Goal: Task Accomplishment & Management: Manage account settings

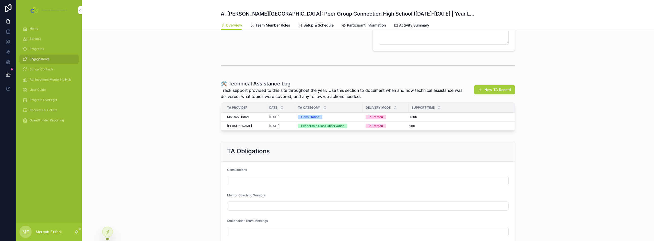
scroll to position [216, 0]
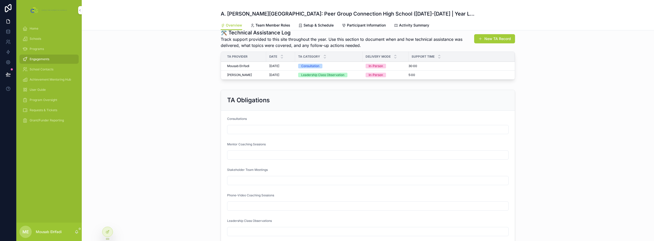
click at [109, 233] on icon at bounding box center [107, 232] width 4 height 4
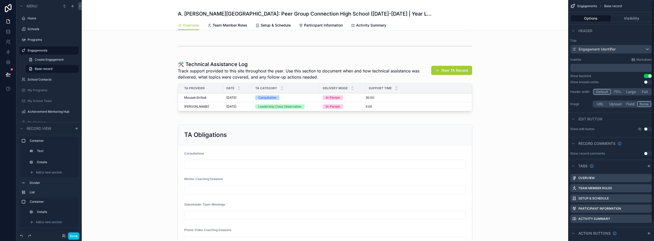
scroll to position [267, 0]
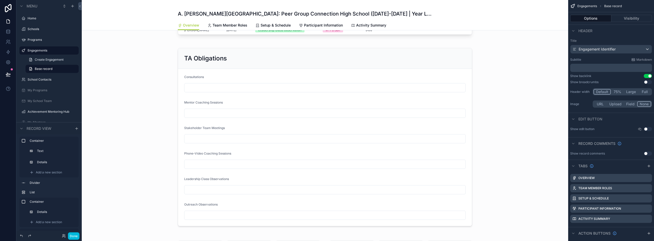
click at [316, 61] on div "scrollable content" at bounding box center [325, 137] width 486 height 189
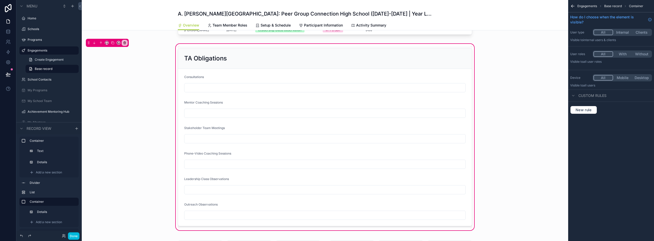
click at [267, 65] on div "scrollable content" at bounding box center [325, 137] width 300 height 183
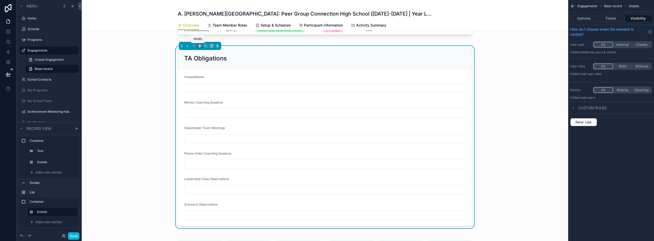
click at [201, 47] on icon "scrollable content" at bounding box center [201, 46] width 1 height 1
click at [205, 85] on span "50%" at bounding box center [204, 84] width 8 height 6
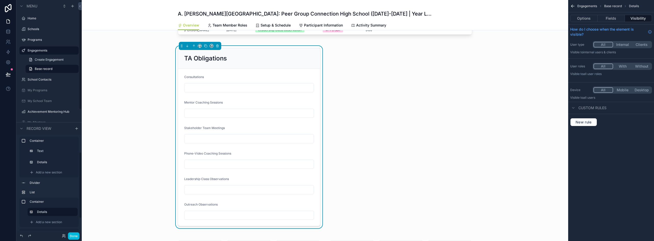
scroll to position [26, 0]
click at [46, 196] on span "Add a new section" at bounding box center [49, 197] width 26 height 4
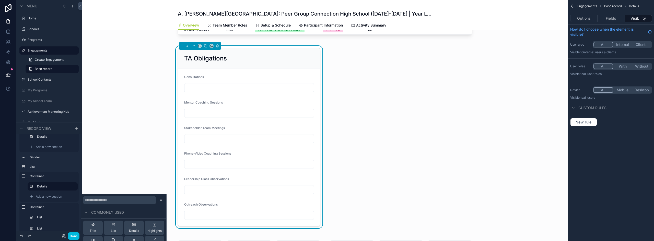
click at [55, 195] on span "Add a new section" at bounding box center [49, 197] width 26 height 4
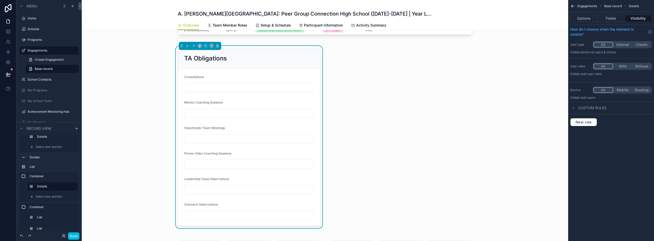
click at [55, 195] on span "Add a new section" at bounding box center [49, 197] width 26 height 4
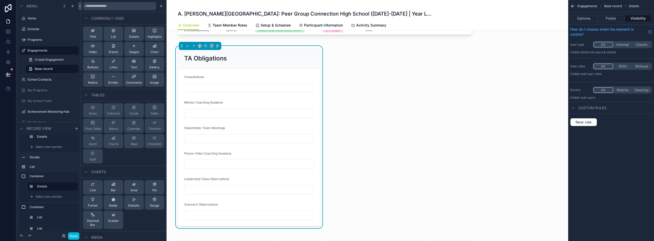
click at [157, 36] on span "Highlights" at bounding box center [154, 37] width 14 height 4
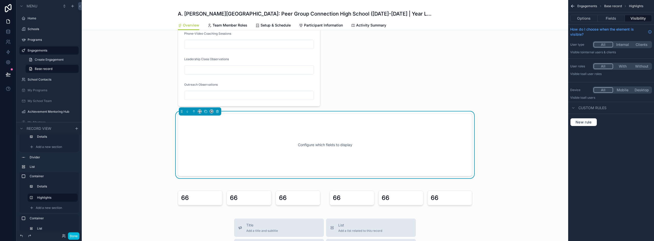
scroll to position [412, 0]
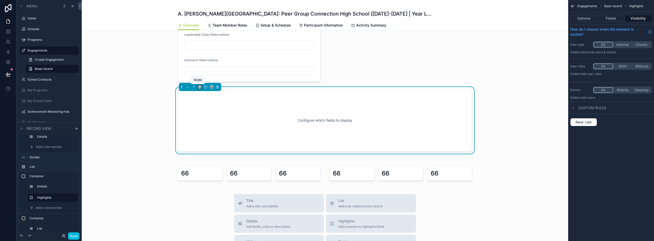
click at [198, 87] on icon "scrollable content" at bounding box center [200, 87] width 4 height 4
click at [206, 129] on div "50%" at bounding box center [208, 125] width 22 height 9
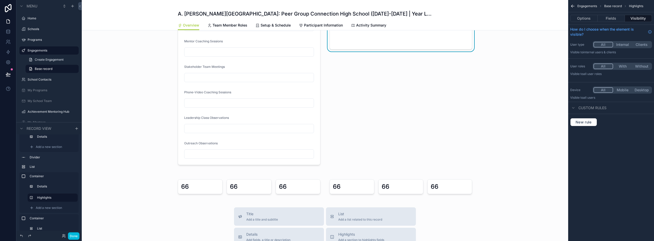
scroll to position [258, 0]
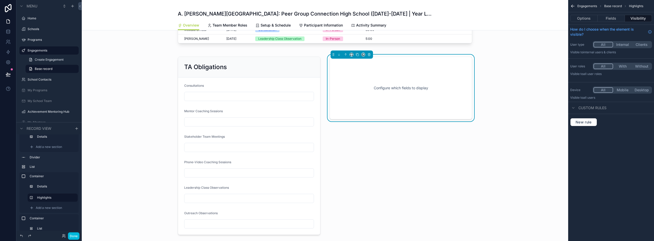
click at [612, 15] on button "Fields" at bounding box center [610, 18] width 27 height 7
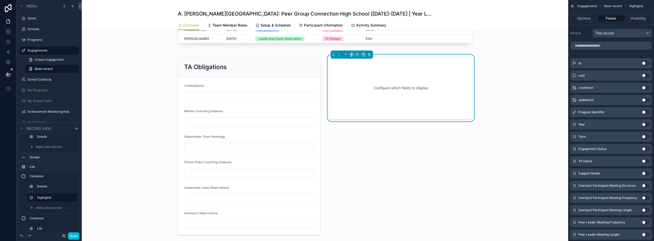
click at [588, 18] on button "Options" at bounding box center [583, 18] width 27 height 7
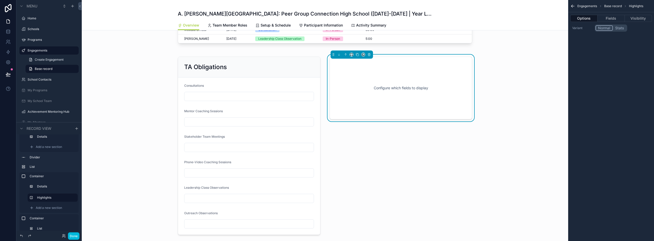
click at [400, 72] on div "Configure which fields to display" at bounding box center [401, 88] width 126 height 46
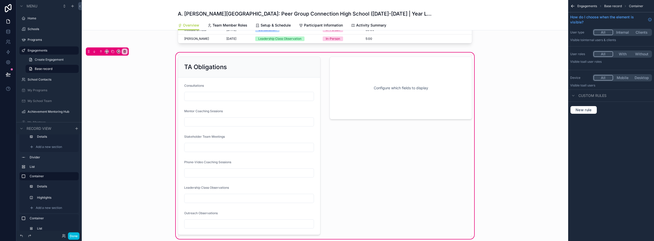
click at [415, 72] on div "scrollable content" at bounding box center [400, 146] width 149 height 183
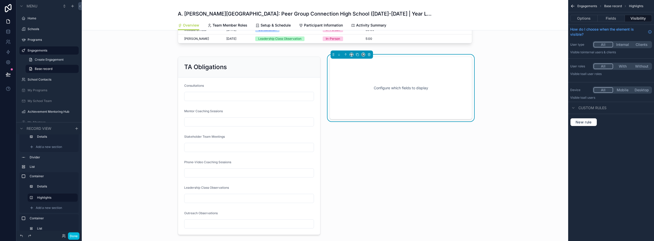
click at [591, 18] on button "Options" at bounding box center [583, 18] width 27 height 7
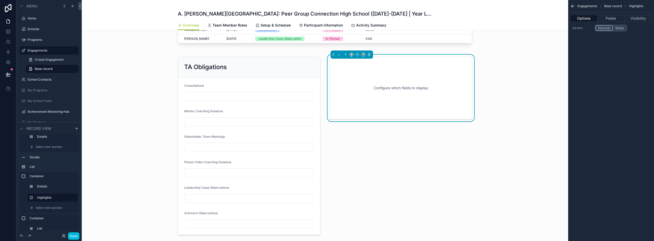
click at [609, 19] on button "Fields" at bounding box center [610, 18] width 27 height 7
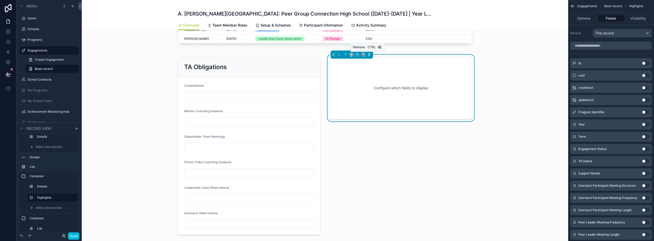
click at [368, 56] on icon "scrollable content" at bounding box center [369, 55] width 2 height 2
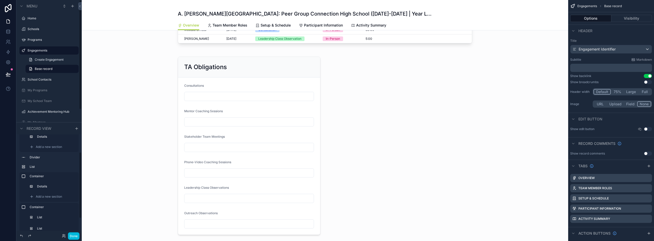
click at [46, 196] on span "Add a new section" at bounding box center [49, 197] width 26 height 4
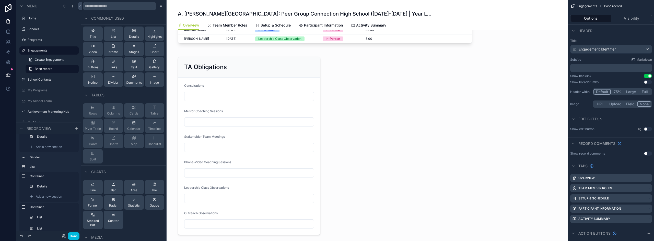
click at [152, 51] on span "Chart" at bounding box center [154, 52] width 8 height 4
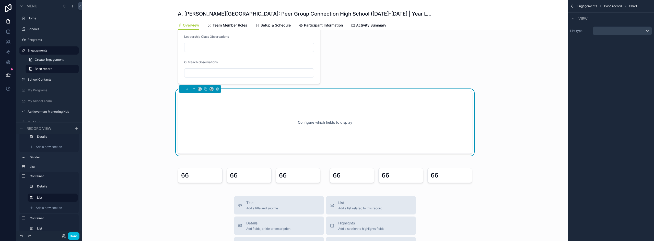
scroll to position [412, 0]
click at [198, 88] on icon "scrollable content" at bounding box center [200, 87] width 4 height 4
click at [202, 127] on span "50%" at bounding box center [204, 126] width 8 height 6
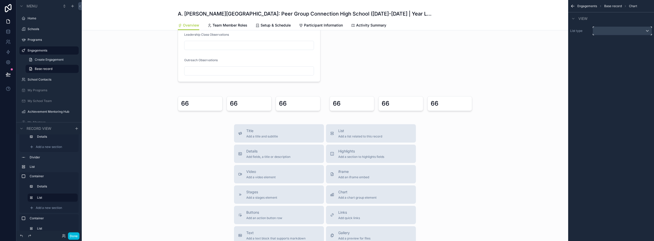
click at [637, 33] on div "scrollable content" at bounding box center [622, 31] width 59 height 8
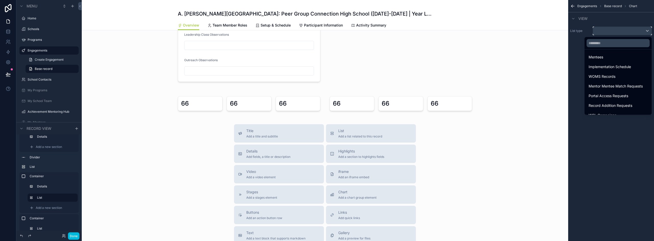
scroll to position [70, 0]
click at [614, 74] on span "Technical Assistance Logs" at bounding box center [610, 73] width 44 height 6
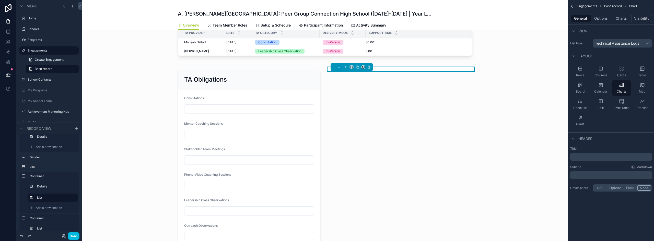
scroll to position [233, 0]
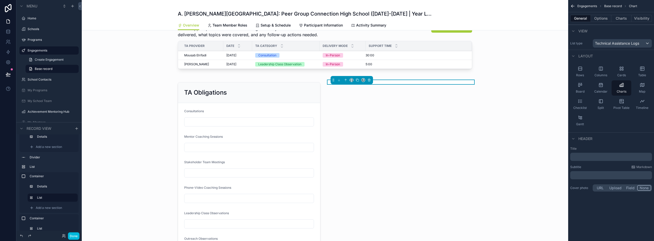
click at [575, 157] on p "﻿" at bounding box center [611, 156] width 79 height 5
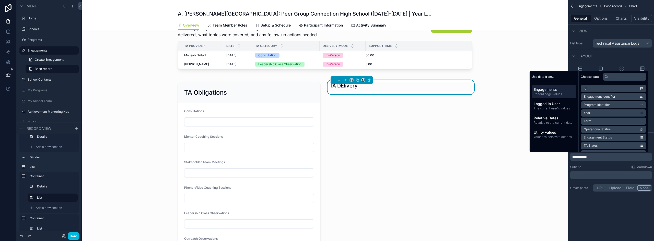
click at [586, 156] on span "**********" at bounding box center [579, 157] width 15 height 4
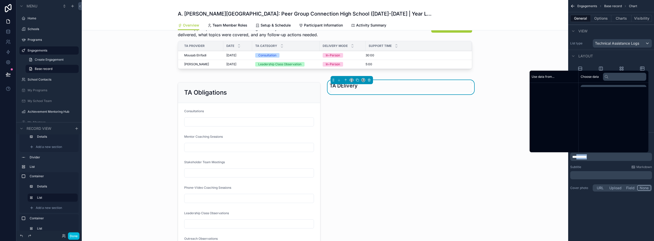
click at [586, 156] on span "**********" at bounding box center [579, 157] width 15 height 4
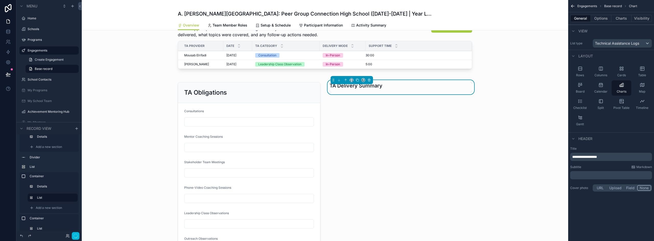
click at [618, 19] on button "Charts" at bounding box center [621, 18] width 20 height 7
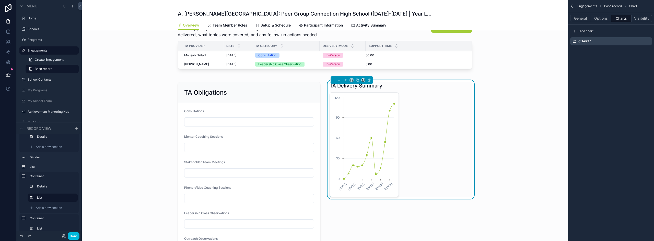
click at [0, 0] on icon "scrollable content" at bounding box center [0, 0] width 0 height 0
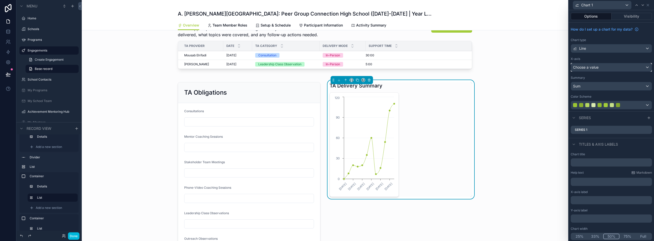
click at [617, 68] on div "Choose a value" at bounding box center [611, 67] width 81 height 8
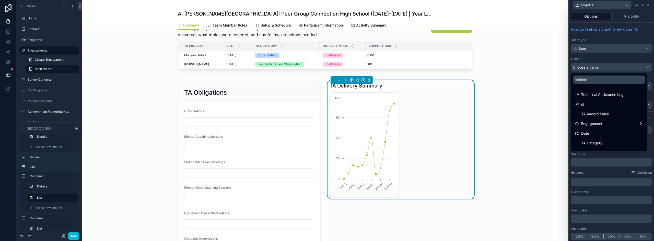
click at [606, 52] on div at bounding box center [610, 120] width 85 height 241
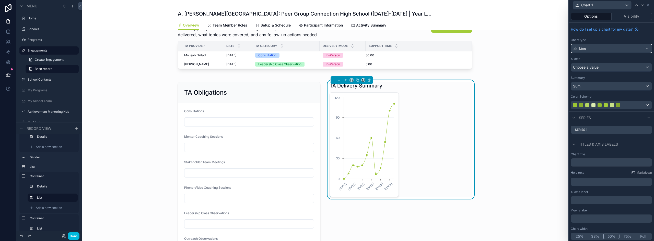
click at [606, 50] on div "Line" at bounding box center [611, 48] width 81 height 8
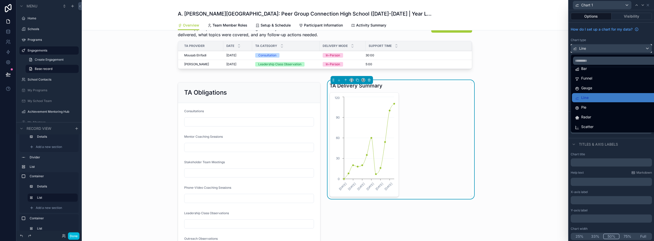
scroll to position [36, 0]
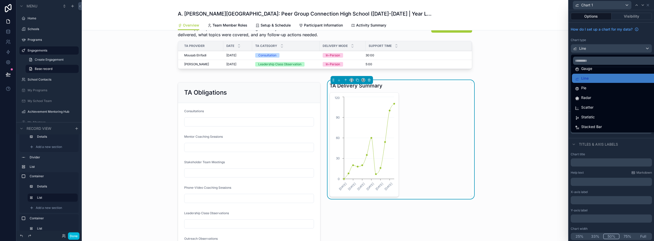
click at [595, 121] on div "Statistic" at bounding box center [615, 117] width 87 height 9
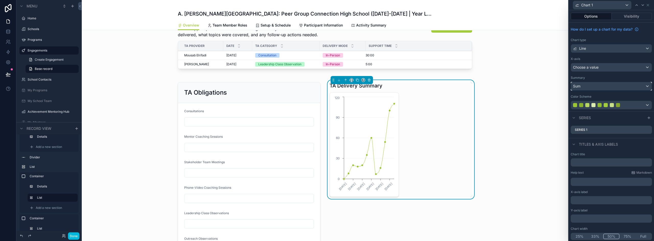
click at [596, 88] on div "Sum" at bounding box center [611, 86] width 81 height 8
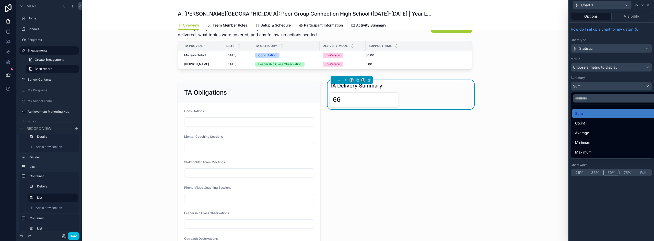
click at [607, 61] on div at bounding box center [610, 120] width 85 height 241
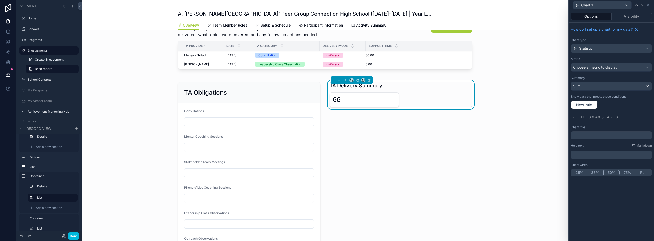
click at [642, 173] on button "Full" at bounding box center [643, 173] width 16 height 6
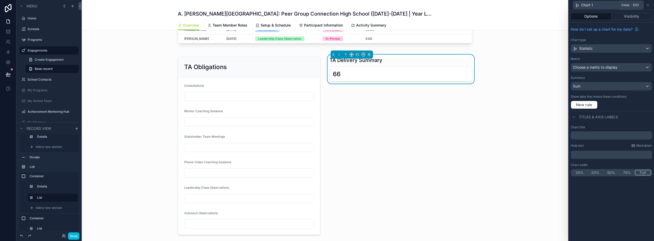
click at [647, 5] on icon at bounding box center [647, 5] width 2 height 2
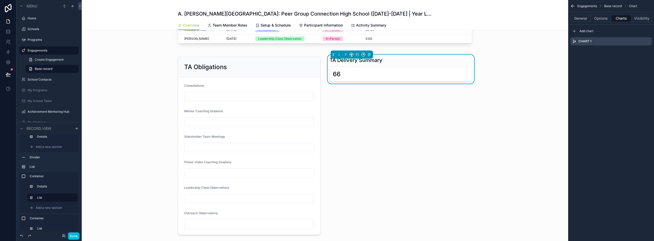
click at [575, 31] on icon "scrollable content" at bounding box center [574, 31] width 4 height 4
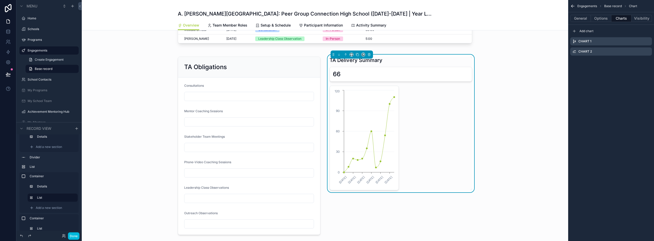
click at [575, 31] on icon "scrollable content" at bounding box center [574, 31] width 4 height 4
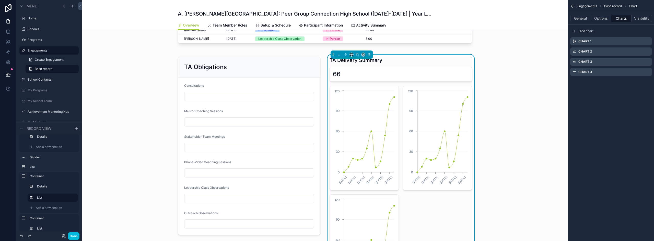
click at [0, 0] on icon "scrollable content" at bounding box center [0, 0] width 0 height 0
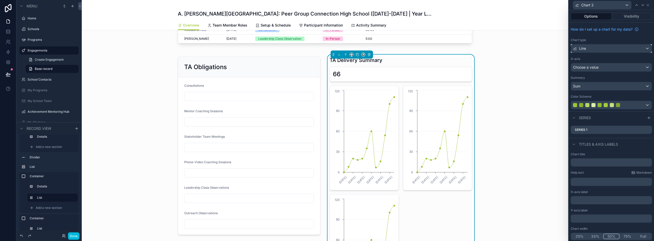
click at [603, 49] on div "Line" at bounding box center [611, 48] width 81 height 8
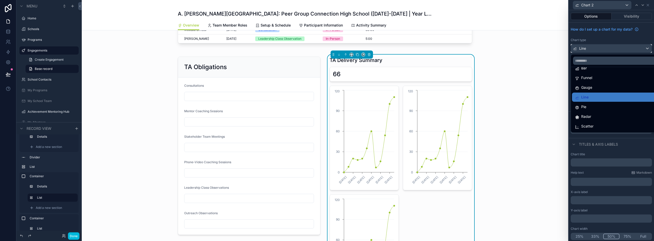
scroll to position [36, 0]
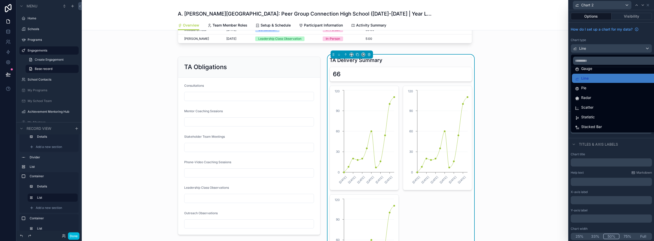
click at [596, 119] on div "Statistic" at bounding box center [615, 117] width 80 height 6
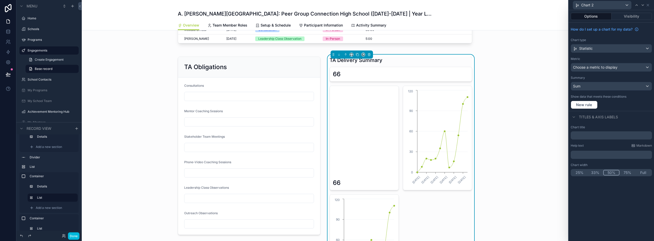
click at [641, 172] on button "Full" at bounding box center [643, 173] width 16 height 6
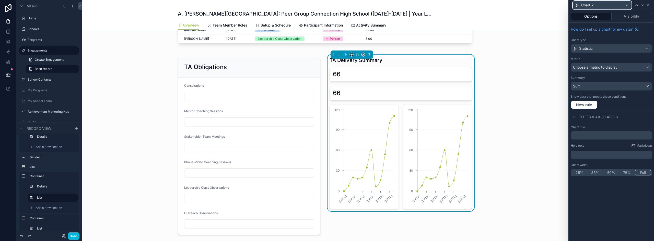
click at [603, 8] on div "Chart 2" at bounding box center [602, 5] width 58 height 8
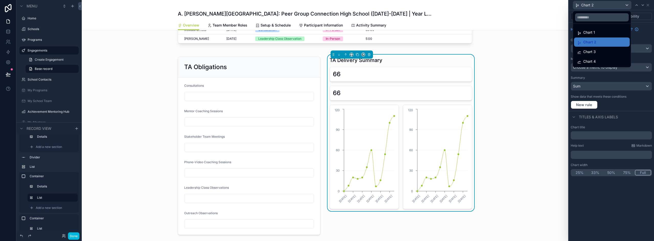
click at [593, 51] on span "Chart 3" at bounding box center [589, 52] width 13 height 6
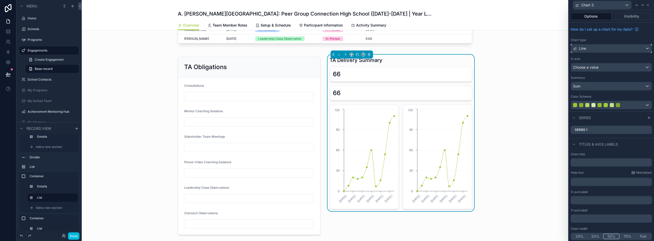
click at [590, 46] on div "Line" at bounding box center [611, 48] width 81 height 8
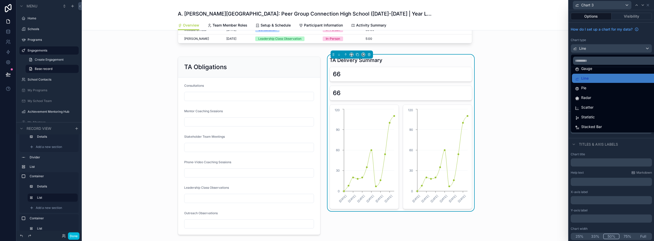
click at [597, 118] on div "Statistic" at bounding box center [615, 117] width 80 height 6
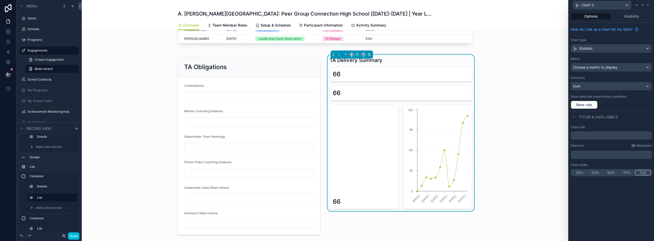
click at [646, 175] on button "Full" at bounding box center [642, 173] width 16 height 6
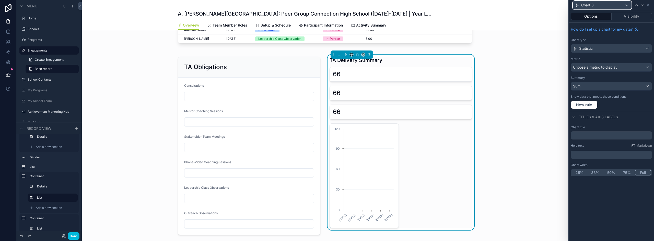
click at [604, 4] on div "Chart 3" at bounding box center [602, 5] width 58 height 8
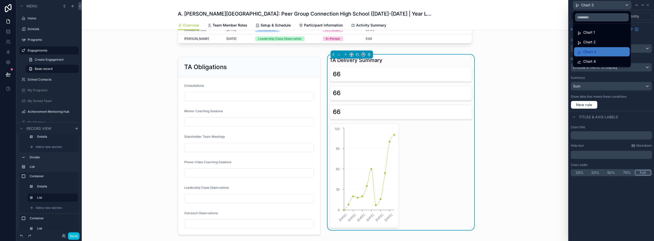
click at [587, 60] on span "Chart 4" at bounding box center [589, 61] width 13 height 6
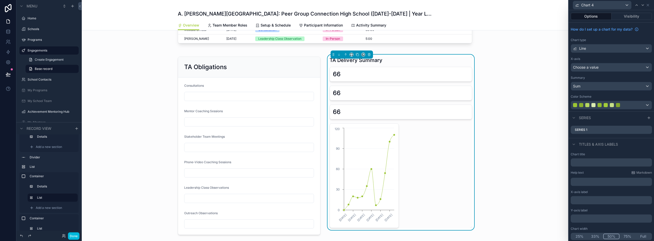
click at [638, 236] on button "Full" at bounding box center [643, 237] width 16 height 6
click at [602, 47] on div "Line" at bounding box center [611, 48] width 81 height 8
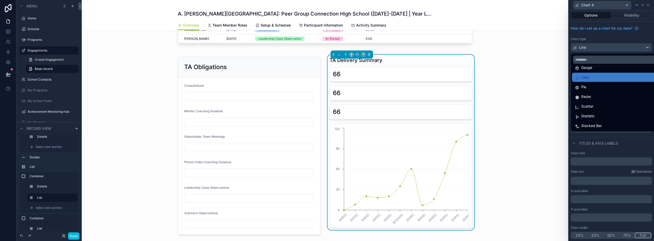
click at [602, 117] on div "Statistic" at bounding box center [615, 116] width 80 height 6
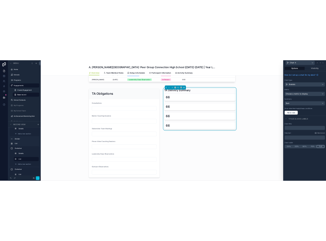
scroll to position [0, 0]
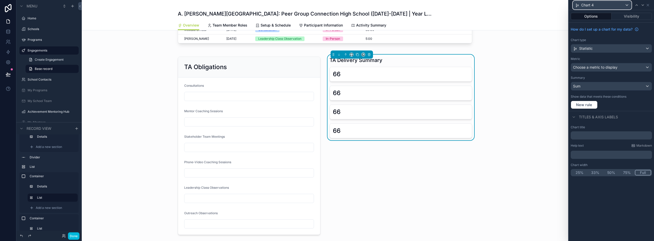
click at [627, 6] on div "Chart 4" at bounding box center [602, 5] width 58 height 8
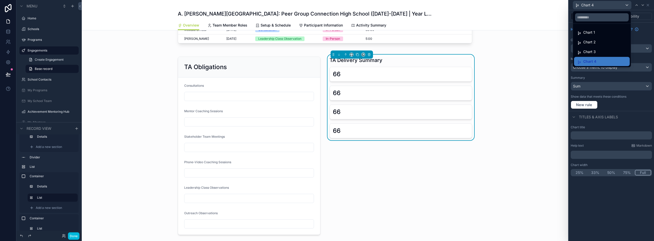
click at [591, 31] on span "Chart 1" at bounding box center [589, 32] width 12 height 6
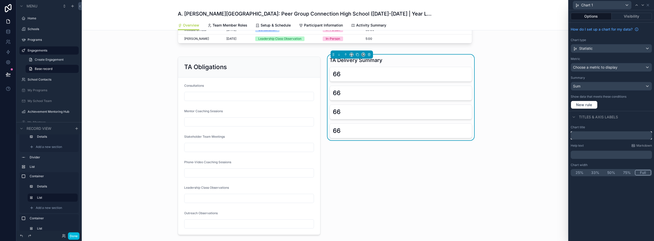
click at [587, 136] on input "text" at bounding box center [610, 135] width 81 height 8
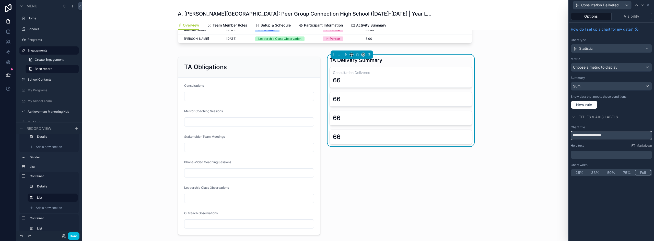
type input "**********"
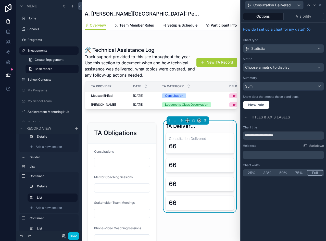
drag, startPoint x: 122, startPoint y: 149, endPoint x: 207, endPoint y: 124, distance: 88.4
click at [122, 149] on div "scrollable content" at bounding box center [122, 212] width 75 height 183
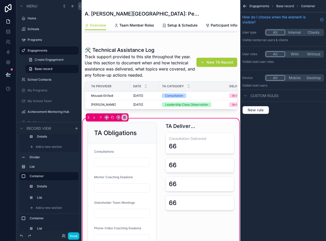
click at [117, 155] on div "scrollable content" at bounding box center [122, 212] width 75 height 183
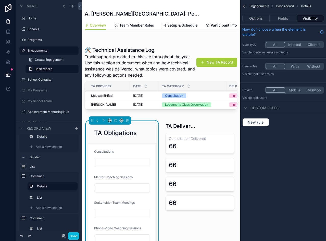
click at [256, 21] on button "Options" at bounding box center [256, 18] width 27 height 7
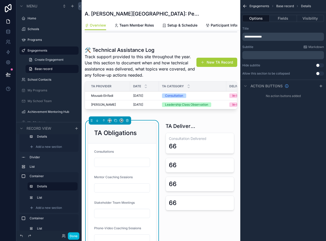
click at [261, 54] on p "﻿" at bounding box center [284, 55] width 79 height 4
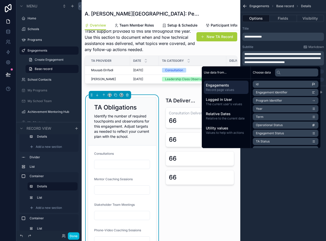
scroll to position [309, 0]
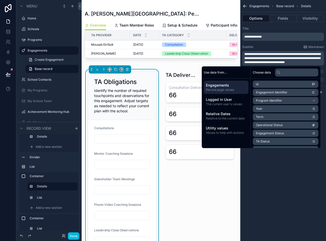
click at [138, 148] on form "Consultations Mentor Coaching Sessions Stakeholder Team Meetings Phone-Video Co…" at bounding box center [122, 198] width 68 height 157
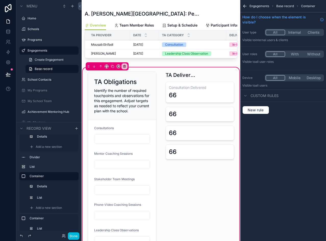
click at [126, 122] on div "scrollable content" at bounding box center [122, 174] width 75 height 210
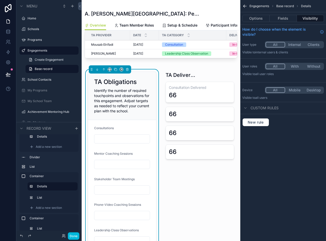
click at [289, 18] on button "Fields" at bounding box center [283, 18] width 27 height 7
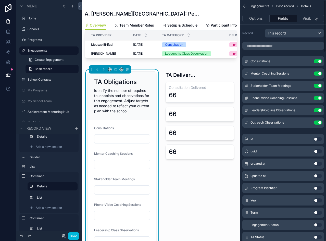
click at [307, 58] on div "Consultations Use setting" at bounding box center [284, 61] width 82 height 10
click at [0, 0] on icon "scrollable content" at bounding box center [0, 0] width 0 height 0
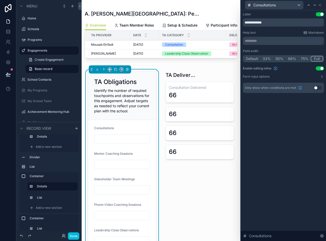
click at [264, 39] on p "********* ﻿" at bounding box center [284, 40] width 78 height 5
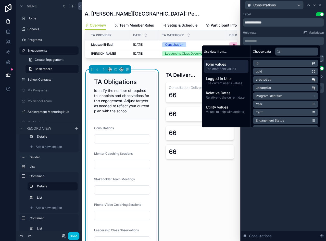
scroll to position [0, 0]
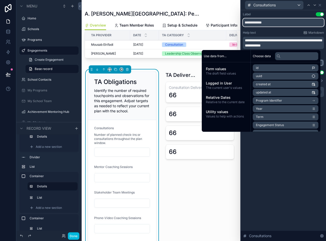
click at [264, 21] on input "**********" at bounding box center [283, 22] width 81 height 8
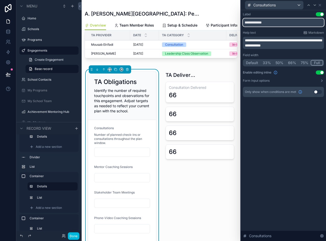
click at [264, 21] on input "**********" at bounding box center [283, 22] width 81 height 8
paste input "******"
type input "**********"
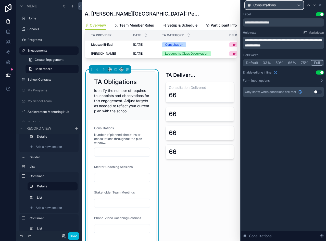
click at [281, 7] on div "Consultations" at bounding box center [274, 5] width 58 height 8
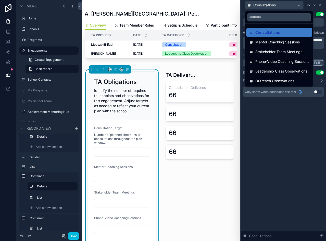
click at [267, 39] on div "Mentor Coaching Sessions" at bounding box center [279, 42] width 66 height 9
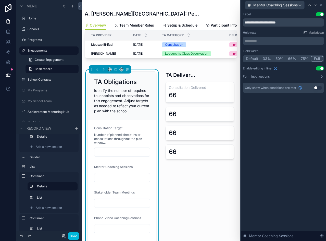
click at [257, 39] on p "********* ﻿" at bounding box center [284, 40] width 78 height 5
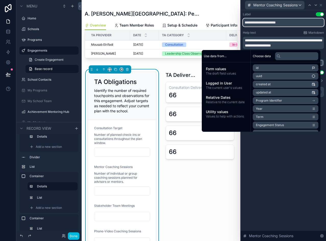
click at [273, 22] on input "**********" at bounding box center [283, 22] width 81 height 8
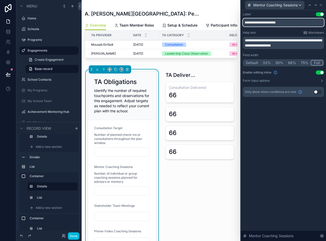
click at [273, 22] on input "**********" at bounding box center [283, 22] width 81 height 8
paste input "text"
type input "**********"
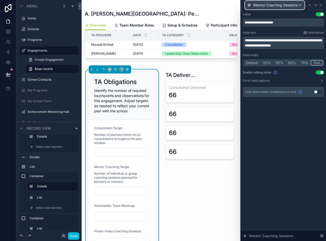
click at [287, 6] on span "Mentor Coaching Sessions" at bounding box center [276, 5] width 44 height 5
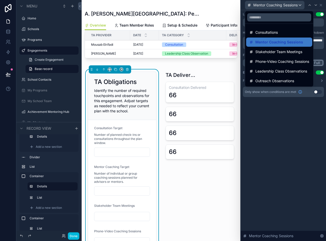
click at [267, 51] on span "Stakeholder Team Meetings" at bounding box center [279, 52] width 47 height 6
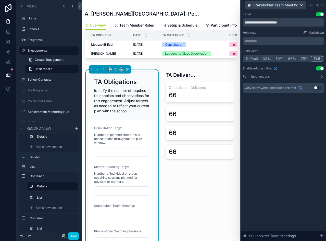
click at [266, 41] on p "********* ﻿" at bounding box center [284, 40] width 78 height 5
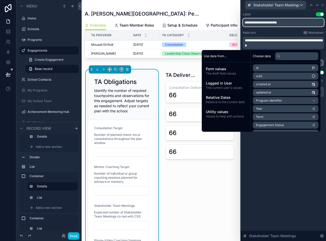
click at [265, 25] on input "**********" at bounding box center [283, 22] width 81 height 8
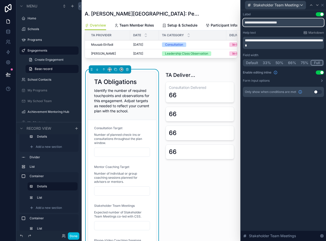
click at [265, 25] on input "**********" at bounding box center [283, 22] width 81 height 8
paste input "*"
type input "**********"
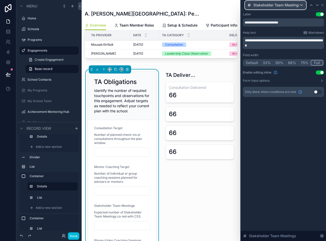
click at [274, 7] on span "Stakeholder Team Meetings" at bounding box center [277, 5] width 46 height 5
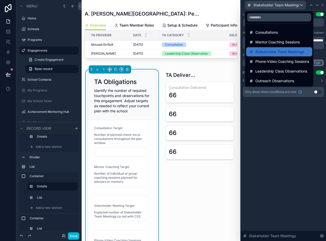
click at [272, 60] on span "Phone-Video Coaching Sessions" at bounding box center [283, 61] width 54 height 6
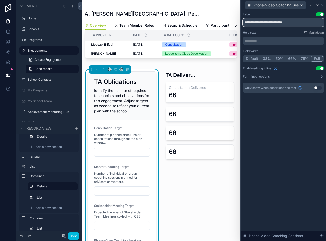
click at [266, 21] on input "**********" at bounding box center [283, 22] width 81 height 8
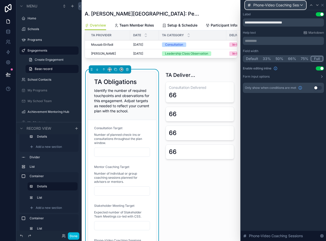
click at [277, 5] on span "Phone-Video Coaching Sessions" at bounding box center [277, 5] width 46 height 5
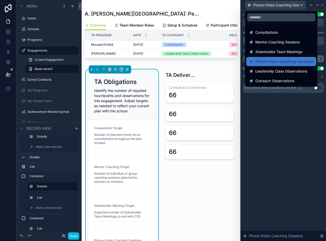
click at [283, 72] on span "Leadership Class Observations" at bounding box center [282, 71] width 52 height 6
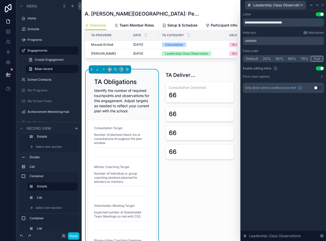
click at [259, 39] on p "********* ﻿" at bounding box center [284, 40] width 78 height 5
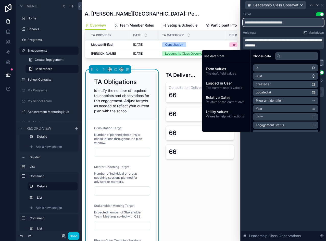
click at [272, 21] on input "**********" at bounding box center [283, 22] width 81 height 8
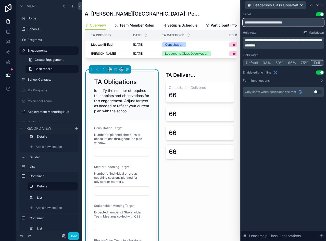
click at [272, 21] on input "**********" at bounding box center [283, 22] width 81 height 8
paste input "******"
type input "**********"
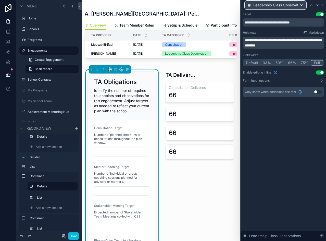
click at [299, 5] on div "Leadership Class Observations" at bounding box center [275, 5] width 61 height 8
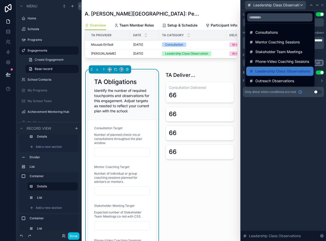
click at [275, 6] on div at bounding box center [283, 120] width 85 height 241
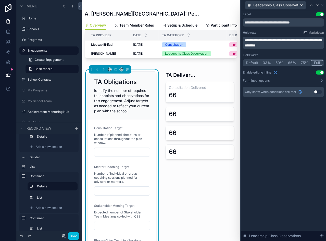
click at [285, 10] on div "**********" at bounding box center [283, 59] width 85 height 99
click at [286, 6] on span "Leadership Class Observations" at bounding box center [277, 5] width 46 height 5
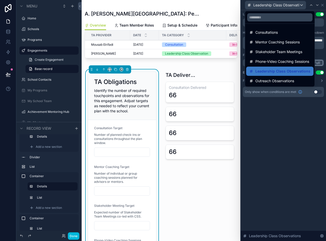
click at [265, 80] on span "Outreach Observations" at bounding box center [275, 81] width 39 height 6
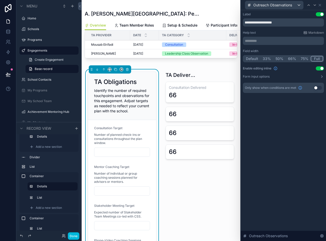
click at [261, 42] on p "********* ﻿" at bounding box center [284, 40] width 78 height 5
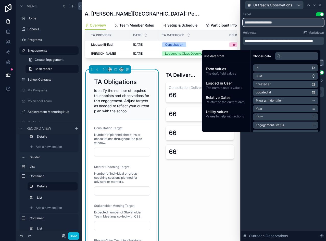
click at [256, 19] on input "**********" at bounding box center [283, 22] width 81 height 8
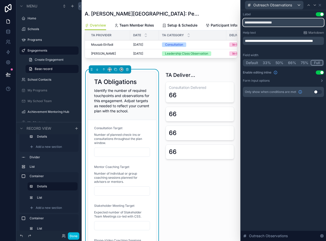
click at [256, 19] on input "**********" at bounding box center [283, 22] width 81 height 8
paste input "******"
type input "**********"
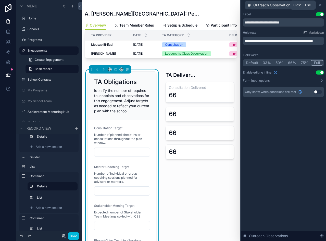
click at [320, 5] on icon at bounding box center [320, 5] width 4 height 4
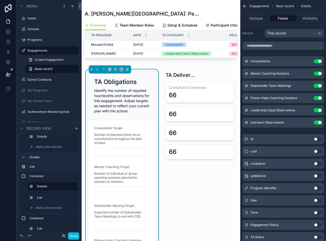
click at [315, 98] on button "Use setting" at bounding box center [318, 98] width 8 height 4
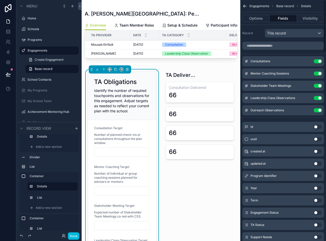
click at [197, 95] on div "scrollable content" at bounding box center [200, 190] width 75 height 243
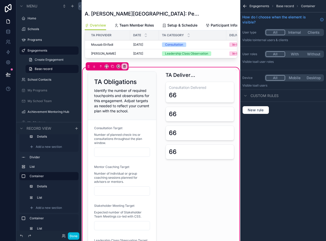
click at [194, 101] on div "scrollable content" at bounding box center [200, 190] width 75 height 243
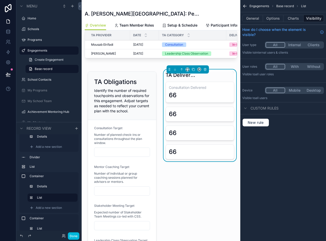
click at [259, 21] on button "General" at bounding box center [253, 18] width 21 height 7
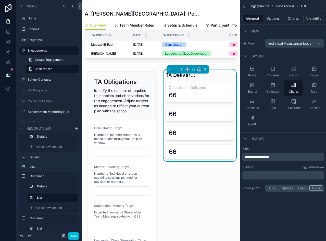
click at [266, 177] on p "﻿" at bounding box center [284, 175] width 79 height 5
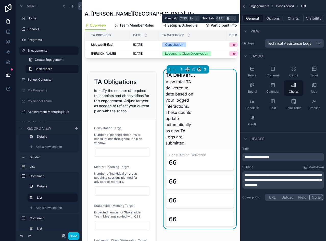
click at [293, 19] on button "Charts" at bounding box center [294, 18] width 20 height 7
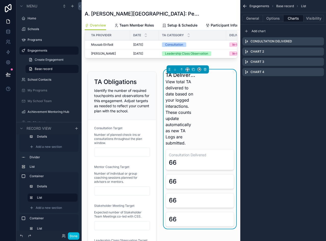
click at [322, 41] on div "scrollable content" at bounding box center [322, 41] width 0 height 0
click at [0, 0] on icon "scrollable content" at bounding box center [0, 0] width 0 height 0
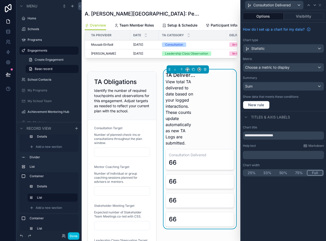
click at [263, 157] on p "﻿" at bounding box center [284, 154] width 78 height 5
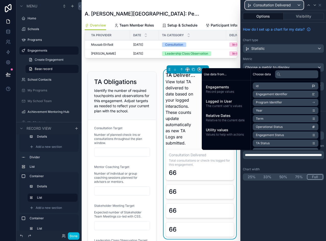
click at [283, 7] on span "Consultation Delivered" at bounding box center [273, 5] width 38 height 5
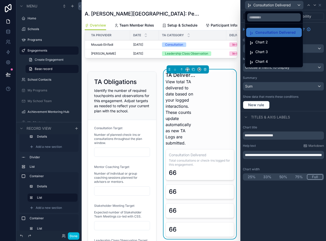
click at [266, 42] on span "Chart 2" at bounding box center [262, 42] width 13 height 6
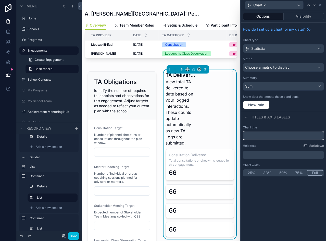
click at [261, 134] on input "text" at bounding box center [283, 135] width 81 height 8
paste input "**********"
type input "**********"
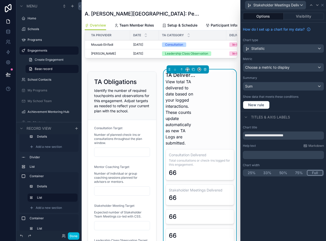
click at [255, 152] on div "﻿" at bounding box center [283, 155] width 81 height 8
click at [255, 154] on p "﻿" at bounding box center [284, 154] width 78 height 5
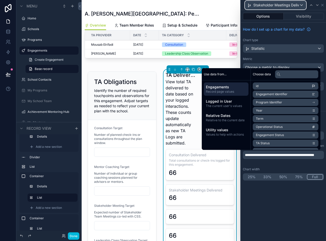
click at [285, 4] on span "Stakeholder Meetings Delivered" at bounding box center [277, 5] width 46 height 5
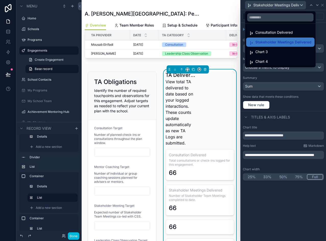
click at [260, 52] on span "Chart 3" at bounding box center [262, 52] width 13 height 6
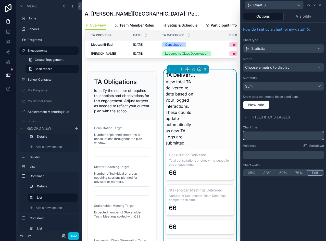
click at [262, 138] on input "text" at bounding box center [283, 135] width 81 height 8
paste input "**********"
type input "**********"
click at [263, 157] on p "﻿" at bounding box center [284, 154] width 78 height 5
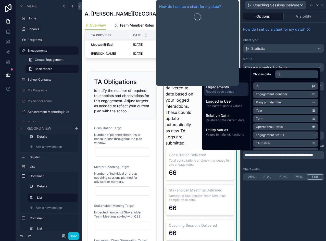
click at [283, 9] on div "Coaching Sessions Delivered" at bounding box center [275, 5] width 61 height 8
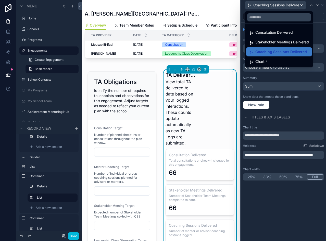
click at [267, 58] on span "Chart 4" at bounding box center [262, 61] width 13 height 6
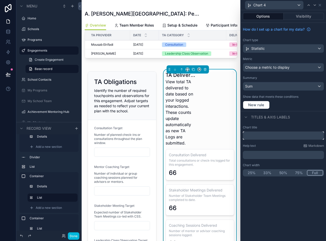
click at [263, 139] on input "text" at bounding box center [283, 135] width 81 height 8
paste input "**********"
type input "**********"
click at [255, 156] on p "﻿" at bounding box center [284, 154] width 78 height 5
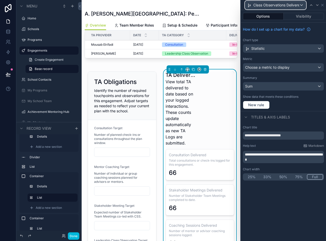
click at [287, 4] on span "Class Observations Delivered" at bounding box center [277, 5] width 46 height 5
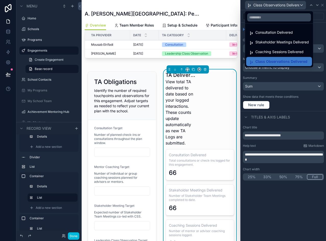
click at [323, 5] on div at bounding box center [283, 120] width 85 height 241
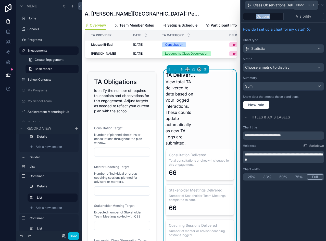
click at [323, 4] on icon at bounding box center [323, 5] width 4 height 4
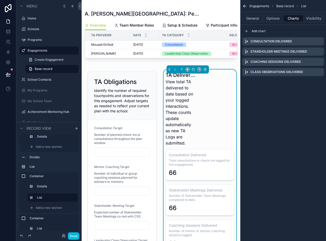
click at [247, 32] on icon "scrollable content" at bounding box center [247, 31] width 0 height 2
click at [0, 0] on icon "scrollable content" at bounding box center [0, 0] width 0 height 0
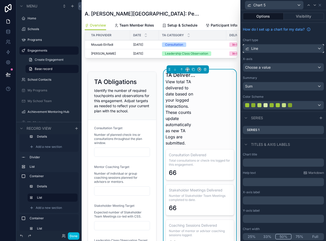
click at [272, 50] on div "Line" at bounding box center [283, 48] width 81 height 8
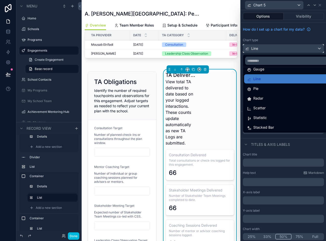
scroll to position [36, 0]
click at [274, 118] on div "Statistic" at bounding box center [287, 117] width 80 height 6
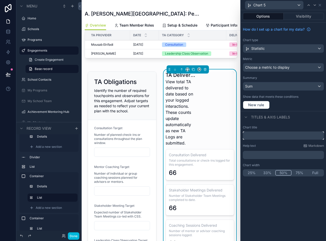
click at [254, 137] on input "text" at bounding box center [283, 135] width 81 height 8
paste input "**********"
type input "**********"
click at [257, 155] on p "﻿" at bounding box center [284, 154] width 78 height 5
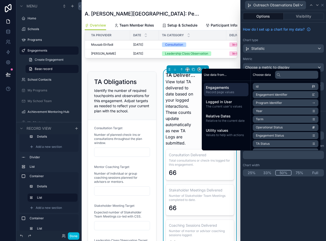
scroll to position [0, 0]
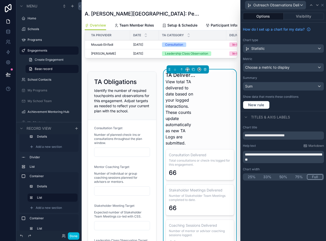
click at [319, 176] on button "Full" at bounding box center [315, 177] width 16 height 6
click at [322, 5] on icon at bounding box center [323, 5] width 2 height 2
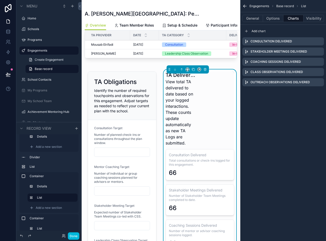
click at [123, 112] on div "scrollable content" at bounding box center [122, 196] width 75 height 254
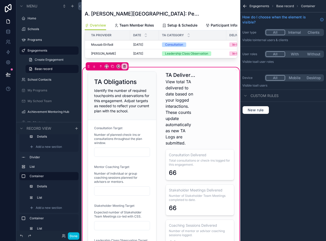
click at [117, 119] on div "scrollable content" at bounding box center [122, 196] width 75 height 254
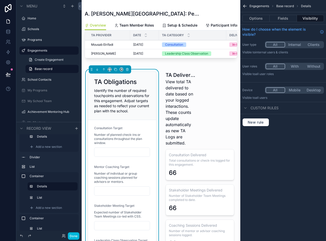
click at [278, 21] on button "Fields" at bounding box center [283, 18] width 27 height 7
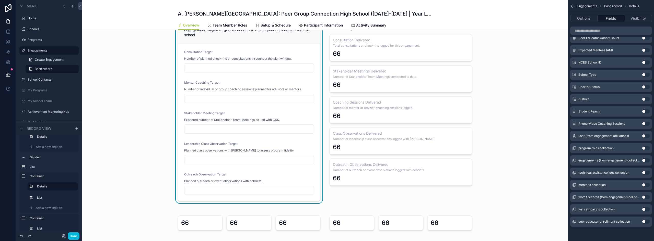
scroll to position [284, 0]
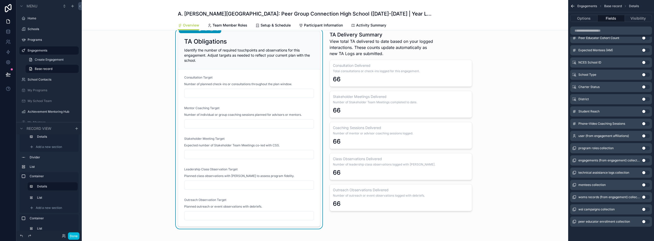
click at [209, 46] on div "TA Obligations Identify the number of required touchpoints and observations for…" at bounding box center [249, 50] width 142 height 38
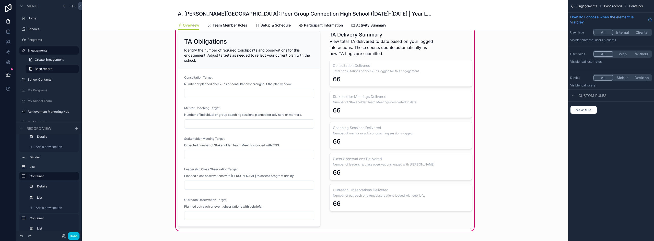
scroll to position [0, 0]
click at [238, 63] on div "scrollable content" at bounding box center [249, 129] width 149 height 200
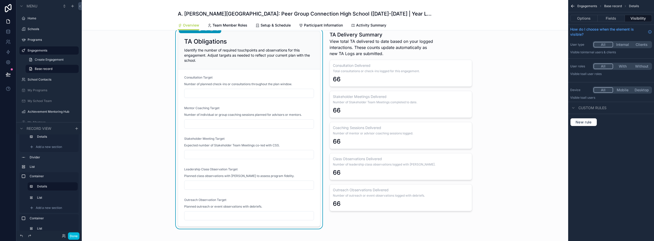
click at [615, 19] on button "Fields" at bounding box center [610, 18] width 27 height 7
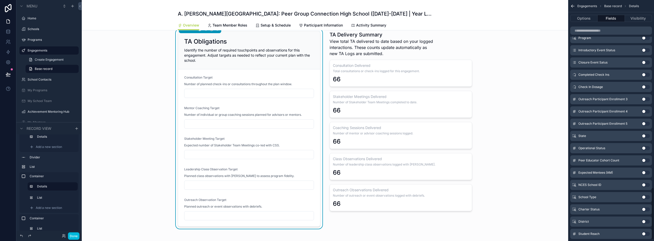
scroll to position [873, 0]
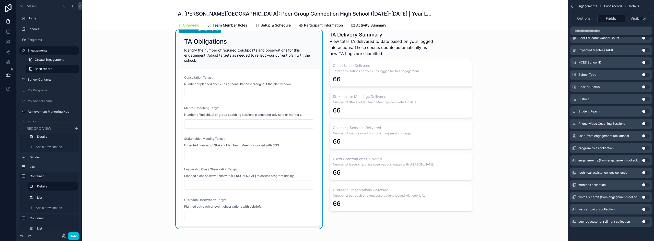
click at [644, 123] on button "Use setting" at bounding box center [645, 124] width 8 height 4
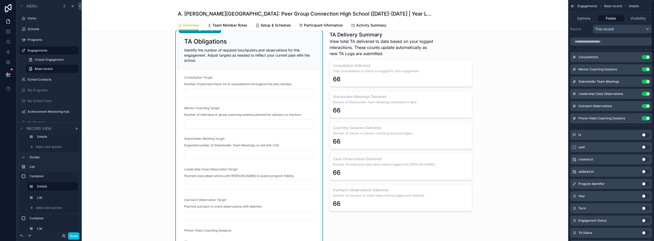
scroll to position [0, 0]
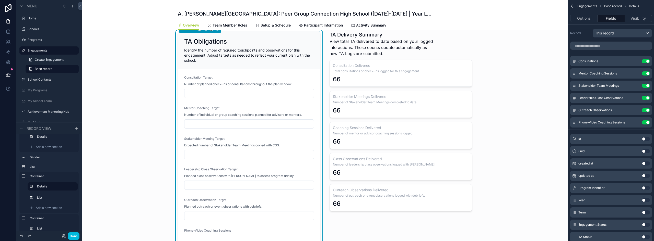
click at [0, 0] on icon "scrollable content" at bounding box center [0, 0] width 0 height 0
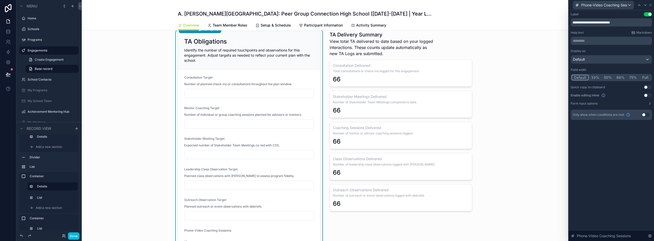
click at [585, 42] on p "********* ﻿" at bounding box center [611, 40] width 78 height 5
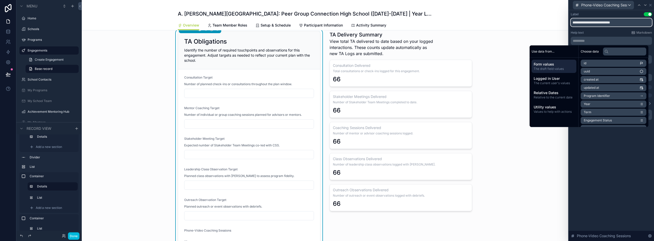
click at [587, 23] on input "**********" at bounding box center [610, 22] width 81 height 8
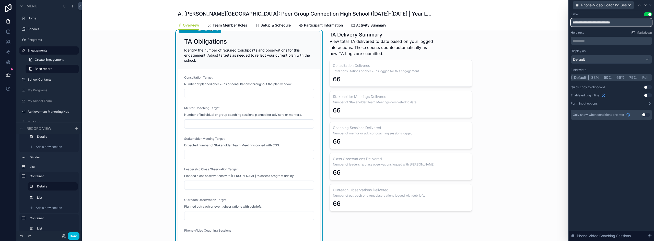
click at [587, 23] on input "**********" at bounding box center [610, 22] width 81 height 8
paste input "text"
type input "**********"
click at [585, 43] on p "********* ﻿" at bounding box center [611, 40] width 78 height 5
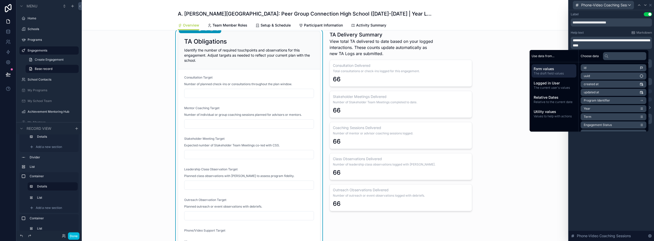
click at [631, 147] on div "**********" at bounding box center [610, 125] width 85 height 231
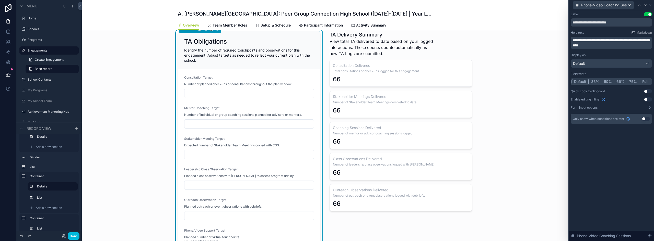
click at [646, 82] on button "Full" at bounding box center [645, 82] width 12 height 6
click at [649, 98] on button "Use setting" at bounding box center [647, 100] width 8 height 4
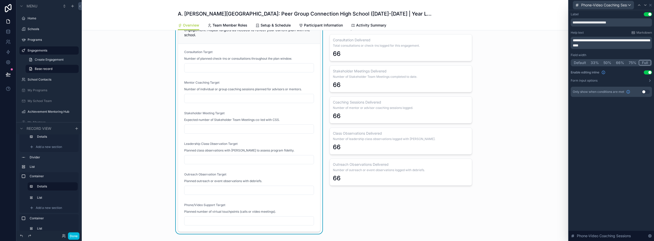
scroll to position [284, 0]
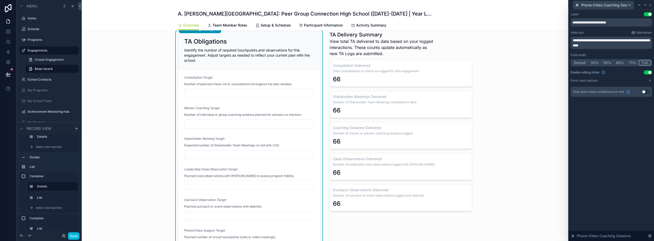
click at [383, 70] on div "scrollable content" at bounding box center [400, 144] width 149 height 231
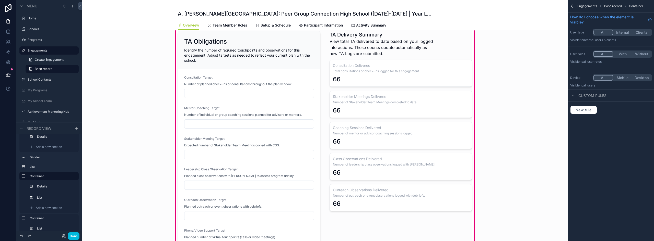
click at [401, 72] on div "scrollable content" at bounding box center [400, 144] width 149 height 231
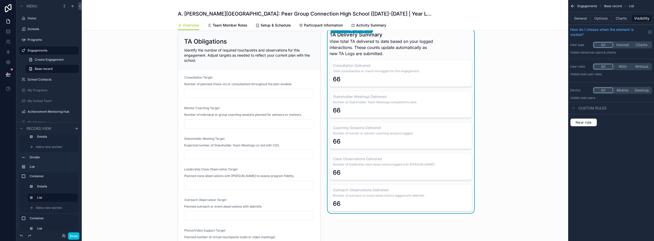
click at [623, 19] on button "Charts" at bounding box center [621, 18] width 20 height 7
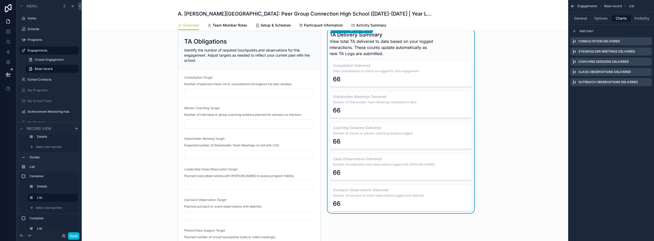
click at [574, 29] on icon "scrollable content" at bounding box center [574, 31] width 4 height 4
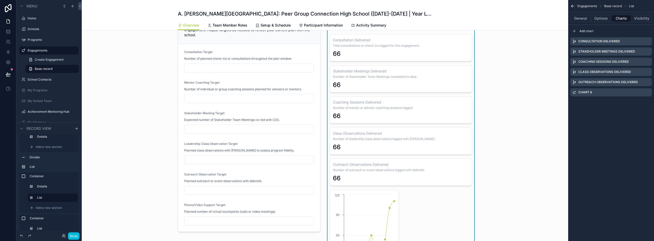
click at [0, 0] on icon "scrollable content" at bounding box center [0, 0] width 0 height 0
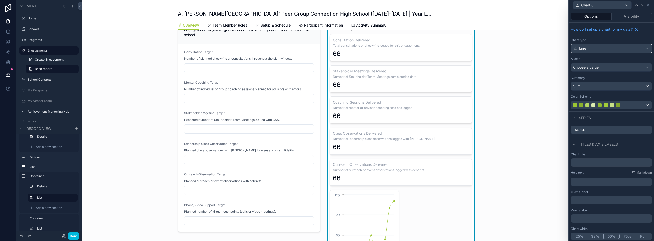
click at [605, 52] on div "Line" at bounding box center [611, 48] width 81 height 8
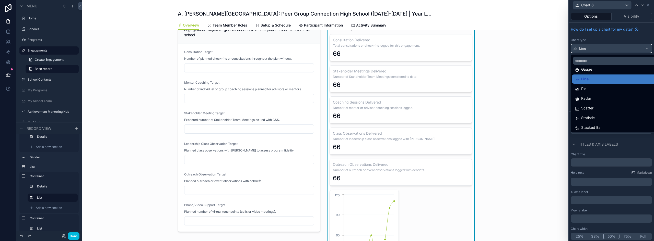
scroll to position [36, 0]
click at [594, 117] on span "Statistic" at bounding box center [588, 117] width 14 height 6
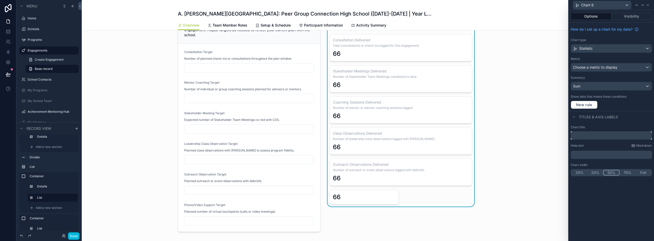
click at [582, 134] on input "text" at bounding box center [610, 135] width 81 height 8
paste input "**********"
type input "**********"
click at [578, 156] on p "﻿" at bounding box center [611, 154] width 78 height 5
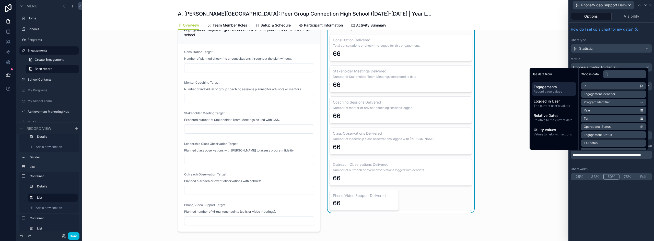
scroll to position [0, 0]
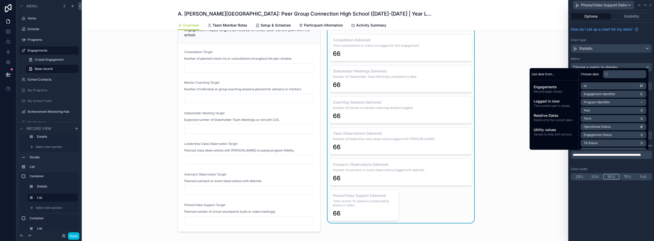
click at [645, 177] on button "Full" at bounding box center [643, 177] width 16 height 6
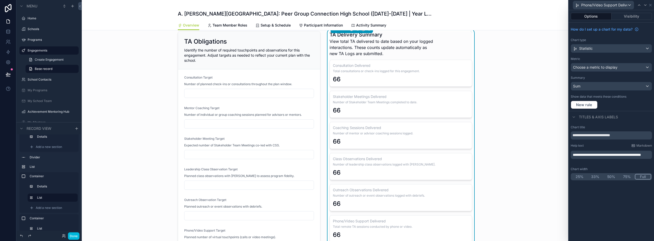
scroll to position [258, 0]
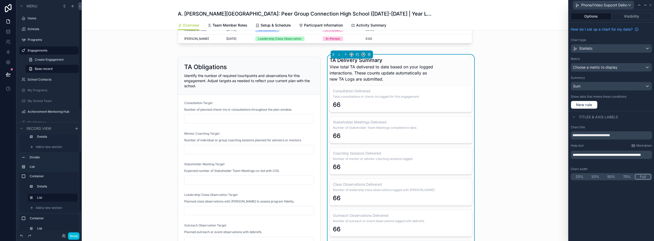
click at [74, 236] on button "Done" at bounding box center [73, 236] width 11 height 7
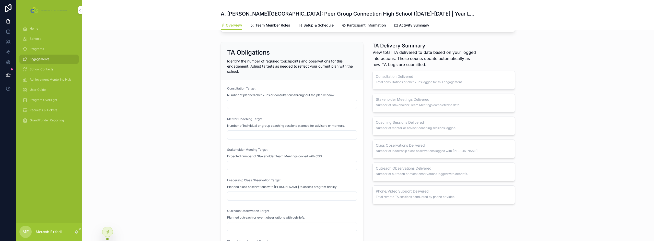
scroll to position [264, 0]
click at [107, 232] on icon at bounding box center [107, 232] width 4 height 4
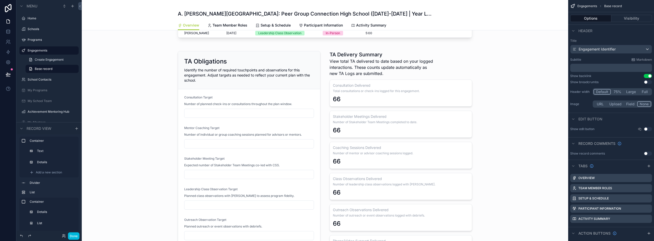
click at [360, 71] on div "scrollable content" at bounding box center [325, 164] width 486 height 237
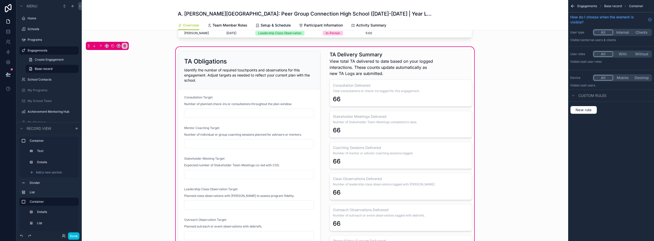
click at [386, 62] on div "scrollable content" at bounding box center [400, 164] width 149 height 231
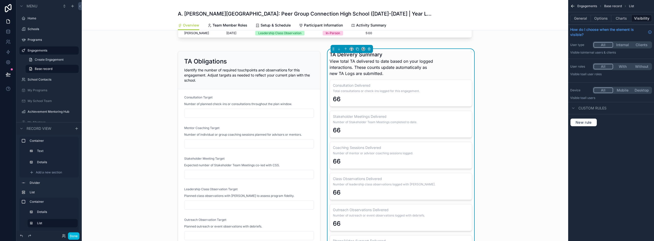
scroll to position [290, 0]
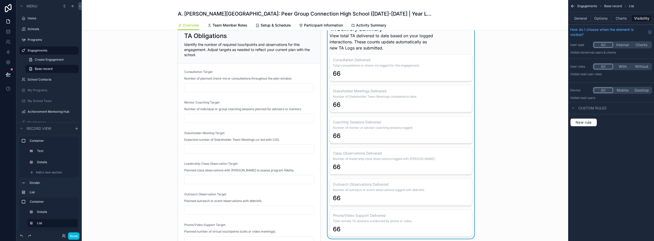
click at [620, 19] on button "Charts" at bounding box center [621, 18] width 20 height 7
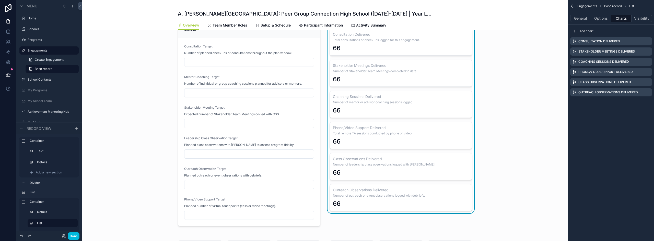
scroll to position [264, 0]
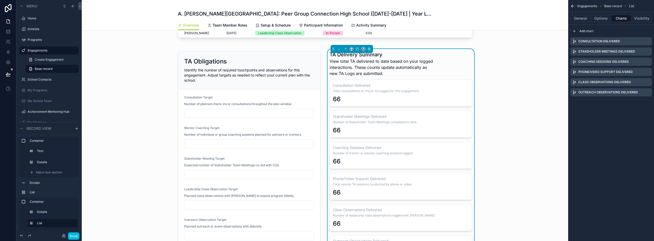
click at [428, 60] on span "View total TA delivered to date based on your logged interactions. These counts…" at bounding box center [381, 67] width 104 height 18
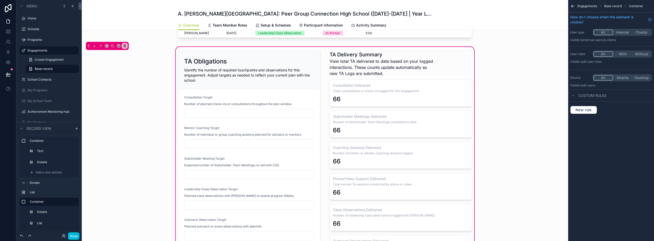
click at [423, 72] on div "scrollable content" at bounding box center [400, 164] width 149 height 231
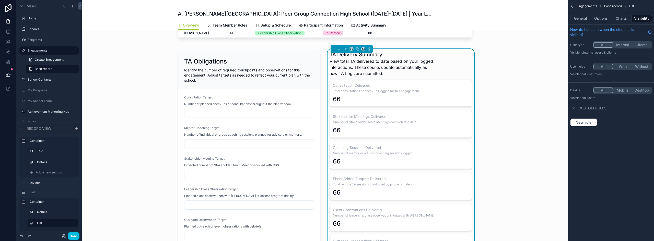
click at [582, 16] on button "General" at bounding box center [580, 18] width 21 height 7
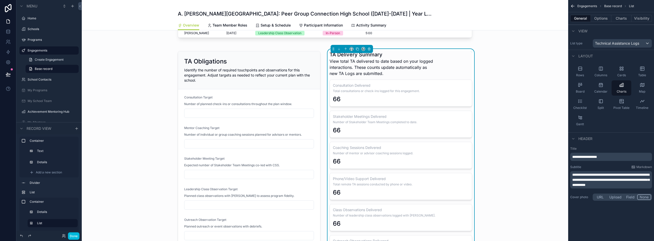
click at [602, 19] on button "Options" at bounding box center [601, 18] width 20 height 7
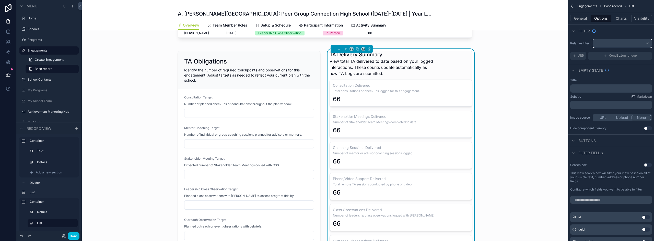
click at [611, 40] on div "scrollable content" at bounding box center [622, 43] width 59 height 8
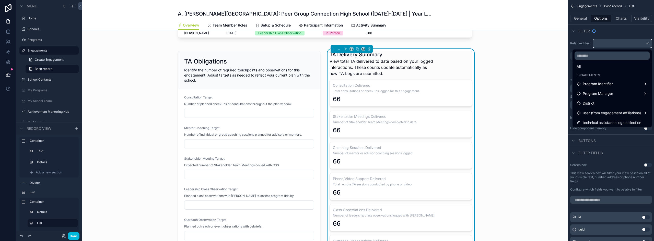
scroll to position [5, 0]
click at [614, 122] on span "technical assistance logs collection" at bounding box center [611, 122] width 58 height 6
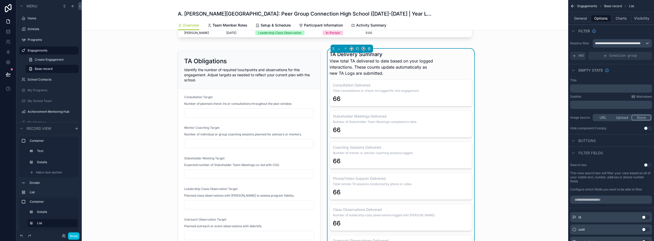
scroll to position [264, 0]
click at [75, 237] on button "Done" at bounding box center [73, 236] width 11 height 7
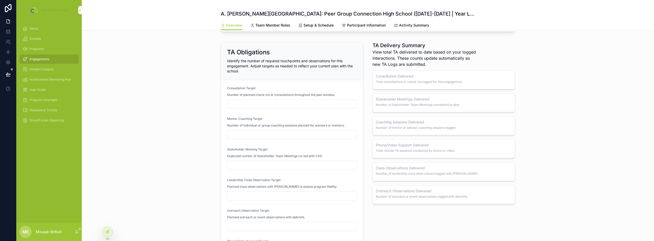
click at [105, 232] on div at bounding box center [107, 232] width 10 height 10
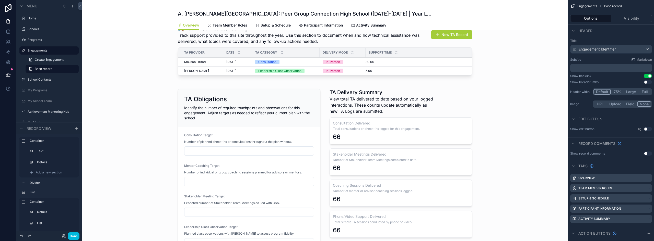
scroll to position [238, 0]
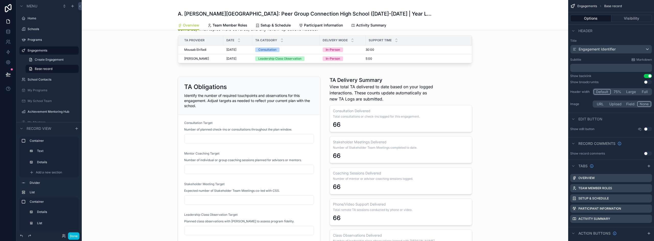
click at [283, 93] on div "scrollable content" at bounding box center [325, 189] width 486 height 237
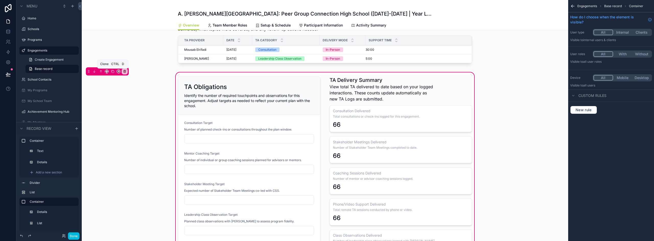
click at [112, 72] on icon "scrollable content" at bounding box center [113, 72] width 2 height 2
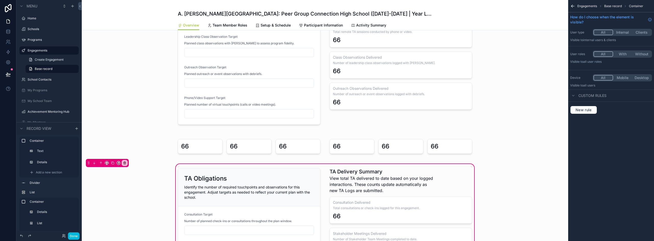
scroll to position [443, 0]
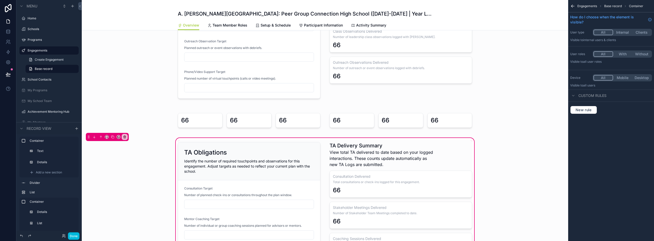
click at [316, 117] on div "scrollable content" at bounding box center [325, 120] width 486 height 25
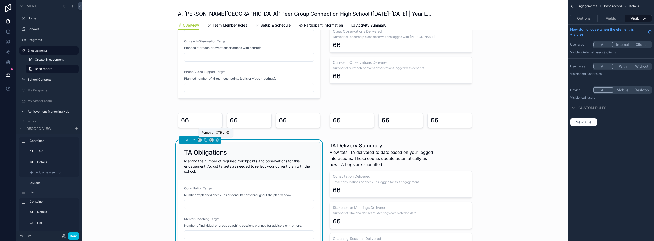
click at [215, 140] on icon "scrollable content" at bounding box center [217, 140] width 4 height 4
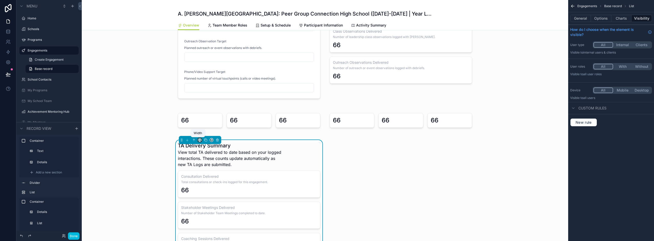
click at [201, 141] on icon "scrollable content" at bounding box center [201, 141] width 1 height 1
click at [205, 151] on span "Default" at bounding box center [206, 150] width 12 height 6
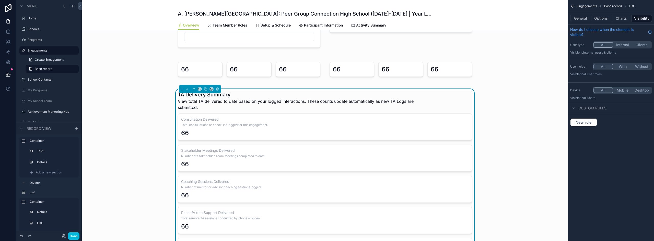
scroll to position [519, 0]
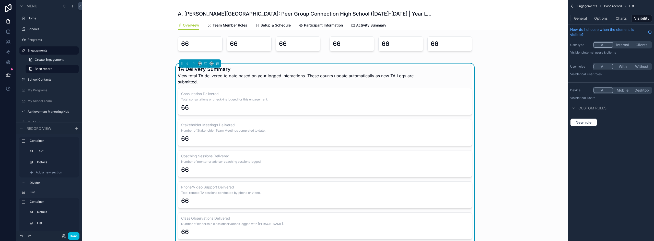
click at [303, 102] on div "Consultation Delivered Total consultations or check-ins logged for this engagem…" at bounding box center [325, 101] width 294 height 27
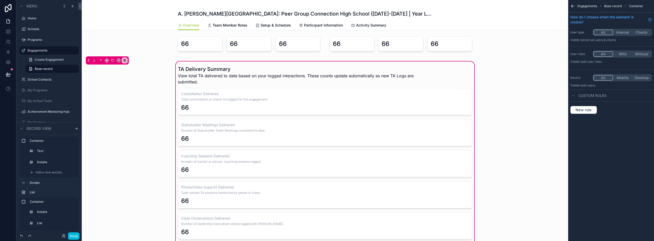
click at [572, 6] on icon "scrollable content" at bounding box center [572, 6] width 3 height 0
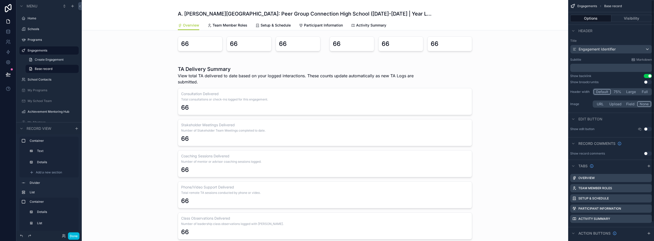
click at [319, 101] on div "scrollable content" at bounding box center [325, 168] width 486 height 215
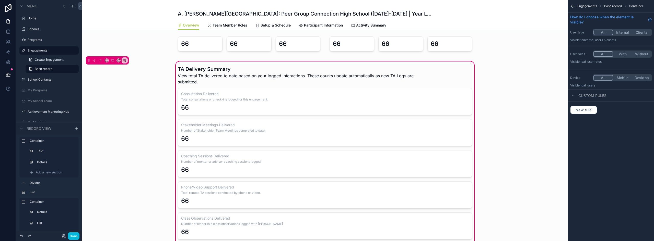
click at [366, 93] on div "scrollable content" at bounding box center [325, 168] width 300 height 209
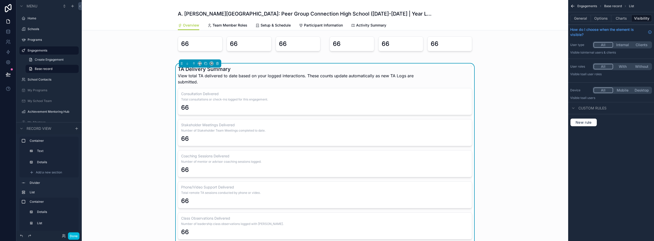
click at [622, 18] on button "Charts" at bounding box center [621, 18] width 20 height 7
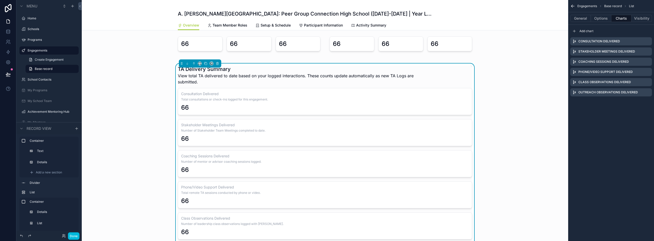
click at [0, 0] on icon "scrollable content" at bounding box center [0, 0] width 0 height 0
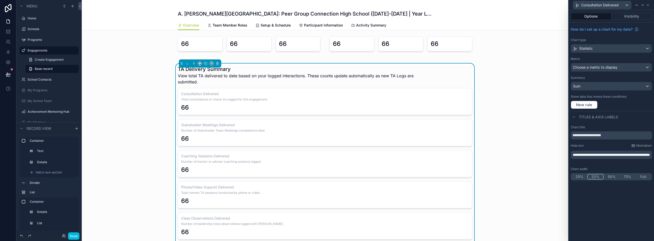
click at [595, 177] on button "33%" at bounding box center [595, 177] width 16 height 6
click at [623, 3] on div "Consultation Delivered" at bounding box center [602, 5] width 58 height 8
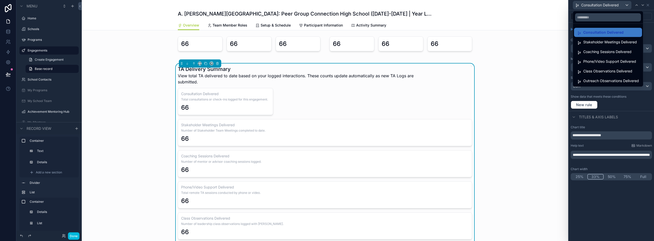
click at [600, 41] on span "Stakeholder Meetings Delivered" at bounding box center [610, 42] width 54 height 6
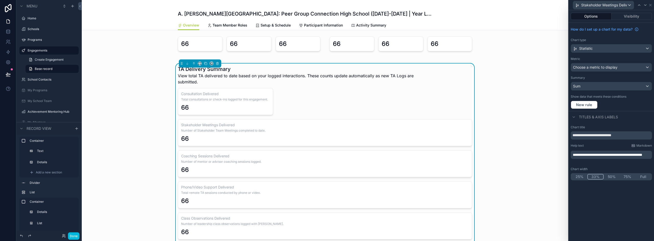
click at [594, 176] on button "33%" at bounding box center [595, 177] width 16 height 6
click at [612, 6] on span "Stakeholder Meetings Delivered" at bounding box center [604, 5] width 46 height 5
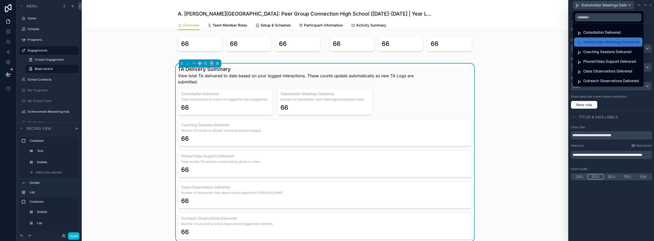
click at [591, 53] on span "Coaching Sessions Delivered" at bounding box center [607, 52] width 48 height 6
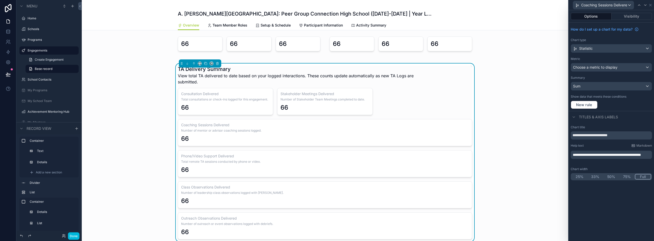
click at [590, 177] on button "33%" at bounding box center [595, 177] width 16 height 6
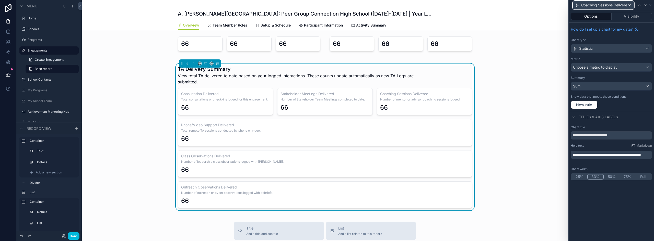
click at [600, 6] on span "Coaching Sessions Delivered" at bounding box center [604, 5] width 46 height 5
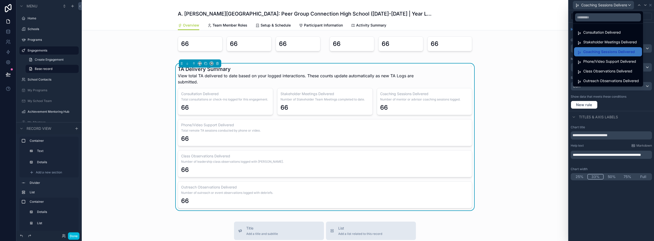
click at [599, 61] on span "Phone/Video Support Delivered" at bounding box center [609, 61] width 53 height 6
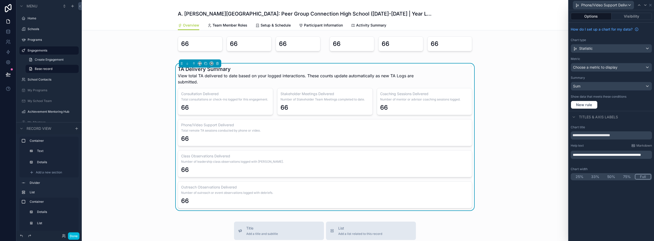
click at [597, 177] on button "33%" at bounding box center [595, 177] width 16 height 6
click at [603, 4] on span "Phone/Video Support Delivered" at bounding box center [604, 5] width 46 height 5
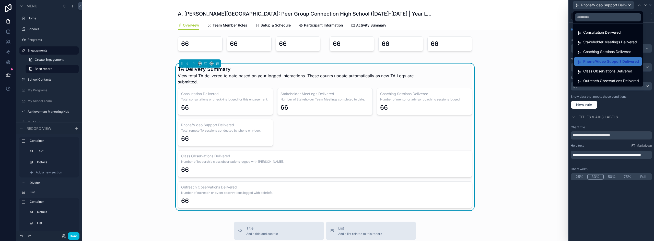
click at [604, 71] on span "Class Observations Delivered" at bounding box center [607, 71] width 49 height 6
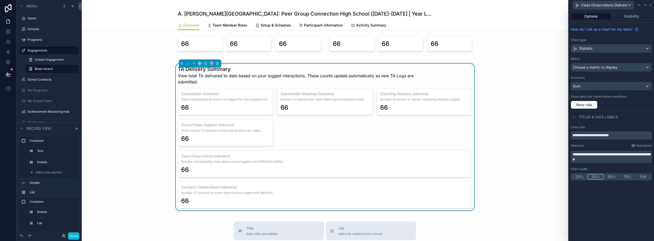
click at [591, 177] on button "33%" at bounding box center [595, 177] width 16 height 6
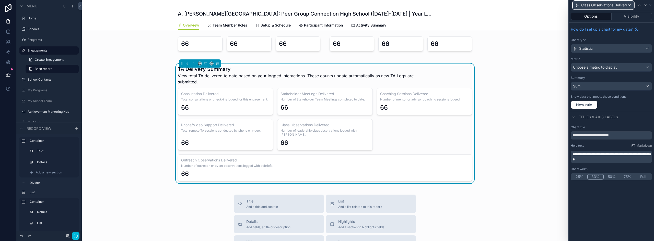
click at [598, 3] on span "Class Observations Delivered" at bounding box center [604, 5] width 46 height 5
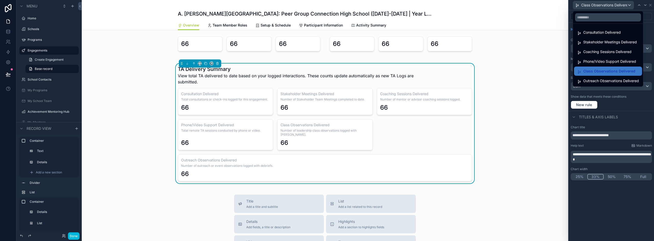
click at [600, 76] on div "Outreach Observations Delivered" at bounding box center [608, 80] width 68 height 9
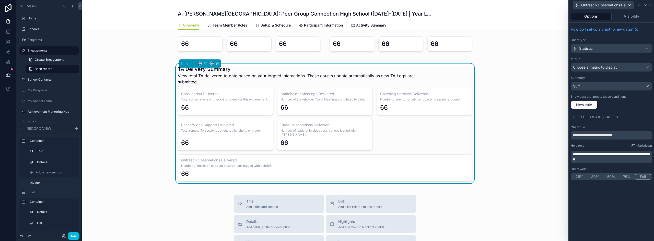
click at [596, 175] on button "33%" at bounding box center [595, 177] width 16 height 6
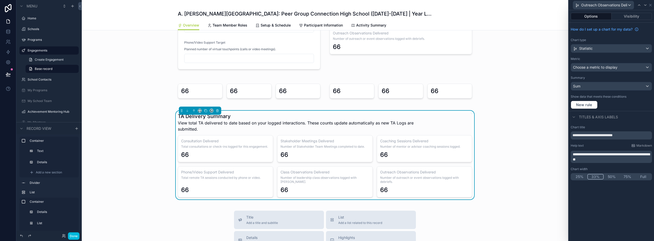
scroll to position [468, 0]
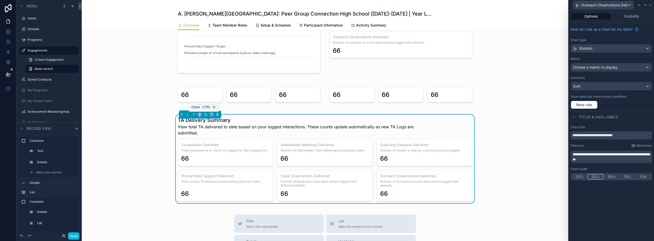
click at [205, 115] on icon "scrollable content" at bounding box center [206, 115] width 2 height 2
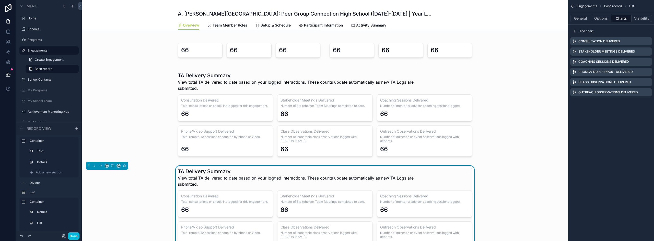
scroll to position [519, 0]
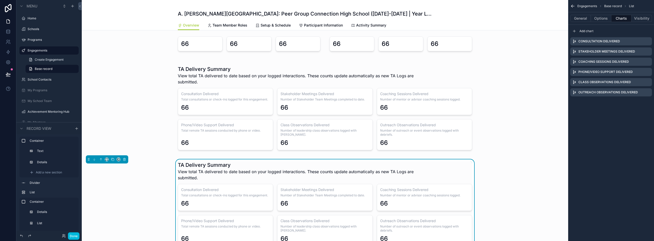
click at [267, 127] on div "scrollable content" at bounding box center [325, 108] width 486 height 95
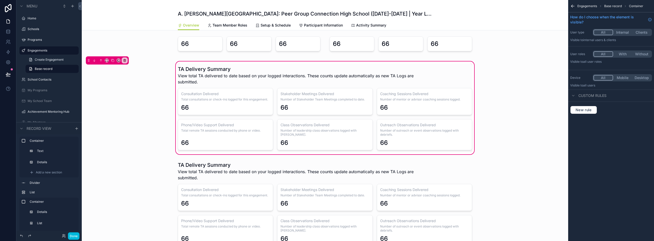
click at [214, 89] on div "scrollable content" at bounding box center [325, 108] width 300 height 89
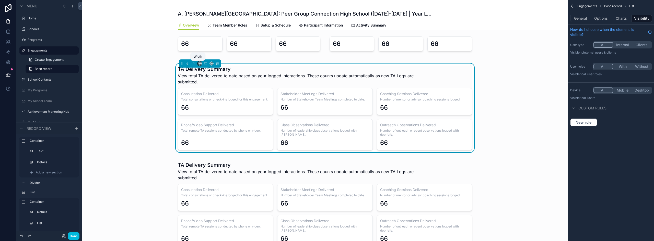
click at [198, 65] on icon "scrollable content" at bounding box center [198, 64] width 1 height 1
click at [202, 102] on span "50%" at bounding box center [204, 102] width 8 height 6
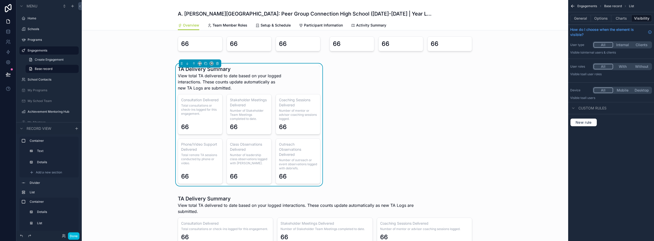
click at [275, 124] on div "Coaching Sessions Delivered Number of mentor or advisor coaching sessions logge…" at bounding box center [297, 114] width 45 height 40
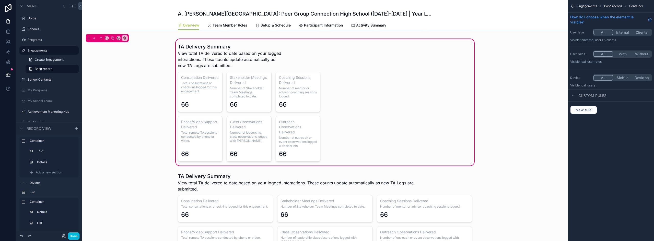
scroll to position [545, 0]
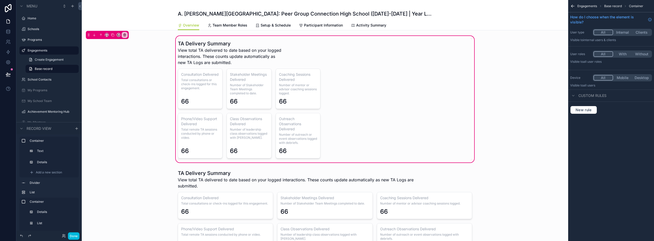
click at [208, 193] on div "scrollable content" at bounding box center [325, 212] width 486 height 89
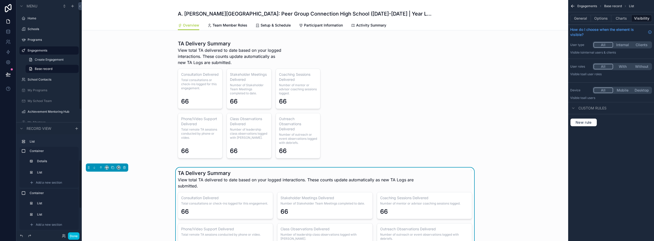
scroll to position [77, 0]
click at [126, 168] on icon "scrollable content" at bounding box center [125, 168] width 4 height 4
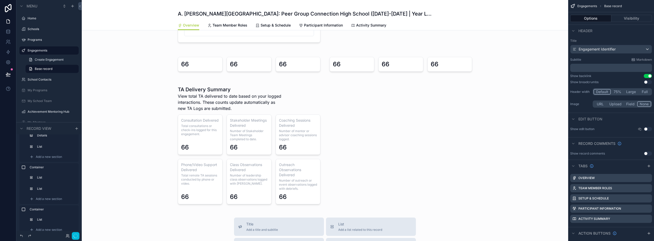
scroll to position [494, 0]
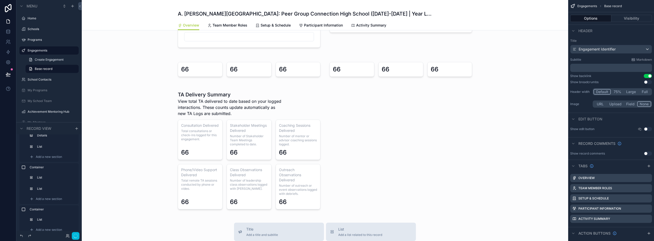
click at [271, 129] on div "scrollable content" at bounding box center [325, 150] width 486 height 129
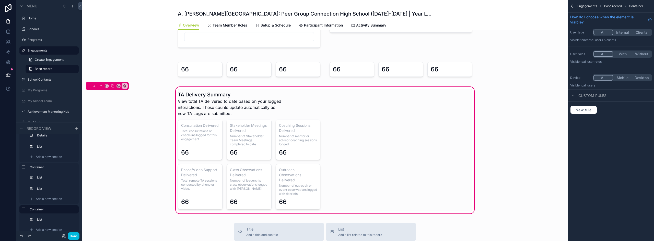
click at [246, 124] on div "scrollable content" at bounding box center [249, 150] width 149 height 123
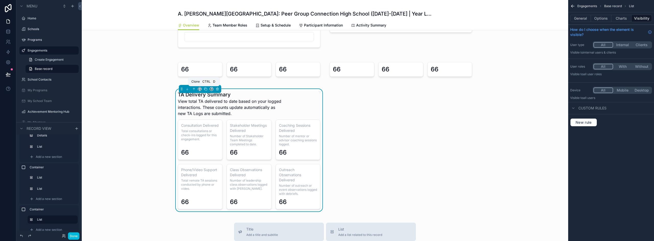
click at [204, 89] on icon "scrollable content" at bounding box center [206, 89] width 4 height 4
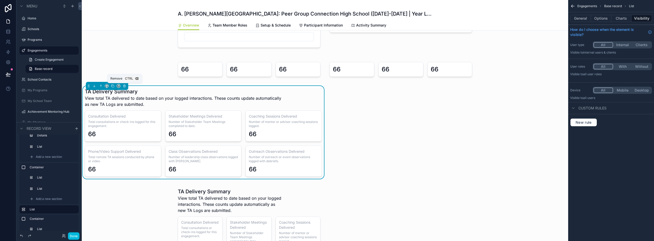
click at [125, 86] on icon "scrollable content" at bounding box center [125, 86] width 4 height 4
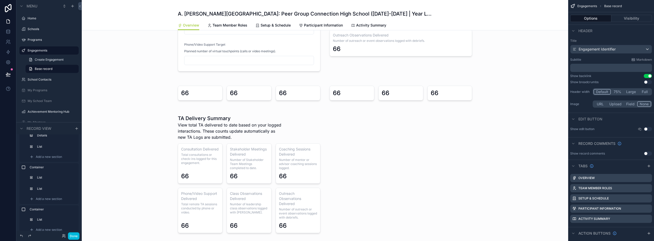
scroll to position [468, 0]
click at [299, 100] on div "scrollable content" at bounding box center [325, 94] width 486 height 25
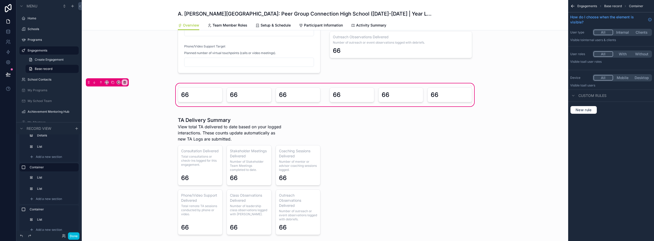
click at [299, 94] on div "scrollable content" at bounding box center [249, 95] width 149 height 19
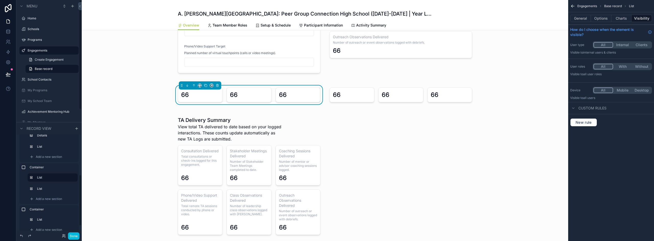
click at [40, 199] on span "Add a new section" at bounding box center [49, 199] width 26 height 4
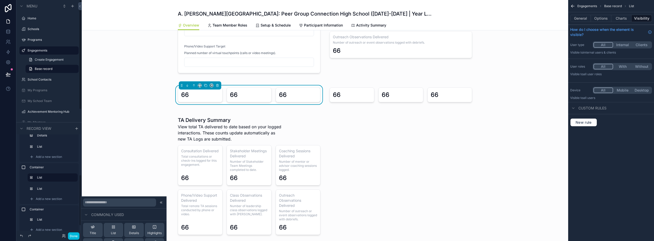
click at [62, 199] on span "Add a new section" at bounding box center [49, 199] width 26 height 4
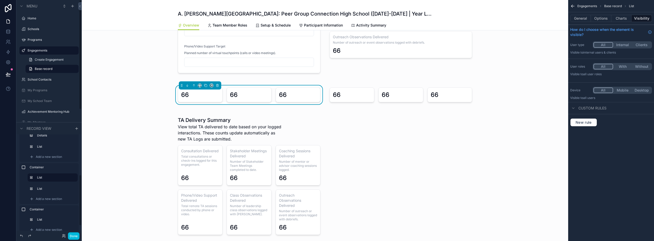
click at [62, 199] on span "Add a new section" at bounding box center [49, 199] width 26 height 4
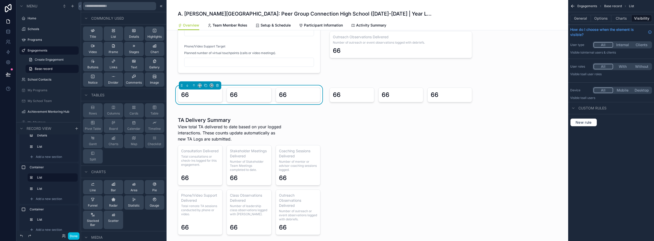
click at [97, 37] on button "Title" at bounding box center [93, 34] width 20 height 14
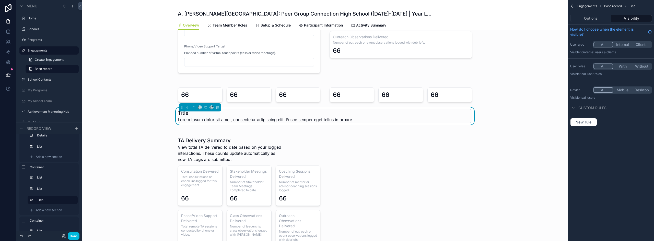
scroll to position [464, 0]
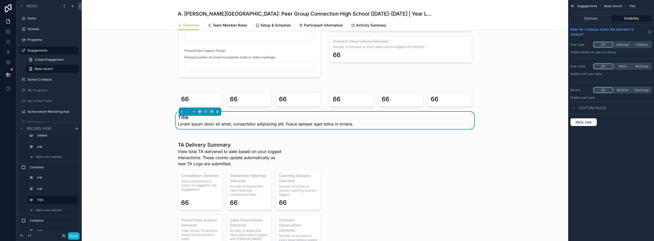
drag, startPoint x: 180, startPoint y: 112, endPoint x: 180, endPoint y: 104, distance: 7.4
click at [183, 98] on div "66 66 66 66 66 66 Title Lorem ipsum dolor sit amet, consectetur adipiscing elit…" at bounding box center [325, 109] width 300 height 39
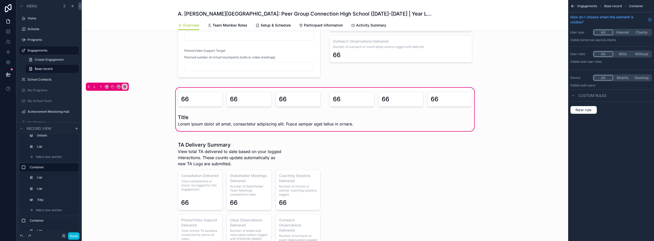
click at [179, 115] on div "scrollable content" at bounding box center [325, 120] width 300 height 17
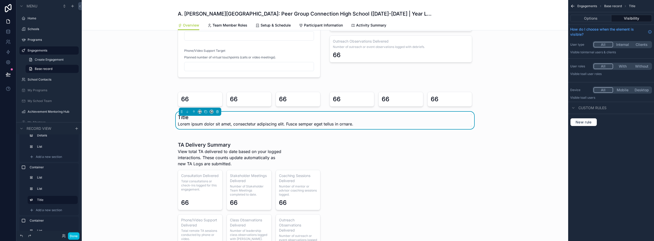
drag, startPoint x: 179, startPoint y: 112, endPoint x: 183, endPoint y: 95, distance: 17.7
click at [183, 95] on div "66 66 66 66 66 66 Title Lorem ipsum dolor sit amet, consectetur adipiscing elit…" at bounding box center [325, 109] width 300 height 39
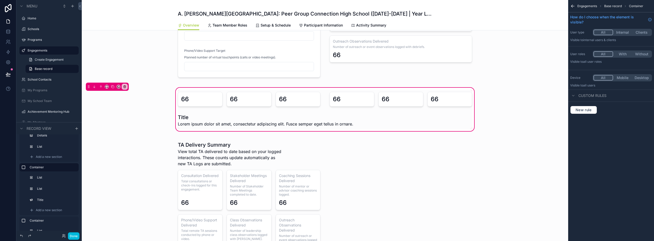
click at [185, 114] on div "scrollable content" at bounding box center [325, 120] width 300 height 17
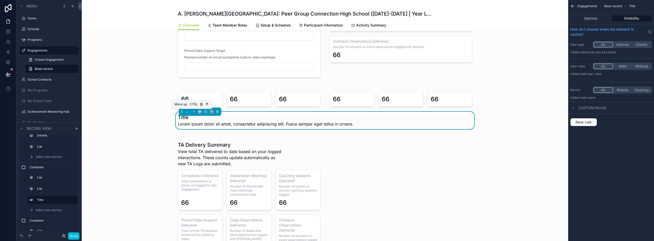
click at [194, 112] on icon "scrollable content" at bounding box center [194, 112] width 0 height 2
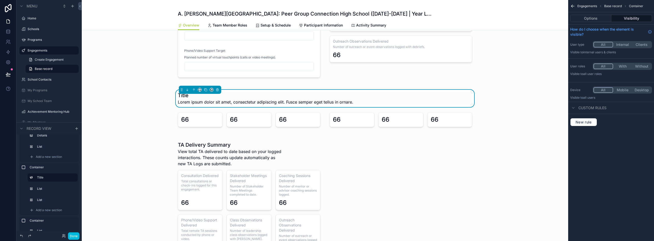
click at [204, 151] on div "scrollable content" at bounding box center [325, 200] width 486 height 129
click at [597, 17] on button "Options" at bounding box center [590, 18] width 41 height 7
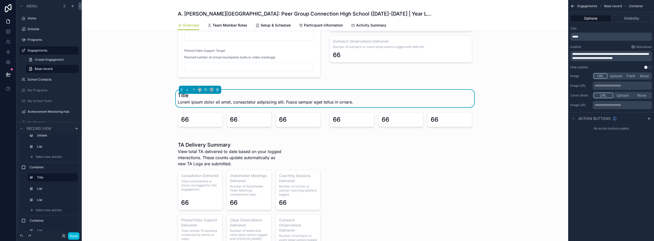
click at [245, 162] on div "scrollable content" at bounding box center [325, 200] width 486 height 129
click at [242, 156] on div "scrollable content" at bounding box center [325, 200] width 486 height 129
click at [196, 144] on div "scrollable content" at bounding box center [325, 200] width 486 height 129
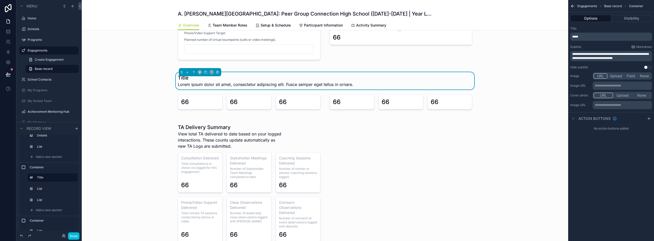
scroll to position [489, 0]
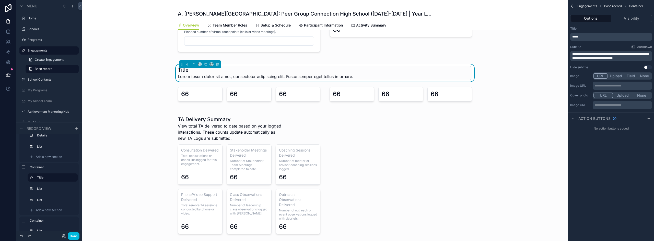
click at [625, 17] on button "Visibility" at bounding box center [631, 18] width 41 height 7
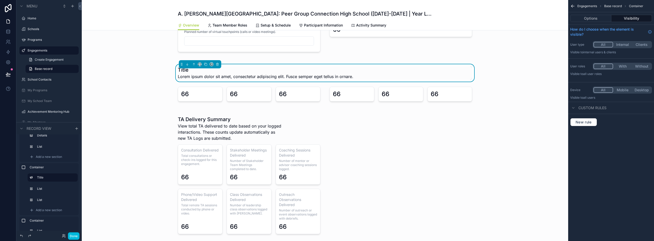
click at [476, 167] on div "scrollable content" at bounding box center [325, 175] width 486 height 129
click at [500, 173] on div "scrollable content" at bounding box center [325, 175] width 486 height 129
click at [133, 125] on div "scrollable content" at bounding box center [325, 175] width 486 height 129
click at [234, 153] on div "scrollable content" at bounding box center [325, 175] width 486 height 129
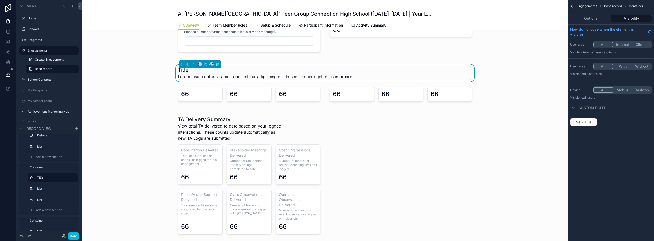
click at [235, 131] on div "scrollable content" at bounding box center [325, 175] width 486 height 129
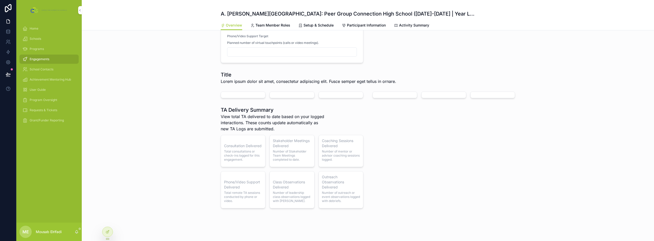
scroll to position [471, 0]
click at [104, 234] on div at bounding box center [107, 232] width 10 height 10
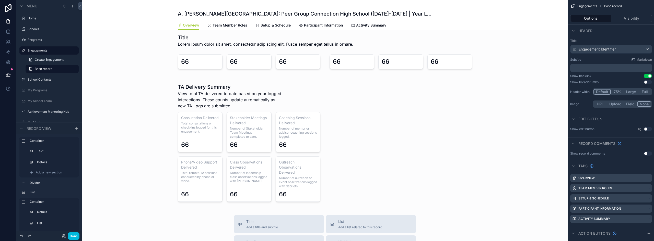
scroll to position [522, 0]
click at [211, 96] on div "scrollable content" at bounding box center [325, 142] width 486 height 129
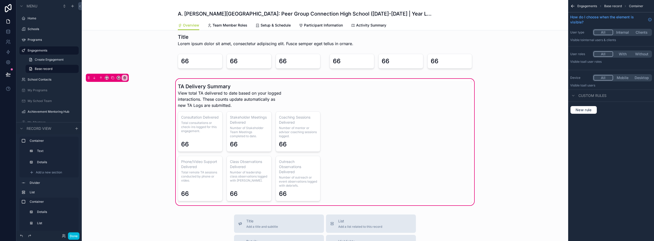
click at [254, 99] on div "scrollable content" at bounding box center [249, 142] width 149 height 123
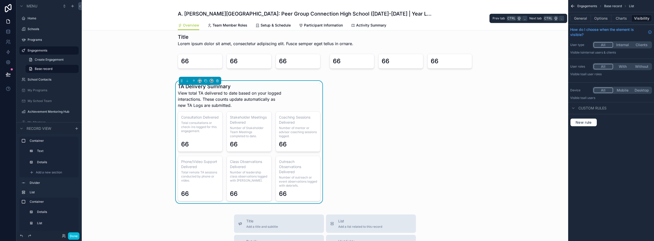
click at [601, 17] on button "Options" at bounding box center [601, 18] width 20 height 7
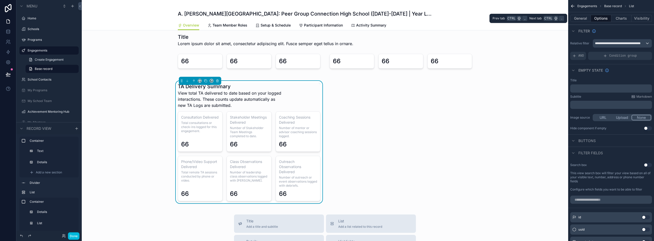
click at [586, 19] on button "General" at bounding box center [580, 18] width 21 height 7
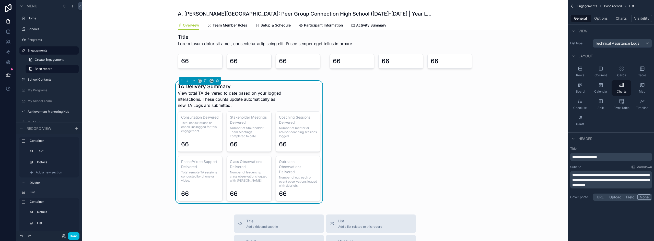
click at [604, 177] on p "**********" at bounding box center [611, 179] width 79 height 15
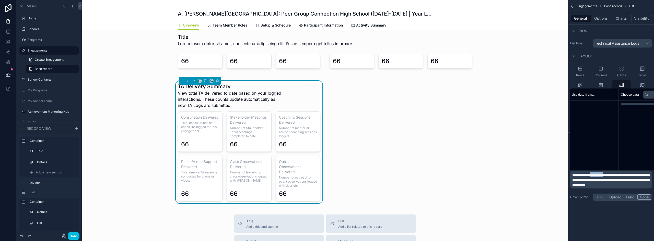
click at [604, 177] on p "**********" at bounding box center [611, 179] width 79 height 15
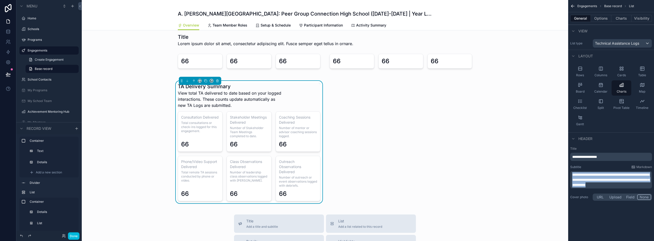
click at [604, 177] on p "**********" at bounding box center [611, 179] width 79 height 15
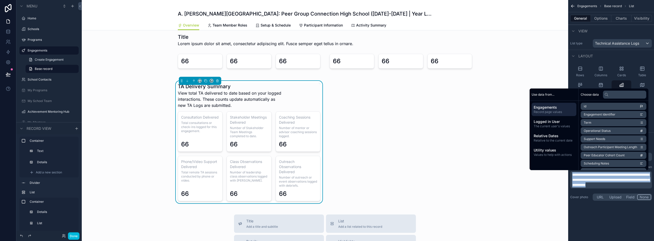
copy span "**********"
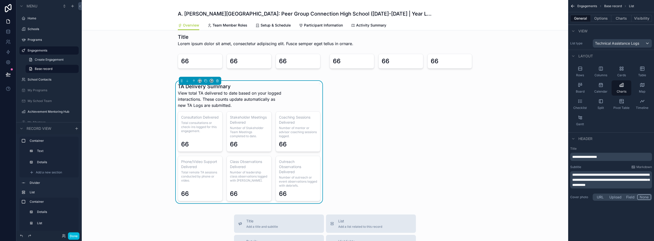
click at [280, 62] on div "scrollable content" at bounding box center [325, 50] width 486 height 45
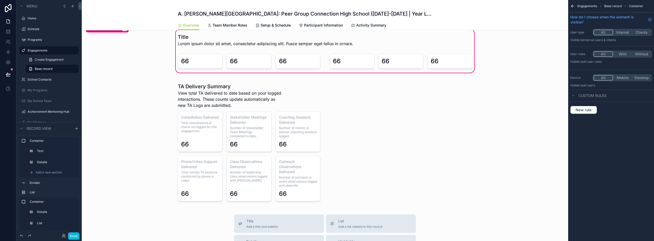
click at [293, 43] on div "scrollable content" at bounding box center [325, 39] width 300 height 17
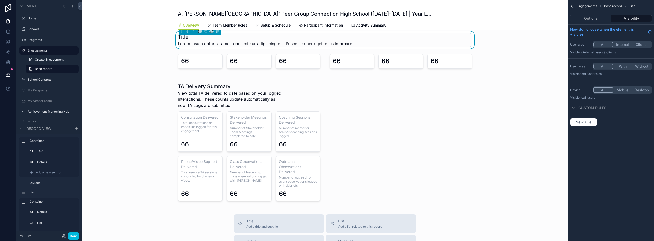
click at [593, 17] on button "Options" at bounding box center [590, 18] width 41 height 7
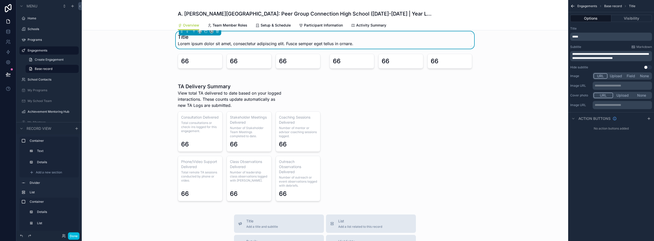
click at [604, 54] on span "**********" at bounding box center [610, 56] width 76 height 7
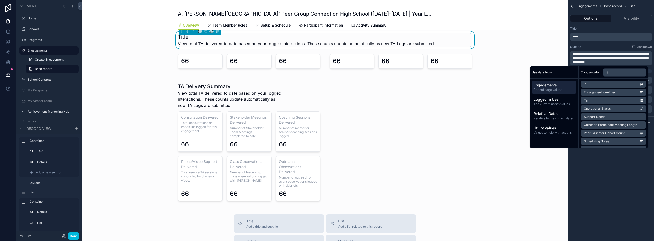
scroll to position [471, 0]
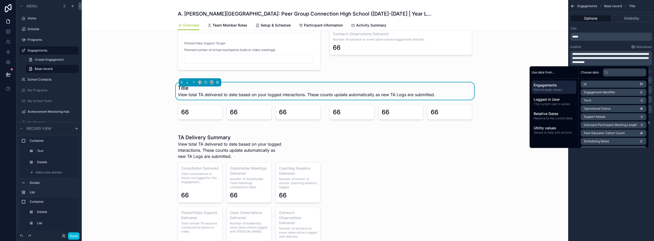
click at [590, 38] on p "*****" at bounding box center [611, 37] width 79 height 4
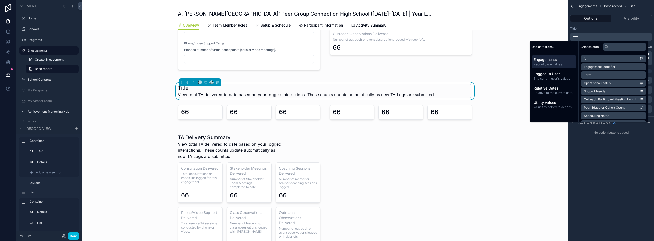
click at [578, 36] on p "*****" at bounding box center [611, 37] width 79 height 4
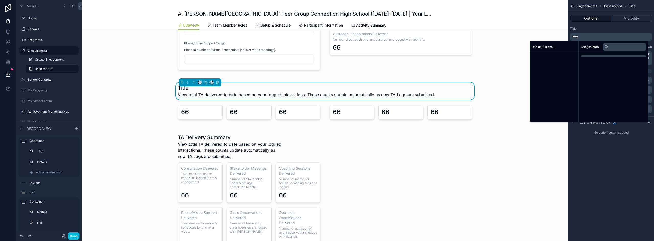
click at [578, 36] on p "*****" at bounding box center [611, 37] width 79 height 4
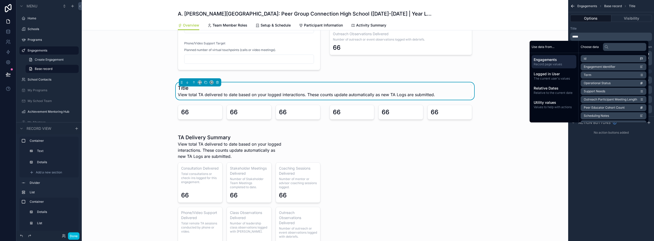
click at [578, 36] on span "*****" at bounding box center [575, 36] width 6 height 3
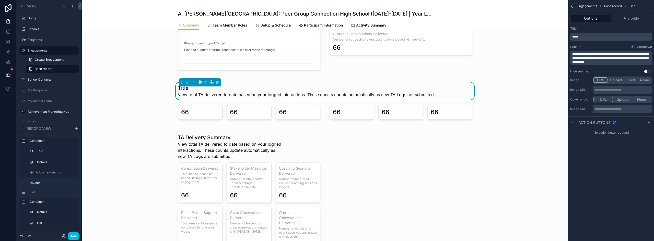
click at [578, 36] on span "*****" at bounding box center [575, 36] width 6 height 3
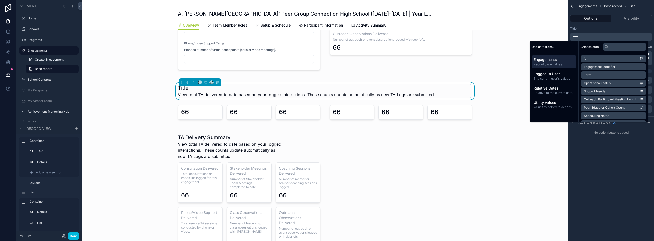
click at [574, 36] on span "*****" at bounding box center [575, 36] width 6 height 3
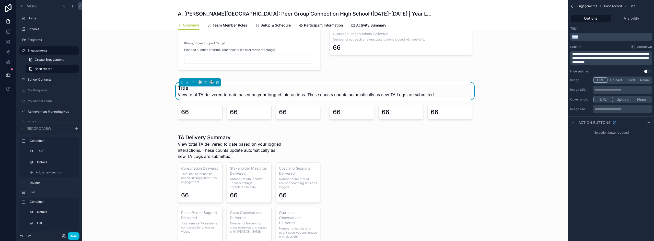
click at [574, 36] on span "*****" at bounding box center [575, 36] width 6 height 3
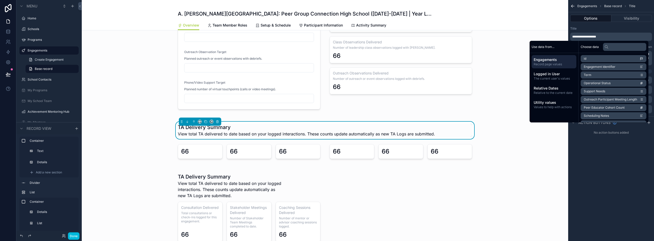
scroll to position [420, 0]
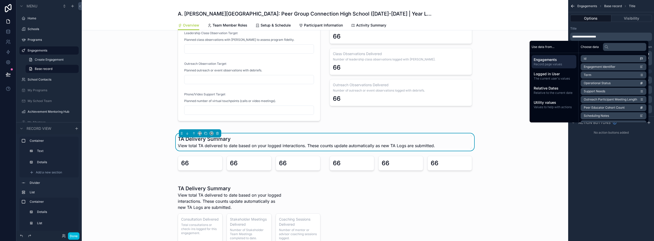
click at [248, 163] on div "scrollable content" at bounding box center [249, 163] width 149 height 19
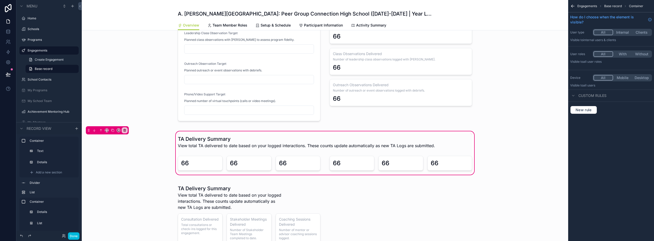
click at [274, 164] on div "scrollable content" at bounding box center [249, 163] width 149 height 19
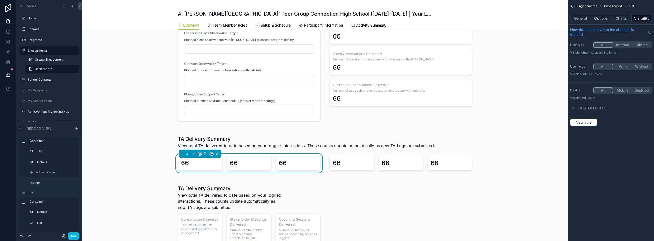
click at [629, 17] on button "Charts" at bounding box center [621, 18] width 20 height 7
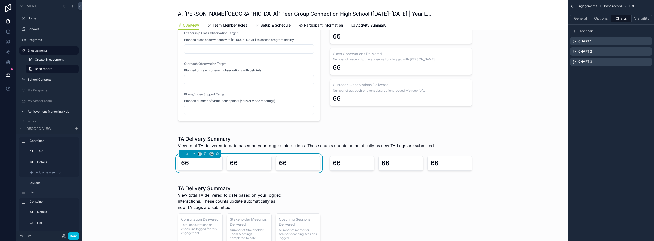
click at [504, 156] on div "TA Delivery Summary View total TA delivered to date based on your logged intera…" at bounding box center [325, 152] width 486 height 45
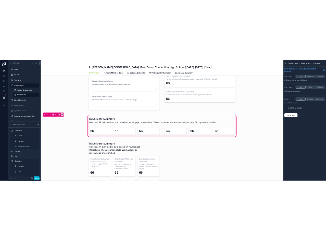
scroll to position [446, 0]
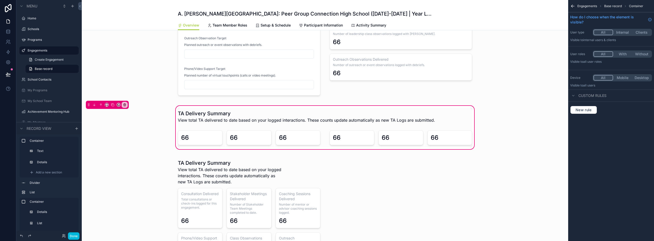
click at [261, 139] on div "scrollable content" at bounding box center [249, 137] width 149 height 19
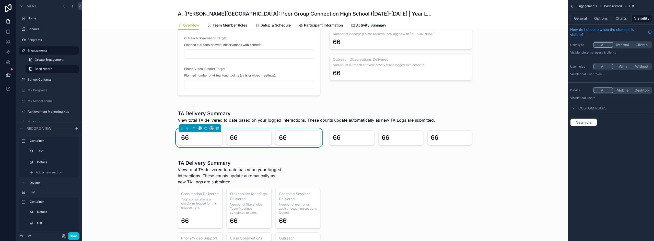
click at [628, 16] on button "Charts" at bounding box center [621, 18] width 20 height 7
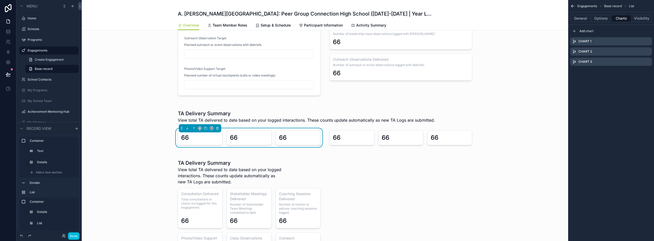
click at [0, 0] on icon "scrollable content" at bounding box center [0, 0] width 0 height 0
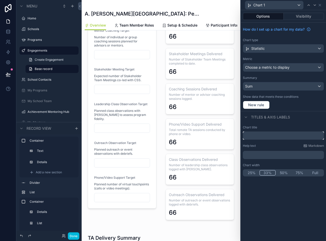
click at [259, 133] on input "text" at bounding box center [283, 135] width 81 height 8
paste input "**********"
type input "**********"
click at [270, 154] on p "﻿" at bounding box center [284, 154] width 78 height 5
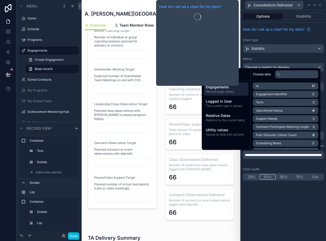
scroll to position [0, 0]
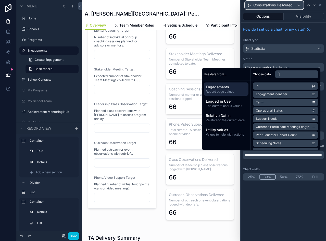
click at [296, 5] on div "Consultations Delivered" at bounding box center [274, 5] width 58 height 8
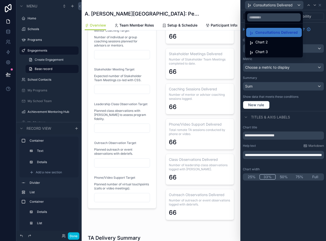
click at [267, 41] on span "Chart 2" at bounding box center [262, 42] width 13 height 6
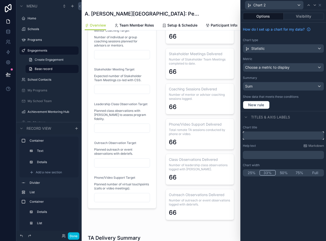
click at [260, 136] on input "text" at bounding box center [283, 135] width 81 height 8
paste input "**********"
type input "**********"
click at [253, 155] on p "﻿" at bounding box center [284, 154] width 78 height 5
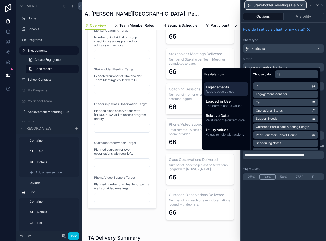
click at [293, 6] on span "Stakeholder Meetings Delivered" at bounding box center [277, 5] width 46 height 5
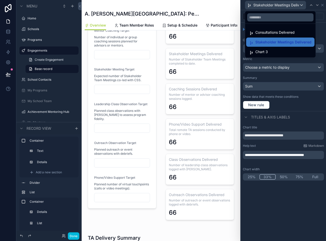
click at [263, 53] on span "Chart 3" at bounding box center [262, 52] width 13 height 6
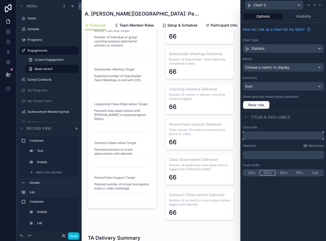
click at [259, 136] on input "text" at bounding box center [283, 135] width 81 height 8
paste input "**********"
type input "**********"
click at [266, 153] on p "﻿" at bounding box center [284, 154] width 78 height 5
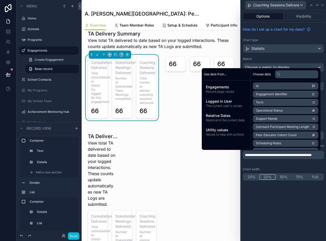
scroll to position [624, 0]
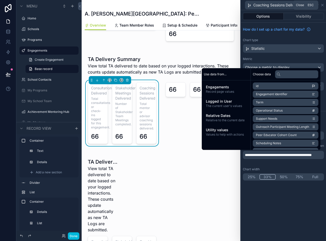
click at [324, 6] on icon at bounding box center [323, 5] width 4 height 4
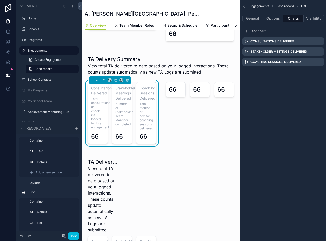
click at [74, 236] on button "Done" at bounding box center [73, 235] width 11 height 7
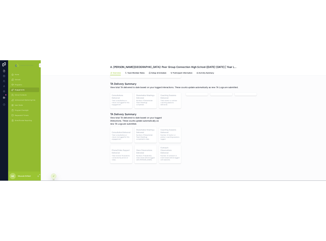
scroll to position [471, 0]
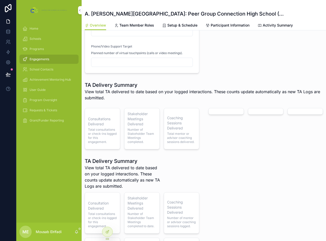
click at [220, 101] on div "TA Delivery Summary View total TA delivered to date based on your logged intera…" at bounding box center [204, 115] width 245 height 72
drag, startPoint x: 106, startPoint y: 231, endPoint x: 108, endPoint y: 225, distance: 6.8
click at [106, 231] on icon at bounding box center [107, 232] width 2 height 2
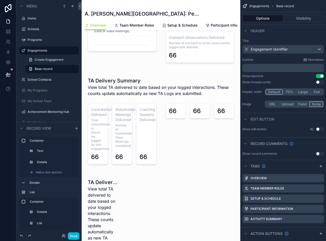
scroll to position [624, 0]
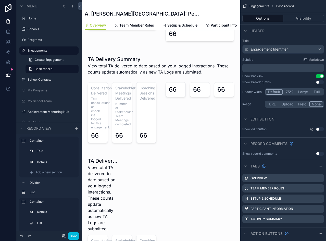
click at [190, 112] on div "scrollable content" at bounding box center [161, 100] width 159 height 98
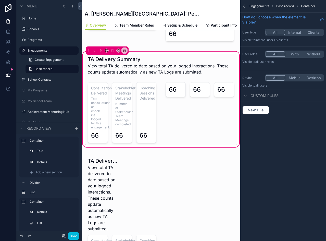
click at [195, 113] on div "scrollable content" at bounding box center [200, 112] width 75 height 65
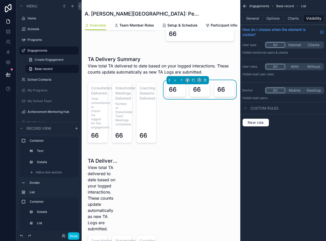
click at [299, 19] on button "Charts" at bounding box center [294, 18] width 20 height 7
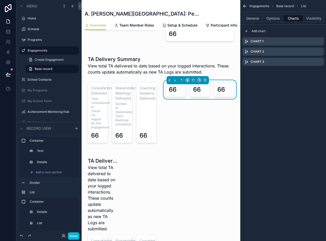
click at [0, 0] on icon "scrollable content" at bounding box center [0, 0] width 0 height 0
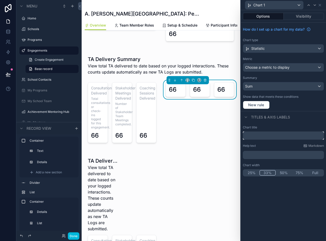
click at [259, 135] on input "text" at bounding box center [283, 135] width 81 height 8
paste input "**********"
type input "**********"
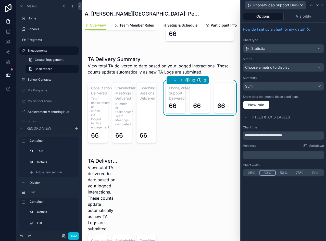
click at [255, 158] on div "﻿" at bounding box center [283, 155] width 81 height 8
click at [255, 154] on p "﻿" at bounding box center [284, 154] width 78 height 5
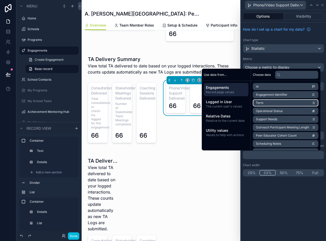
scroll to position [0, 0]
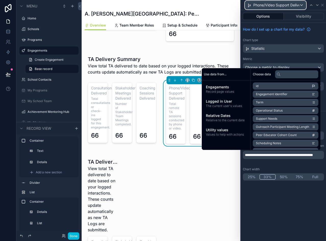
click at [296, 6] on span "Phone/Video Support Delivered" at bounding box center [277, 5] width 46 height 5
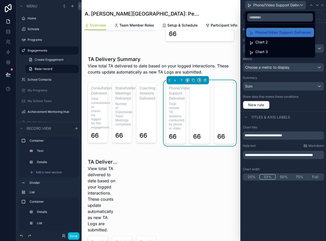
click at [268, 42] on div "Chart 2" at bounding box center [280, 42] width 62 height 6
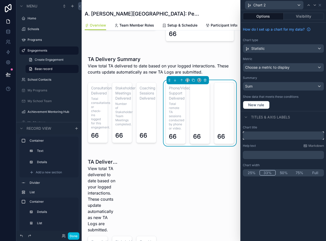
click at [263, 137] on input "text" at bounding box center [283, 135] width 81 height 8
paste input "**********"
type input "**********"
click at [256, 156] on p "﻿" at bounding box center [284, 154] width 78 height 5
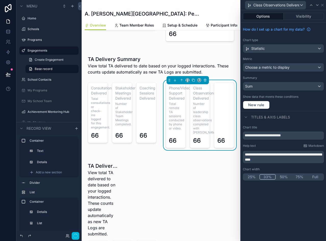
click at [289, 6] on span "Class Observations Delivered" at bounding box center [277, 5] width 46 height 5
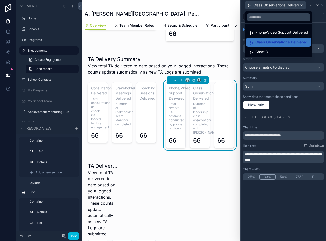
click at [268, 52] on span "Chart 3" at bounding box center [262, 52] width 13 height 6
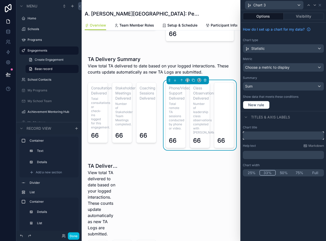
click at [261, 135] on input "text" at bounding box center [283, 135] width 81 height 8
paste input "**********"
type input "**********"
click at [255, 156] on p "﻿" at bounding box center [284, 154] width 78 height 5
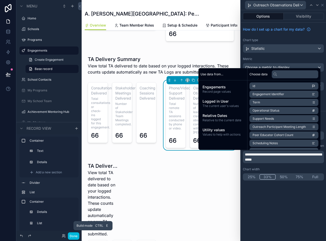
click at [74, 235] on button "Done" at bounding box center [73, 235] width 11 height 7
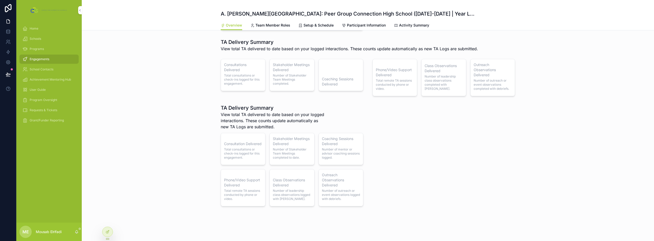
scroll to position [502, 0]
click at [341, 82] on h3 "Coaching Sessions Delivered" at bounding box center [341, 82] width 38 height 10
click at [111, 231] on div at bounding box center [107, 232] width 10 height 10
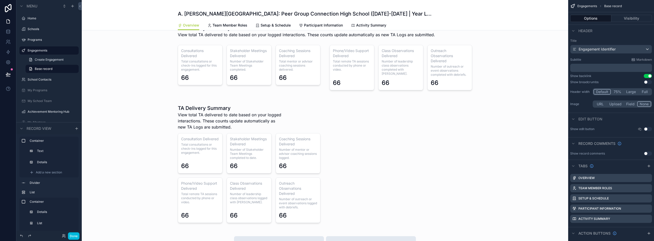
scroll to position [522, 0]
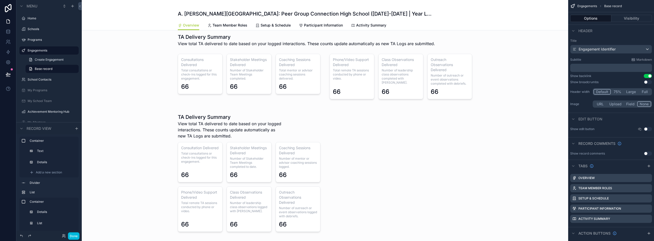
click at [278, 67] on div "scrollable content" at bounding box center [325, 66] width 486 height 76
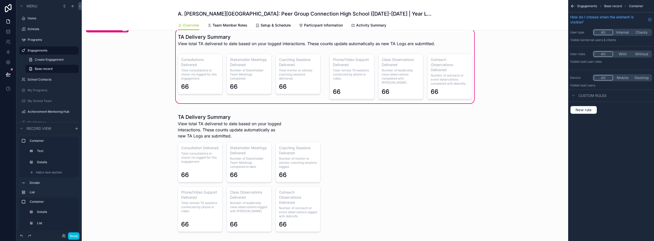
click at [302, 74] on div "scrollable content" at bounding box center [249, 77] width 149 height 50
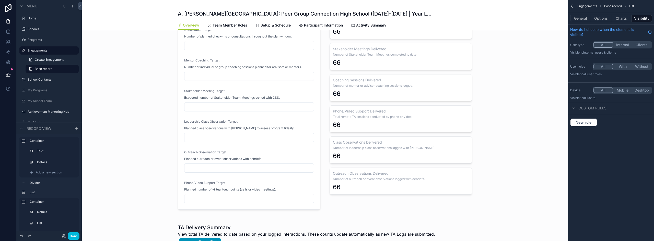
scroll to position [332, 0]
click at [74, 236] on button "Done" at bounding box center [73, 236] width 11 height 7
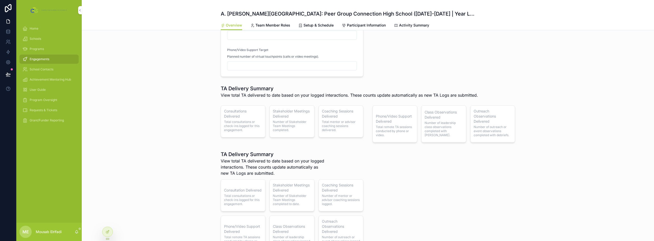
scroll to position [460, 0]
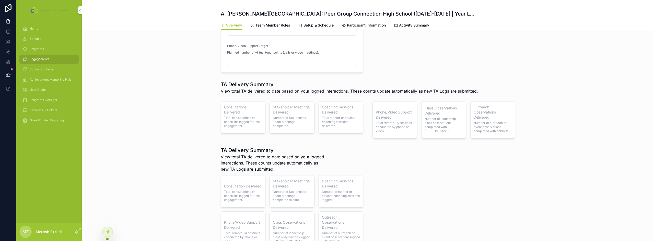
click at [405, 116] on h3 "Phone/Video Support Delivered" at bounding box center [395, 115] width 38 height 10
click at [103, 232] on div at bounding box center [107, 232] width 10 height 10
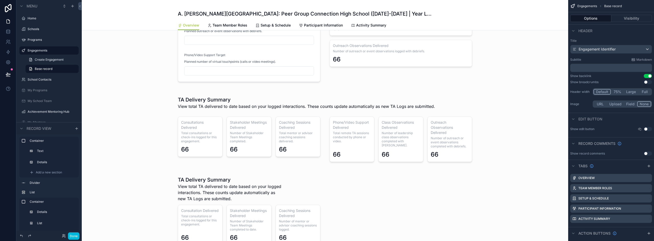
click at [347, 131] on div "scrollable content" at bounding box center [325, 129] width 486 height 76
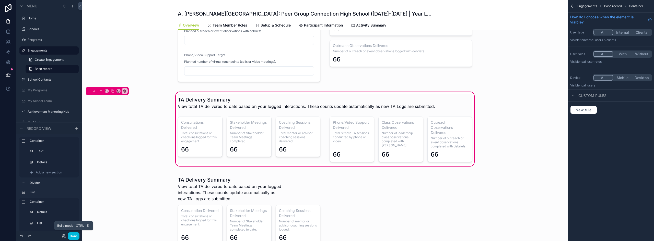
click at [77, 236] on button "Done" at bounding box center [73, 236] width 11 height 7
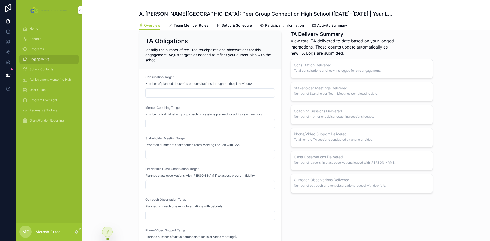
scroll to position [272, 0]
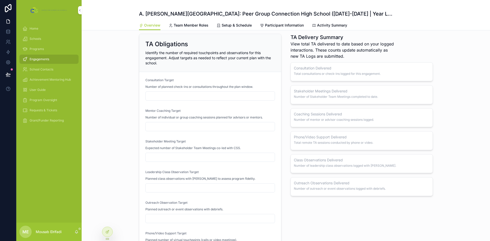
click at [321, 52] on span "View total TA delivered to date based on your logged interactions. These counts…" at bounding box center [343, 50] width 104 height 18
click at [40, 97] on div "Program Oversight" at bounding box center [48, 100] width 53 height 8
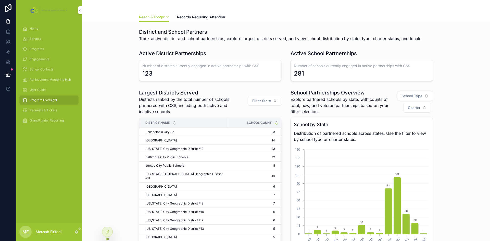
click at [45, 89] on span "User Guide" at bounding box center [38, 90] width 16 height 4
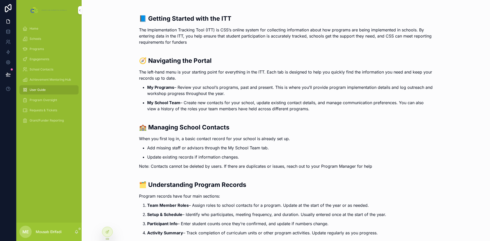
click at [50, 100] on span "Program Oversight" at bounding box center [44, 100] width 28 height 4
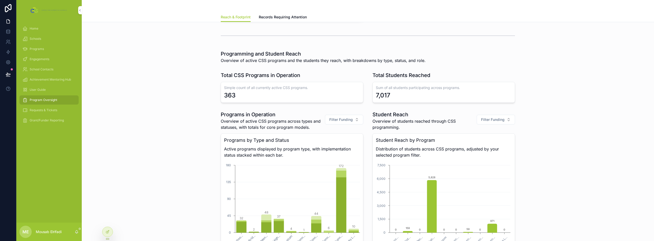
scroll to position [255, 0]
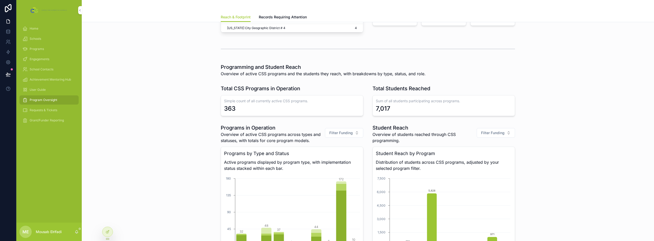
click at [54, 118] on div "Grant/Funder Reporting" at bounding box center [48, 120] width 53 height 8
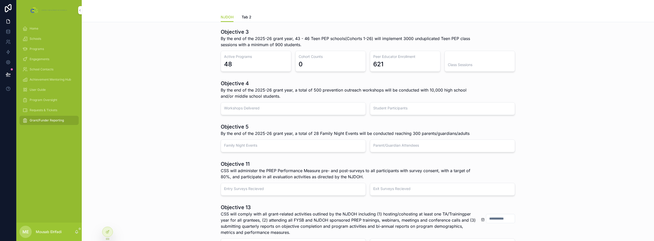
click at [244, 56] on h3 "Active Programs" at bounding box center [256, 56] width 64 height 5
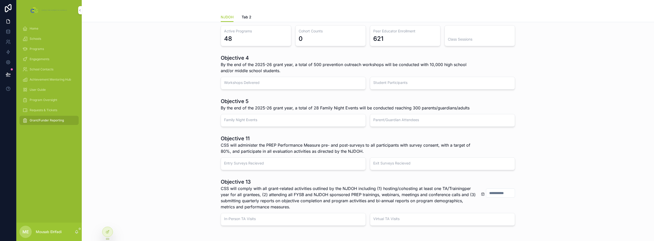
click at [249, 62] on span "By the end of the 2025-26 grant year, a total of 500 prevention outreach worksh…" at bounding box center [349, 68] width 256 height 12
click at [240, 82] on h3 "Workshops Delivered" at bounding box center [293, 82] width 138 height 5
click at [389, 83] on h3 "Student Participants" at bounding box center [442, 82] width 138 height 5
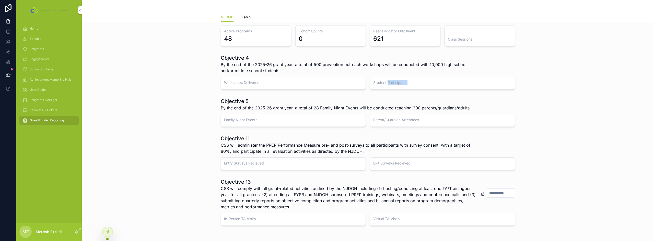
click at [389, 83] on h3 "Student Participants" at bounding box center [442, 82] width 138 height 5
click at [306, 109] on span "By the end of the 2025-26 grant year, a total of 28 Family Night Events will be…" at bounding box center [345, 108] width 249 height 6
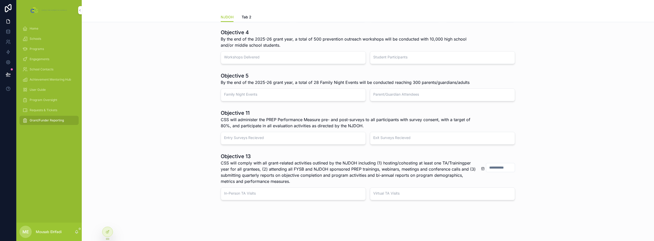
drag, startPoint x: 43, startPoint y: 61, endPoint x: 47, endPoint y: 59, distance: 3.6
click at [43, 61] on span "Engagements" at bounding box center [40, 59] width 20 height 4
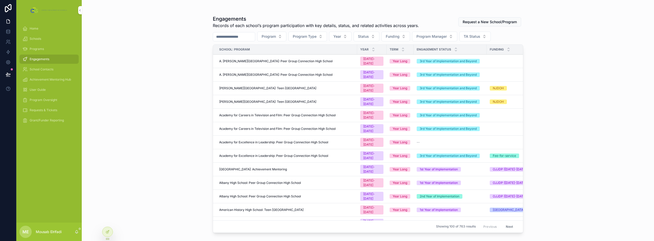
click at [287, 222] on span "American History High School: Teen [GEOGRAPHIC_DATA]" at bounding box center [261, 224] width 84 height 4
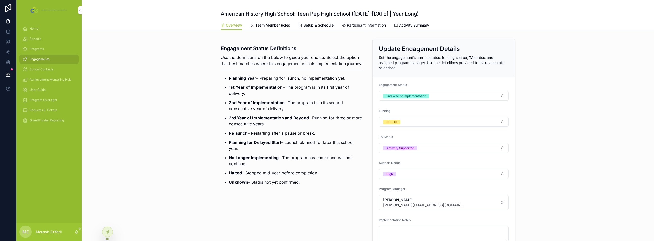
click at [401, 23] on span "Activity Summary" at bounding box center [414, 25] width 30 height 5
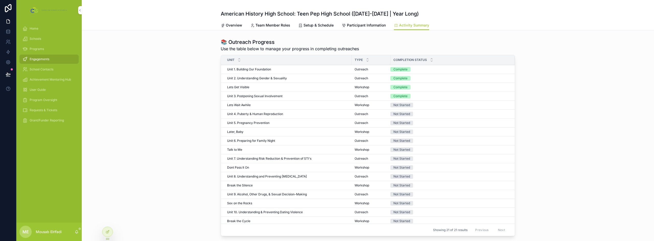
click at [240, 150] on div "Talk to Me Talk to Me" at bounding box center [287, 150] width 121 height 4
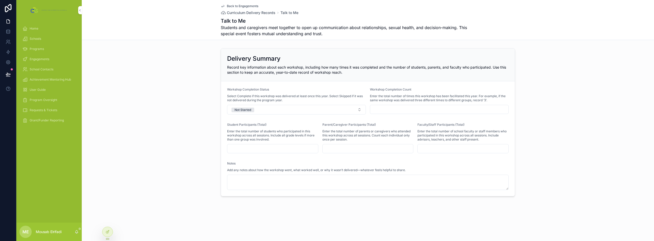
click at [204, 73] on div "Delivery Summary Record key information about each workshop, including how many…" at bounding box center [368, 122] width 572 height 152
click at [50, 123] on div "Grant/Funder Reporting" at bounding box center [48, 120] width 53 height 8
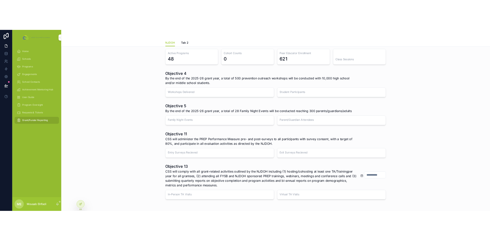
scroll to position [53, 0]
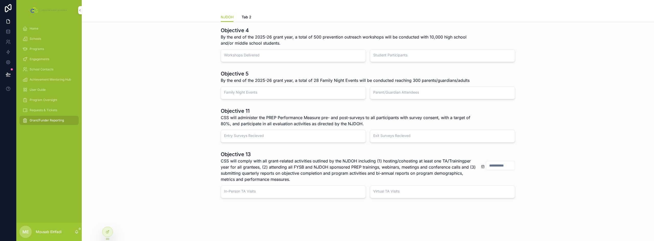
click at [260, 119] on span "CSS will administer the PREP Performance Measure pre- and post-surveys to all p…" at bounding box center [349, 121] width 256 height 12
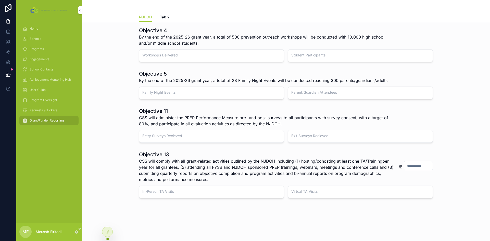
click at [45, 57] on span "Engagements" at bounding box center [40, 59] width 20 height 4
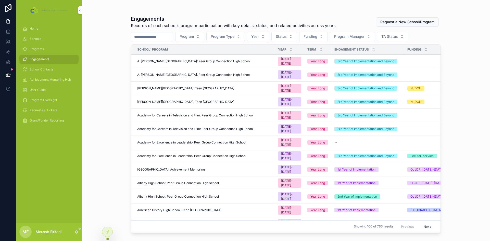
click at [116, 80] on div "Engagements Records of each school’s program participation with key details, st…" at bounding box center [286, 120] width 409 height 241
click at [202, 100] on span "[PERSON_NAME][GEOGRAPHIC_DATA]: Teen [GEOGRAPHIC_DATA]" at bounding box center [185, 102] width 97 height 4
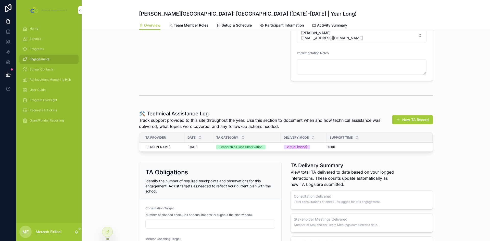
scroll to position [179, 0]
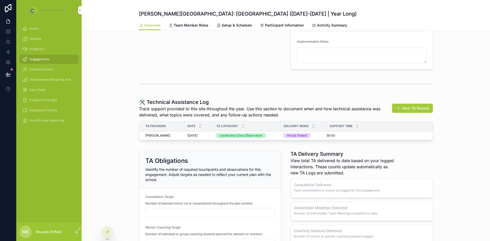
click at [417, 111] on button "New TA Record" at bounding box center [412, 108] width 41 height 9
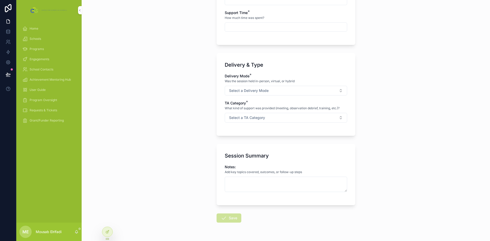
scroll to position [51, 0]
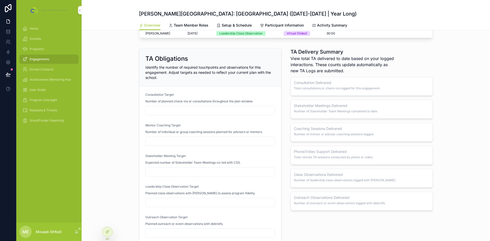
scroll to position [306, 0]
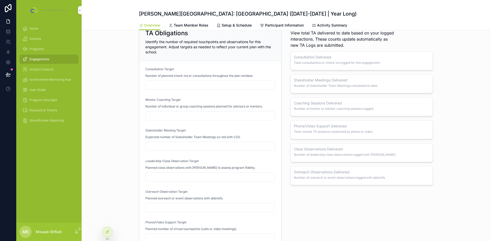
click at [153, 176] on input "scrollable content" at bounding box center [210, 176] width 129 height 7
click at [183, 161] on span "Leadership Class Observation Target" at bounding box center [172, 161] width 53 height 4
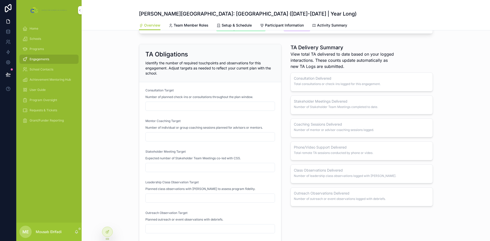
scroll to position [255, 0]
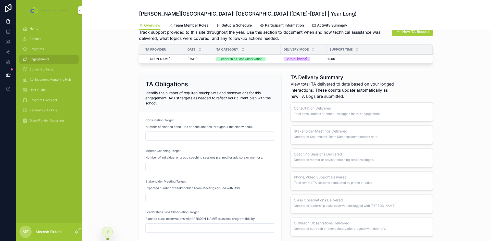
click at [51, 120] on span "Grant/Funder Reporting" at bounding box center [47, 120] width 34 height 4
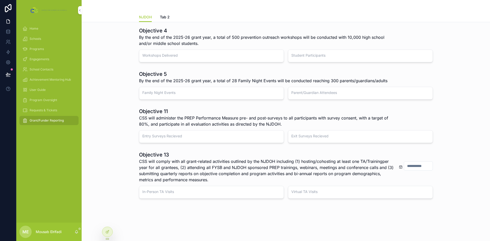
scroll to position [53, 0]
click at [152, 192] on h3 "In-Person TA Visits" at bounding box center [211, 191] width 138 height 5
click at [305, 192] on h3 "Virtual TA Visits" at bounding box center [361, 191] width 138 height 5
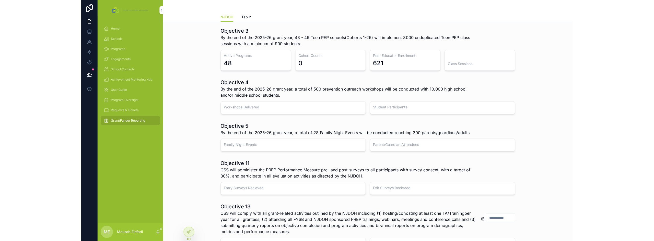
scroll to position [0, 0]
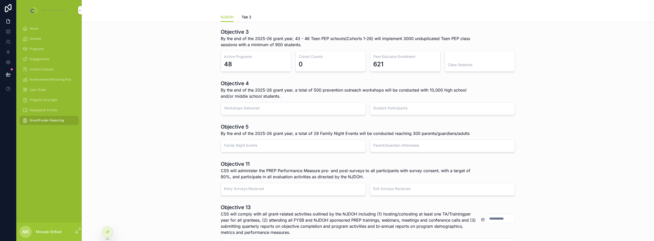
click at [284, 39] on span "By the end of the 2025-26 grant year, 43 - 46 Teen PEP schools(Cohorts 1-26) wi…" at bounding box center [349, 41] width 256 height 12
click at [363, 39] on span "By the end of the 2025-26 grant year, 43 - 46 Teen PEP schools(Cohorts 1-26) wi…" at bounding box center [349, 41] width 256 height 12
click at [105, 233] on div at bounding box center [107, 232] width 10 height 10
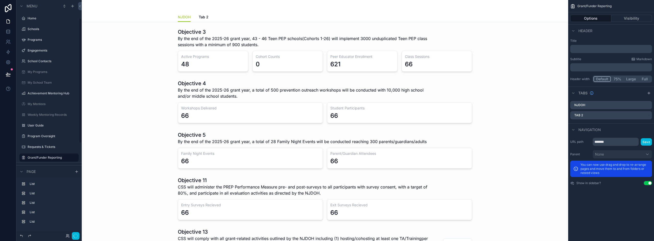
scroll to position [35, 0]
click at [349, 42] on div "scrollable content" at bounding box center [325, 49] width 478 height 47
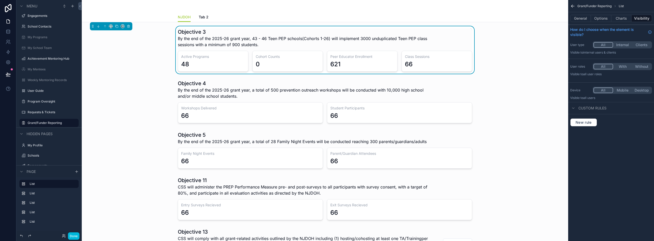
click at [583, 18] on button "General" at bounding box center [580, 18] width 21 height 7
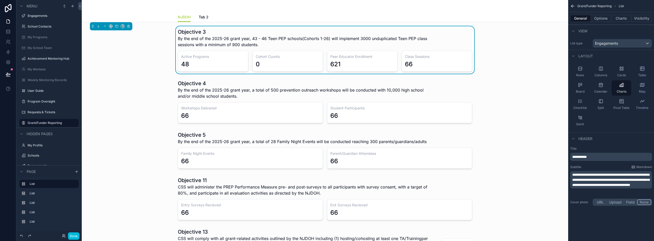
click at [590, 177] on p "**********" at bounding box center [611, 179] width 79 height 15
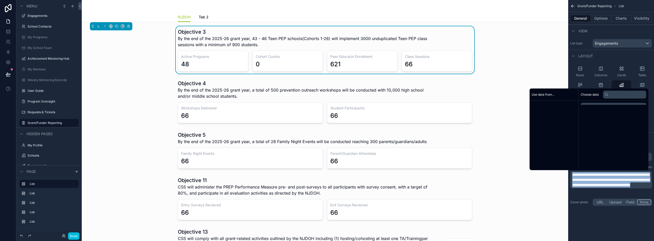
click at [590, 177] on p "**********" at bounding box center [611, 179] width 79 height 15
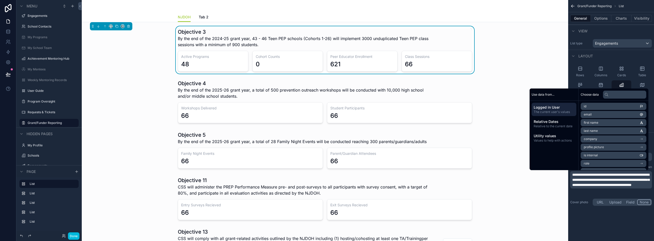
click at [218, 92] on div "scrollable content" at bounding box center [325, 101] width 478 height 47
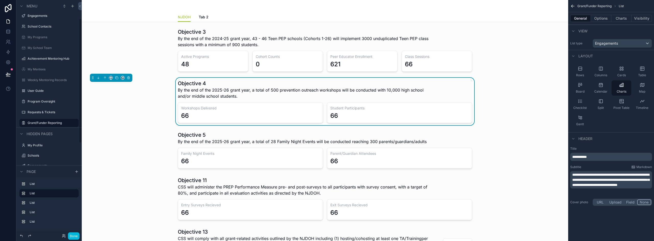
click at [596, 180] on span "**********" at bounding box center [610, 180] width 77 height 14
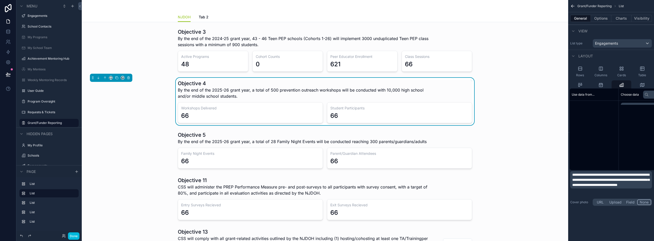
click at [596, 180] on span "**********" at bounding box center [610, 180] width 77 height 14
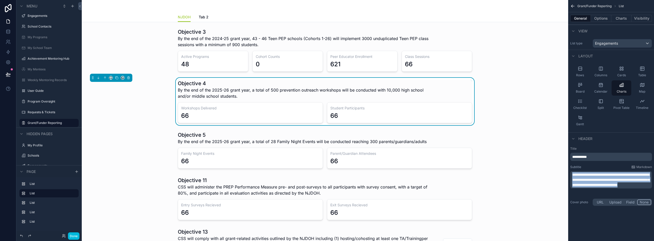
click at [596, 180] on span "**********" at bounding box center [610, 180] width 77 height 14
click at [317, 144] on div "scrollable content" at bounding box center [325, 149] width 478 height 41
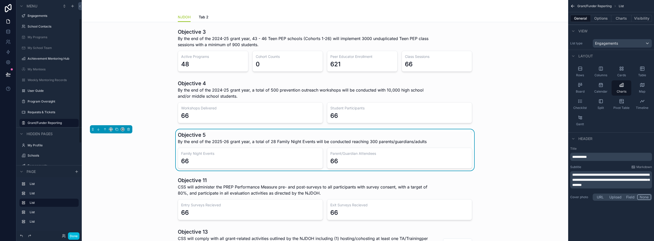
click at [239, 137] on h1 "Objective 5" at bounding box center [302, 134] width 249 height 7
click at [605, 183] on span "**********" at bounding box center [610, 180] width 77 height 14
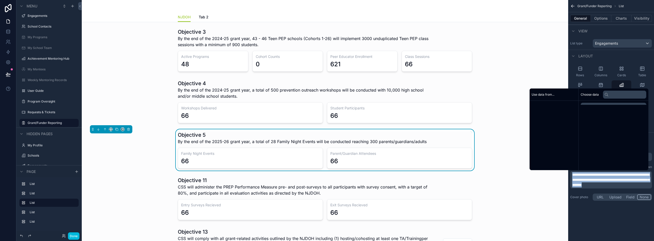
click at [605, 183] on span "**********" at bounding box center [610, 180] width 77 height 14
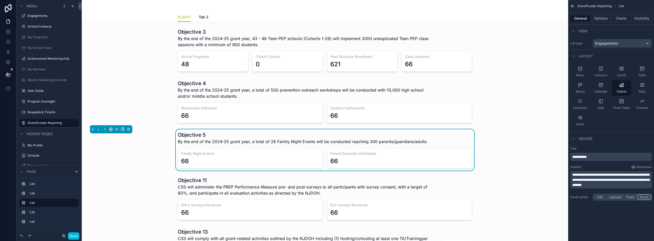
click at [261, 186] on div "scrollable content" at bounding box center [325, 198] width 478 height 47
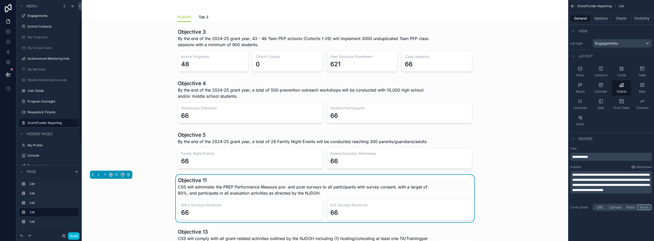
click at [604, 177] on p "**********" at bounding box center [611, 182] width 79 height 20
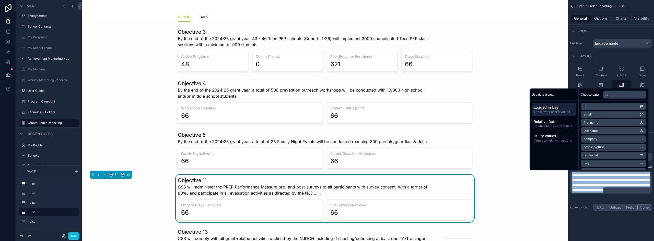
paste div "scrollable content"
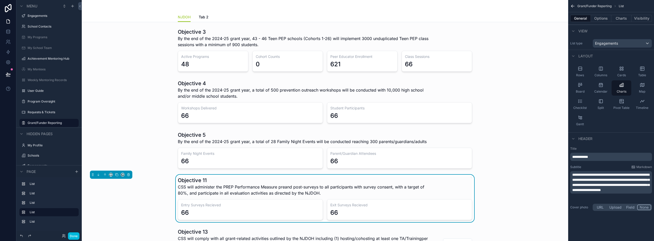
click at [594, 181] on span "**********" at bounding box center [610, 182] width 77 height 19
click at [600, 157] on p "**********" at bounding box center [611, 156] width 79 height 5
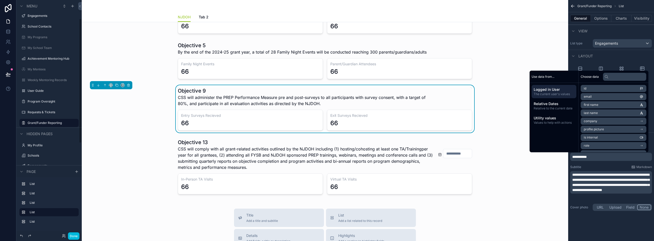
scroll to position [102, 0]
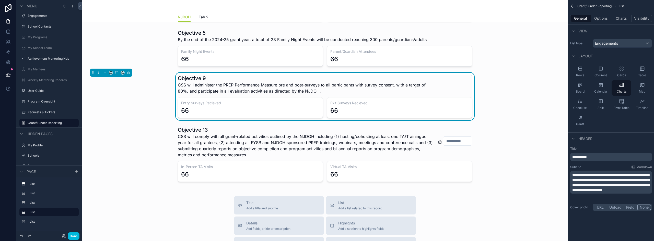
click at [237, 87] on span "CSS will administer the PREP Performance Measure pre and post-surveys to all pa…" at bounding box center [306, 88] width 256 height 12
click at [116, 74] on icon "scrollable content" at bounding box center [117, 73] width 4 height 4
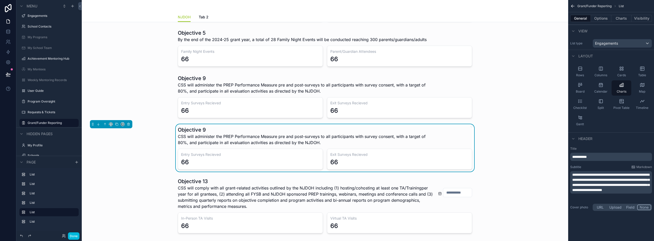
click at [200, 129] on h1 "Objective 9" at bounding box center [306, 129] width 256 height 7
click at [596, 159] on p "**********" at bounding box center [611, 156] width 79 height 5
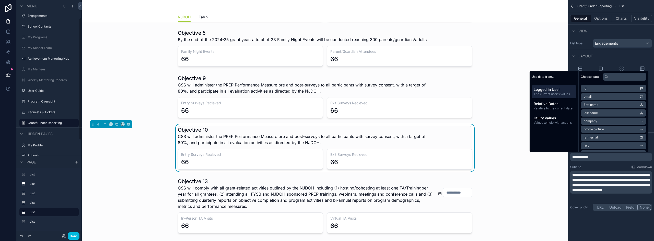
click at [593, 177] on p "**********" at bounding box center [611, 182] width 79 height 20
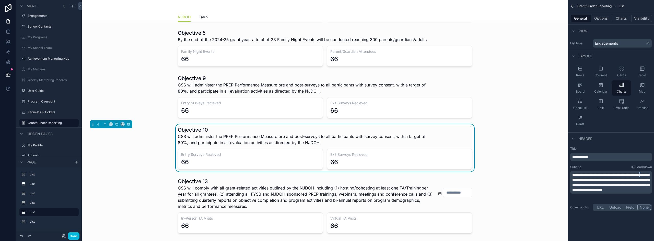
click at [593, 177] on p "**********" at bounding box center [611, 182] width 79 height 20
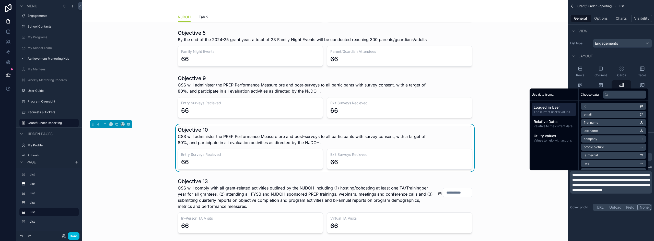
scroll to position [0, 0]
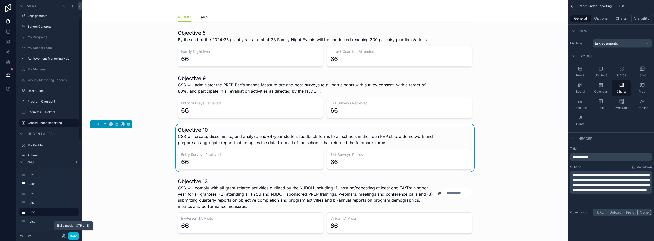
click at [78, 236] on button "Done" at bounding box center [73, 236] width 11 height 7
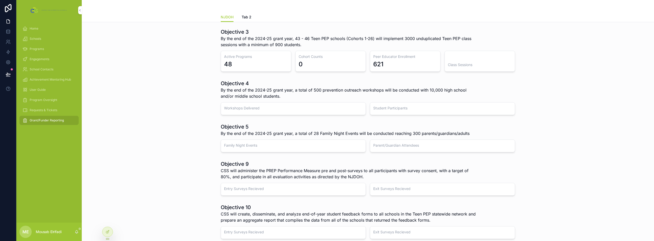
click at [40, 59] on span "Engagements" at bounding box center [40, 59] width 20 height 4
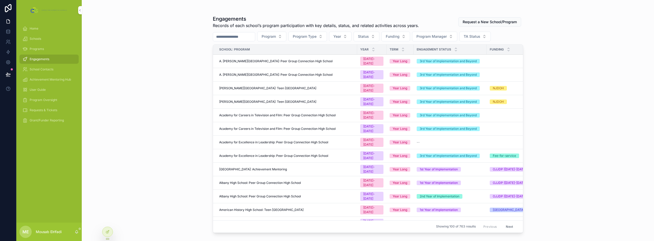
click at [326, 100] on div "[PERSON_NAME][GEOGRAPHIC_DATA]: Teen [GEOGRAPHIC_DATA]" at bounding box center [286, 102] width 135 height 4
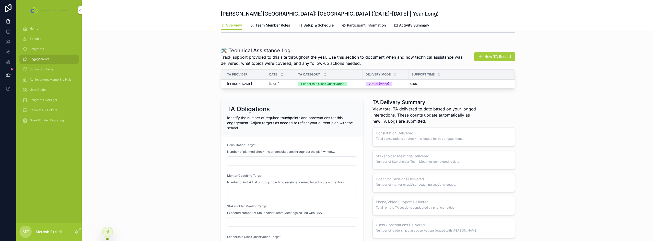
scroll to position [230, 0]
click at [413, 116] on span "View total TA delivered to date based on your logged interactions. These counts…" at bounding box center [424, 115] width 104 height 18
click at [108, 230] on div at bounding box center [107, 232] width 10 height 10
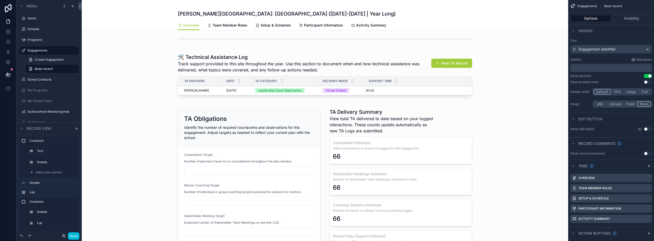
click at [405, 112] on div "scrollable content" at bounding box center [325, 221] width 486 height 237
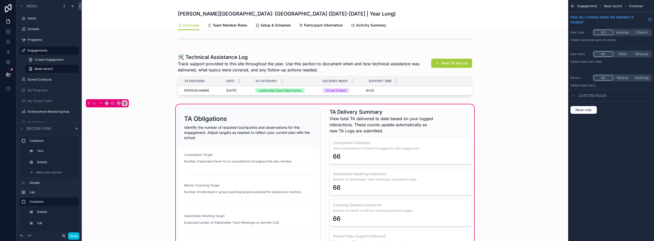
click at [406, 122] on div "scrollable content" at bounding box center [400, 221] width 149 height 231
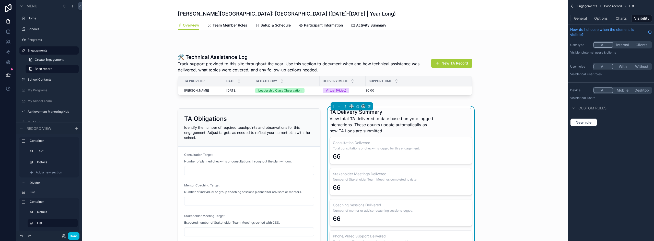
click at [292, 125] on div "scrollable content" at bounding box center [249, 221] width 149 height 231
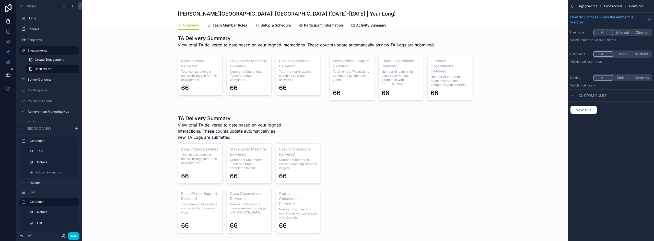
scroll to position [536, 0]
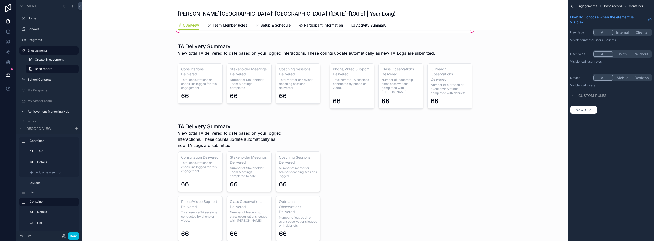
click at [313, 144] on div "scrollable content" at bounding box center [325, 182] width 486 height 129
click at [310, 125] on div "scrollable content" at bounding box center [325, 182] width 486 height 129
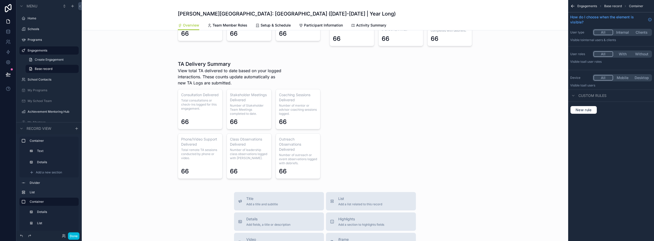
scroll to position [613, 0]
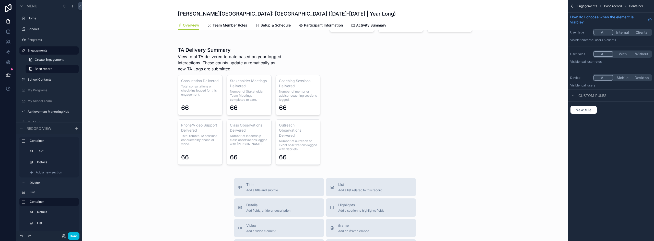
click at [322, 111] on div "scrollable content" at bounding box center [325, 105] width 486 height 129
click at [190, 57] on div "scrollable content" at bounding box center [325, 105] width 486 height 129
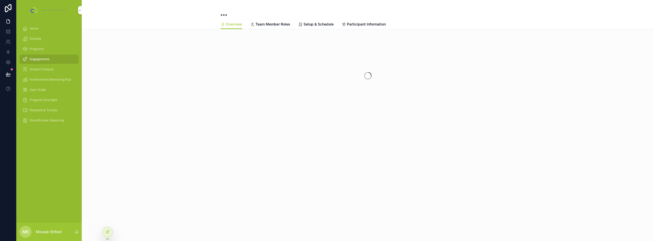
click at [106, 233] on icon at bounding box center [107, 232] width 2 height 2
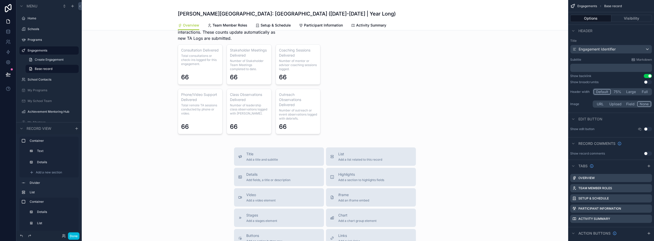
click at [301, 86] on div "scrollable content" at bounding box center [325, 75] width 486 height 129
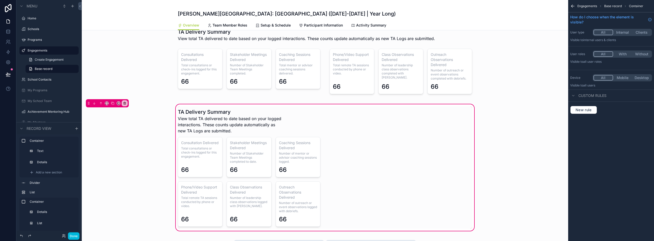
scroll to position [541, 0]
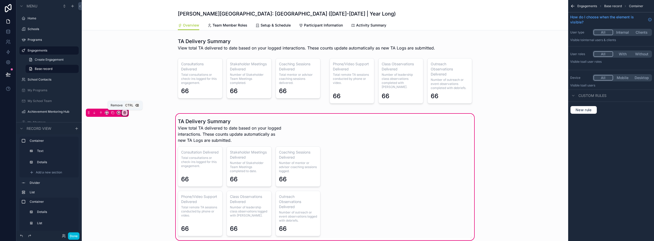
click at [126, 114] on icon "scrollable content" at bounding box center [125, 113] width 4 height 4
click at [137, 133] on span "Remove entire container" at bounding box center [146, 133] width 41 height 6
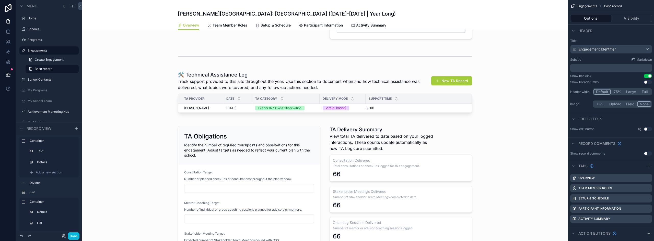
scroll to position [260, 0]
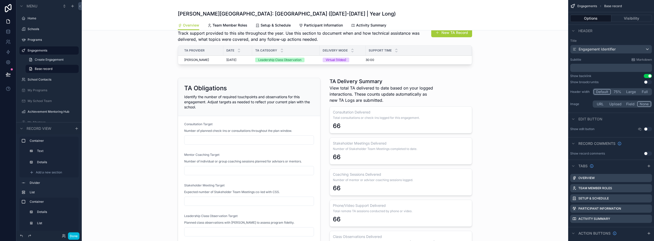
click at [253, 87] on div "scrollable content" at bounding box center [325, 191] width 486 height 237
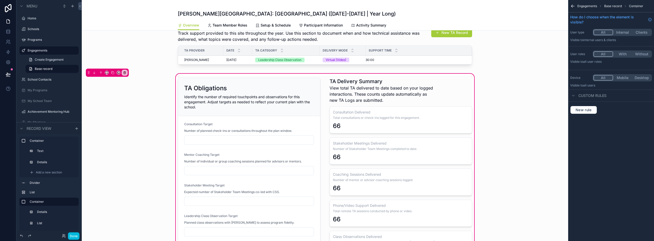
click at [330, 75] on div "TA Obligations Identify the number of required touchpoints and observations for…" at bounding box center [325, 191] width 486 height 237
click at [113, 73] on icon "scrollable content" at bounding box center [113, 73] width 4 height 4
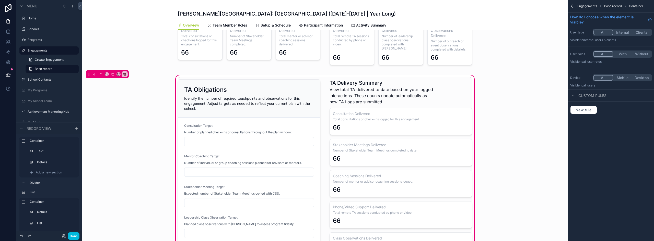
scroll to position [592, 0]
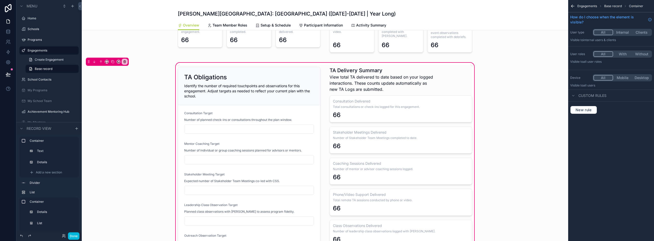
click at [272, 93] on div "scrollable content" at bounding box center [249, 180] width 149 height 231
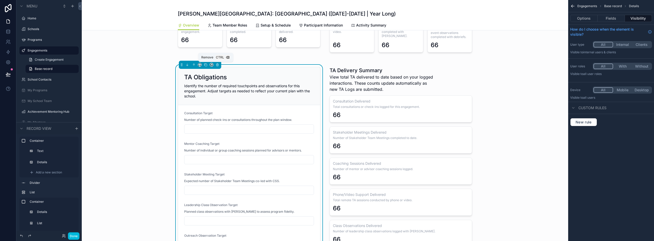
click at [215, 65] on icon "scrollable content" at bounding box center [217, 65] width 4 height 4
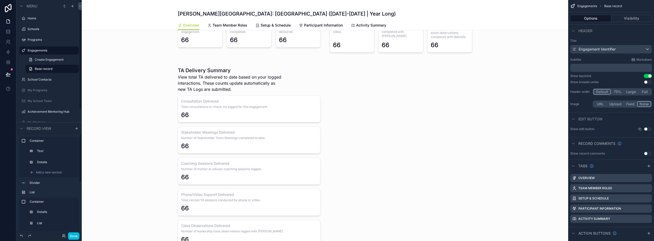
click at [272, 91] on div "scrollable content" at bounding box center [325, 173] width 486 height 222
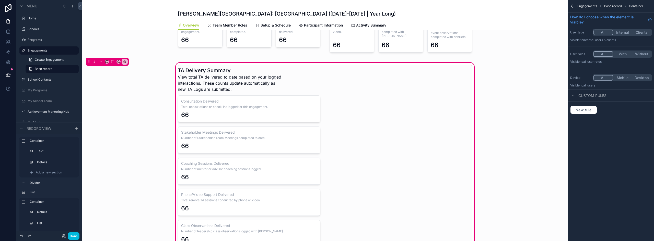
click at [296, 82] on div "scrollable content" at bounding box center [249, 172] width 149 height 215
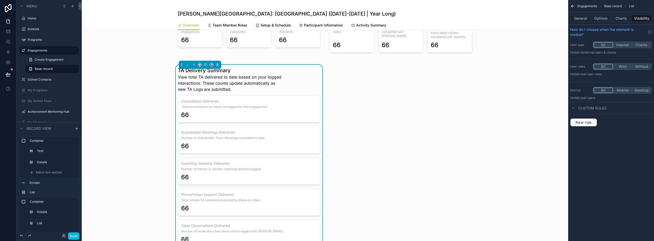
click at [235, 63] on div "TA Delivery Summary View total TA delivered to date based on your logged intera…" at bounding box center [325, 173] width 486 height 222
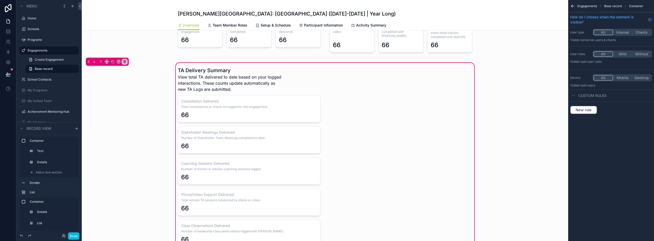
click at [444, 86] on div "TA Delivery Summary View total TA delivered to date based on your logged intera…" at bounding box center [325, 172] width 300 height 215
click at [44, 220] on span "Add a new section" at bounding box center [49, 221] width 26 height 4
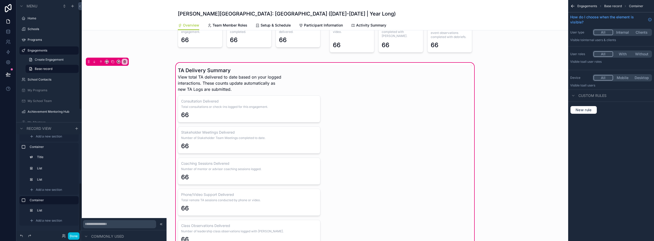
click at [58, 221] on span "Add a new section" at bounding box center [49, 221] width 26 height 4
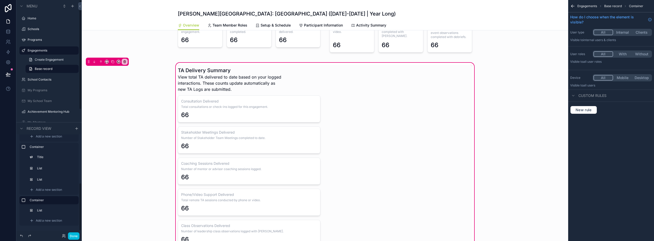
click at [58, 221] on span "Add a new section" at bounding box center [49, 221] width 26 height 4
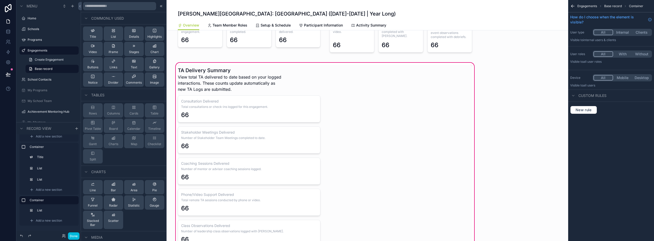
click at [113, 33] on div "List" at bounding box center [113, 34] width 5 height 10
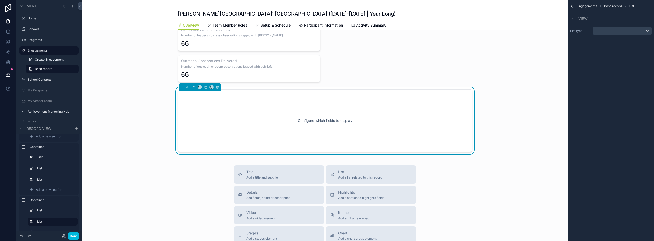
scroll to position [789, 0]
click at [198, 87] on icon "scrollable content" at bounding box center [200, 87] width 4 height 4
click at [202, 124] on span "50%" at bounding box center [204, 126] width 8 height 6
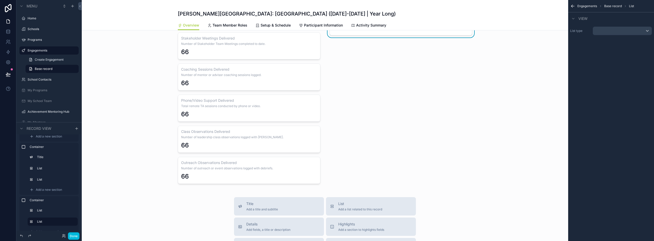
scroll to position [635, 0]
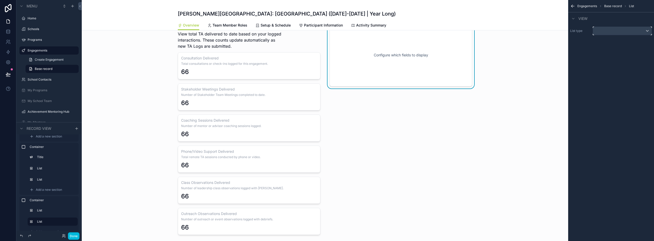
click at [621, 33] on div "scrollable content" at bounding box center [622, 31] width 59 height 8
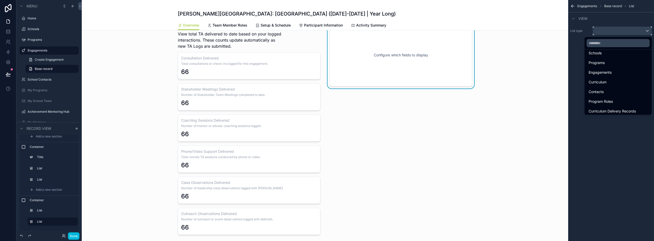
scroll to position [51, 0]
click at [631, 92] on div "Technical Assistance Logs" at bounding box center [617, 92] width 59 height 6
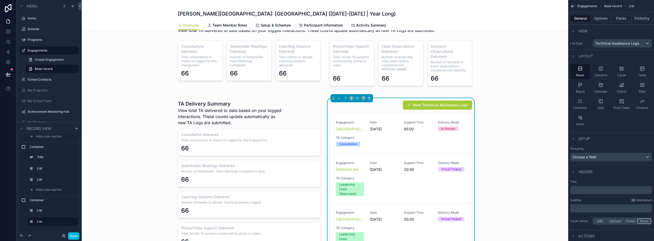
scroll to position [584, 0]
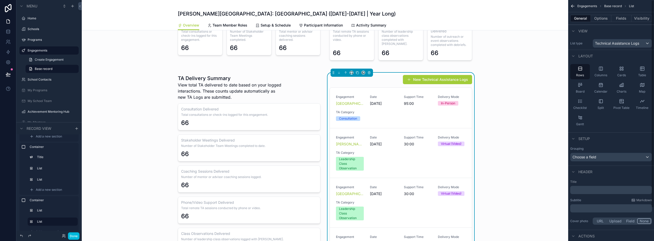
drag, startPoint x: 640, startPoint y: 71, endPoint x: 572, endPoint y: 121, distance: 84.5
click at [640, 71] on div "Table" at bounding box center [642, 71] width 20 height 15
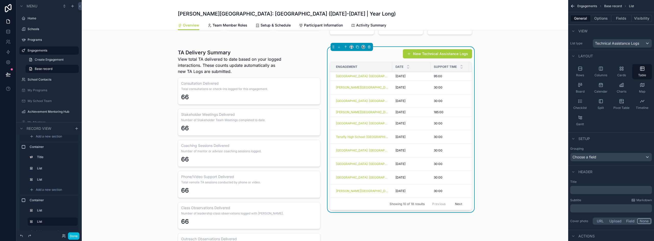
scroll to position [610, 0]
click at [576, 213] on div "Title ﻿ Subtitle Markdown ﻿ Cover photo URL Upload Field None" at bounding box center [611, 203] width 86 height 50
click at [577, 210] on p "﻿" at bounding box center [611, 208] width 79 height 5
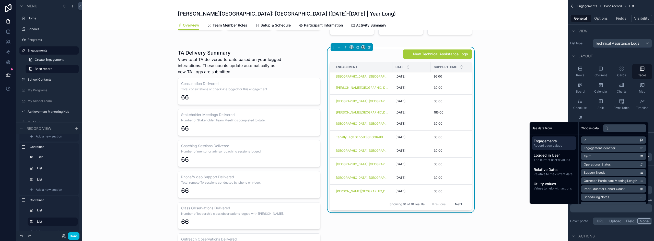
scroll to position [0, 0]
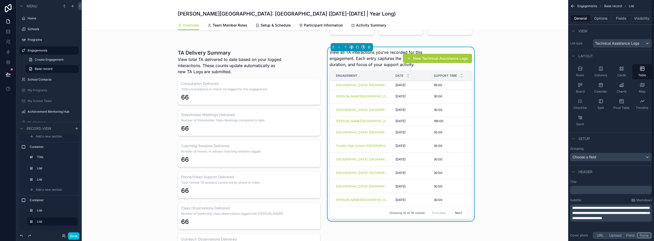
click at [620, 116] on div "Rows Columns Cards Table Board Calendar Charts Map Checklist Split Pivot Table …" at bounding box center [611, 96] width 86 height 68
click at [588, 190] on p "﻿" at bounding box center [611, 190] width 79 height 5
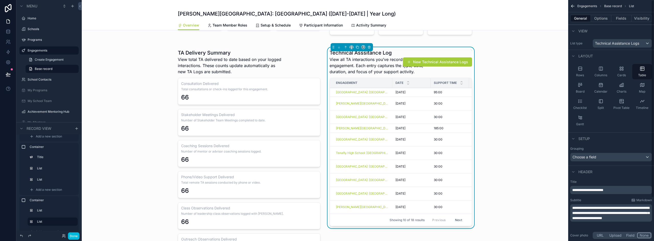
click at [625, 18] on button "Fields" at bounding box center [621, 18] width 20 height 7
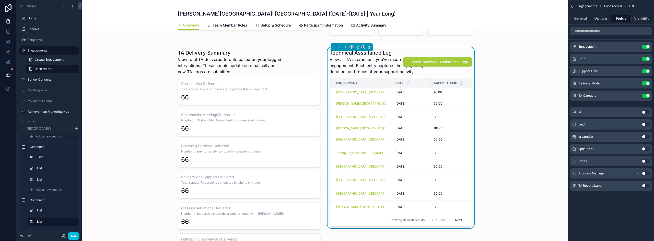
click at [646, 46] on button "Use setting" at bounding box center [645, 47] width 8 height 4
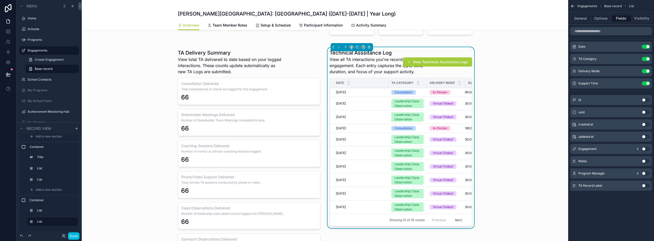
click at [300, 59] on div "scrollable content" at bounding box center [249, 154] width 149 height 215
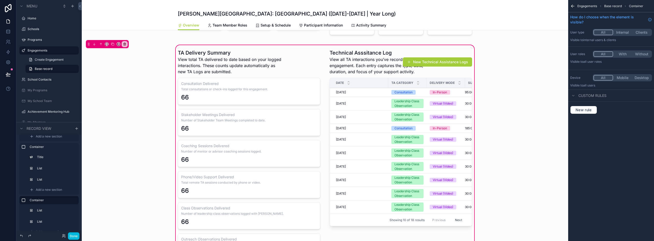
click at [233, 57] on div "scrollable content" at bounding box center [249, 154] width 149 height 215
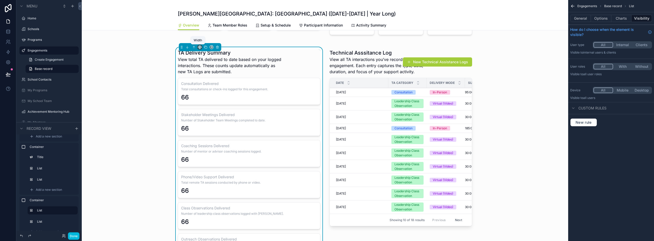
click at [200, 48] on icon "scrollable content" at bounding box center [200, 48] width 1 height 0
click at [206, 76] on span "33%" at bounding box center [204, 76] width 8 height 6
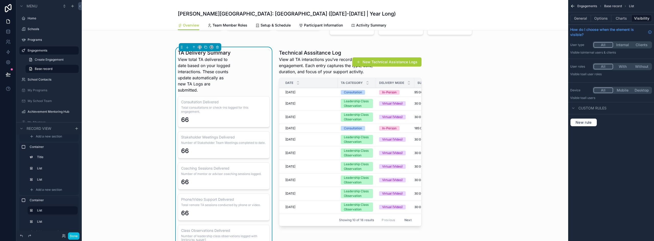
click at [311, 58] on div "scrollable content" at bounding box center [350, 170] width 149 height 246
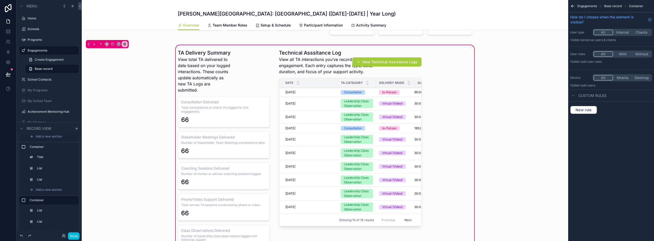
click at [325, 64] on div "scrollable content" at bounding box center [350, 170] width 149 height 246
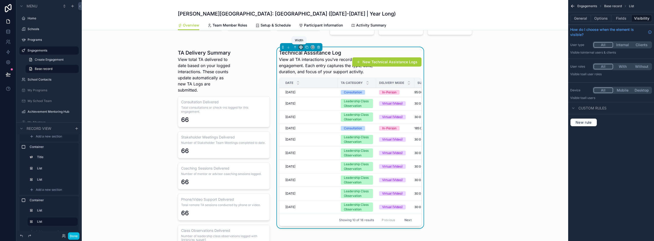
click at [299, 47] on icon "scrollable content" at bounding box center [301, 47] width 4 height 4
click at [313, 95] on div "66%" at bounding box center [309, 95] width 16 height 6
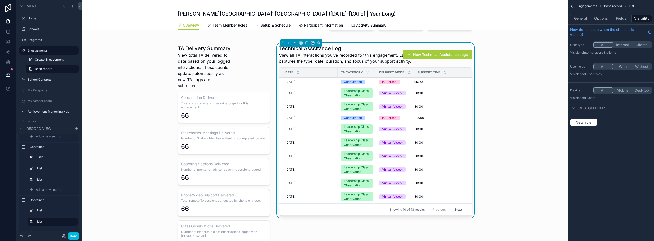
scroll to position [610, 0]
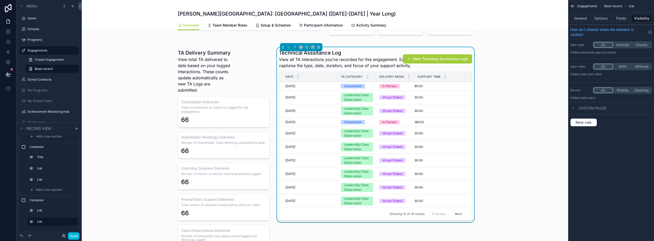
click at [73, 236] on button "Done" at bounding box center [73, 236] width 11 height 7
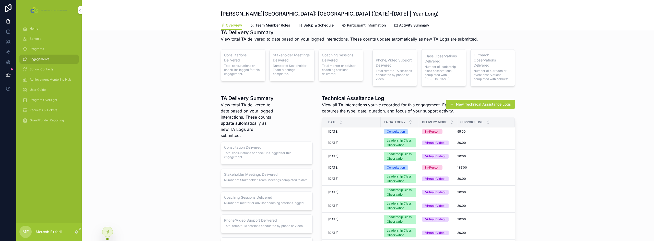
scroll to position [533, 0]
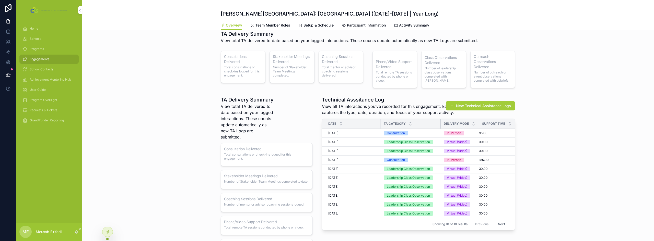
drag, startPoint x: 416, startPoint y: 123, endPoint x: 438, endPoint y: 123, distance: 21.7
click at [439, 123] on div "scrollable content" at bounding box center [440, 124] width 2 height 10
click at [594, 154] on div "TA Delivery Summary View total TA delivered to date based on your logged intera…" at bounding box center [368, 192] width 572 height 197
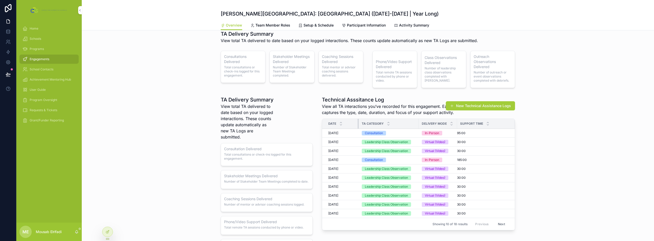
drag, startPoint x: 378, startPoint y: 124, endPoint x: 356, endPoint y: 124, distance: 22.0
click at [357, 124] on div "scrollable content" at bounding box center [358, 124] width 2 height 10
click at [600, 167] on div "TA Delivery Summary View total TA delivered to date based on your logged intera…" at bounding box center [368, 192] width 572 height 197
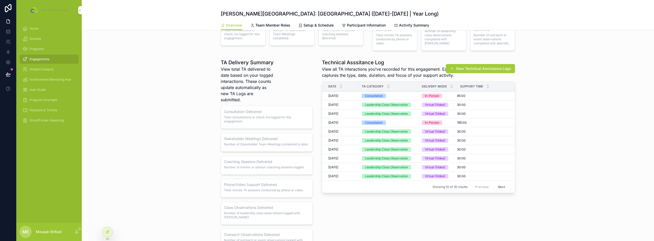
scroll to position [559, 0]
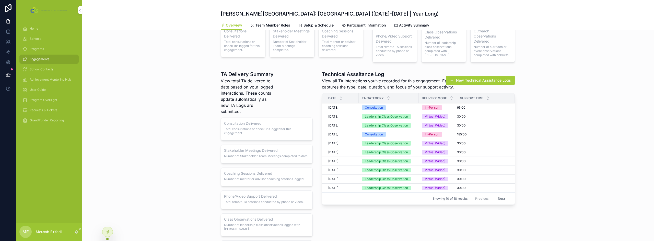
click at [257, 101] on span "View total TA delivered to date based on your logged interactions. These counts…" at bounding box center [248, 96] width 54 height 37
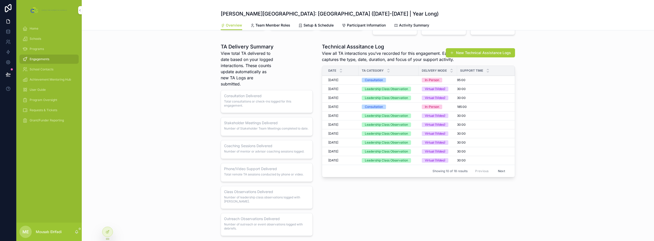
scroll to position [584, 0]
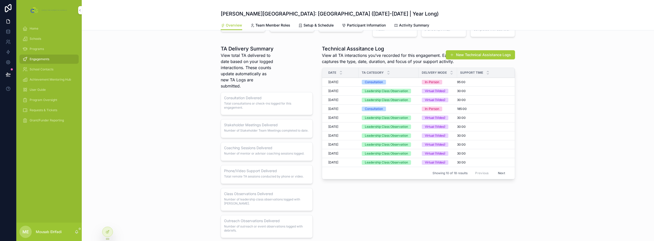
click at [249, 64] on span "View total TA delivered to date based on your logged interactions. These counts…" at bounding box center [248, 70] width 54 height 37
click at [111, 232] on div at bounding box center [107, 232] width 10 height 10
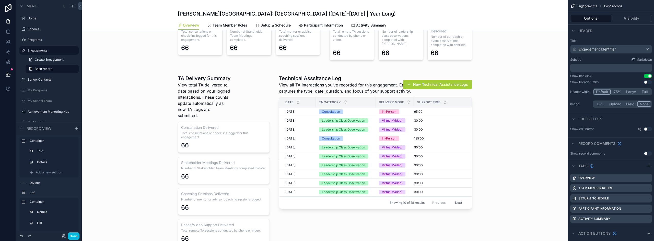
click at [217, 92] on div "scrollable content" at bounding box center [325, 196] width 486 height 252
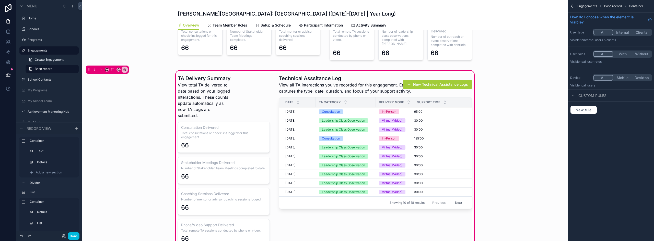
click at [240, 106] on div "scrollable content" at bounding box center [224, 196] width 98 height 246
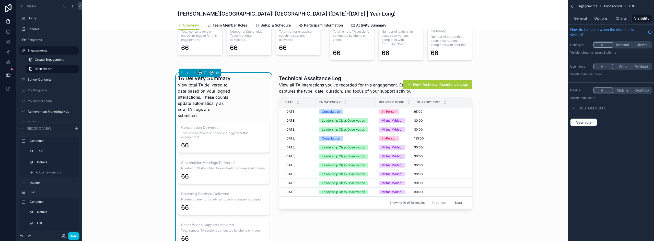
click at [583, 18] on button "General" at bounding box center [580, 18] width 21 height 7
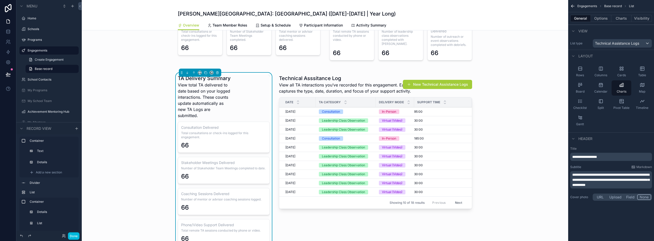
click at [629, 186] on span "**********" at bounding box center [610, 180] width 77 height 14
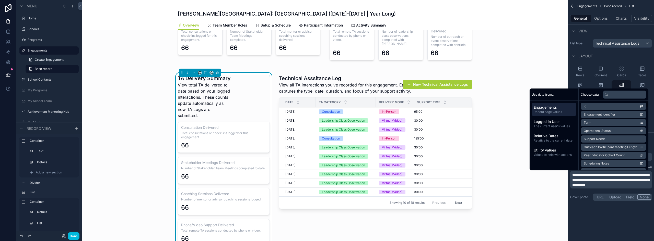
click at [604, 17] on button "Options" at bounding box center [601, 18] width 20 height 7
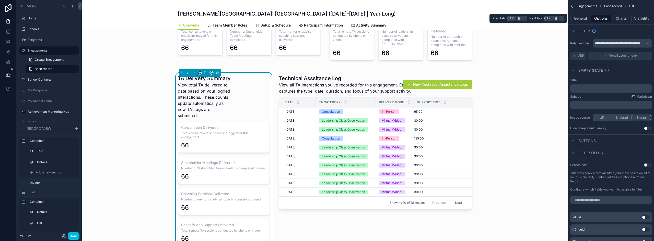
click at [576, 18] on button "General" at bounding box center [580, 18] width 21 height 7
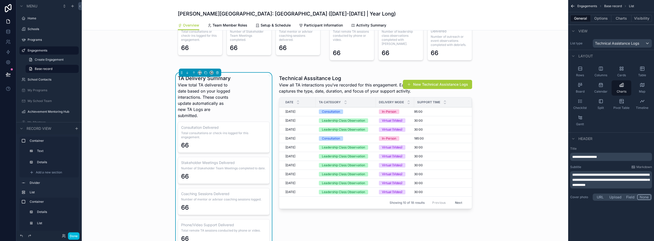
click at [583, 180] on span "**********" at bounding box center [610, 180] width 77 height 14
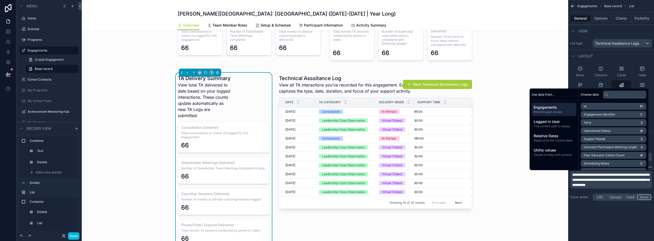
click at [643, 180] on span "**********" at bounding box center [610, 180] width 77 height 14
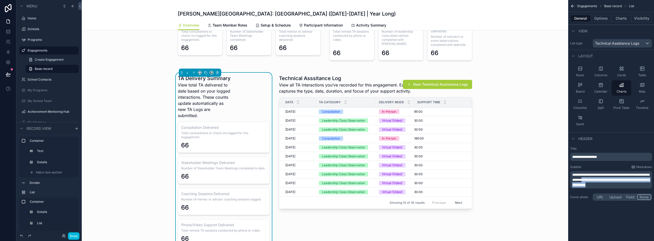
drag, startPoint x: 649, startPoint y: 184, endPoint x: 607, endPoint y: 179, distance: 42.4
click at [607, 179] on p "**********" at bounding box center [611, 179] width 79 height 15
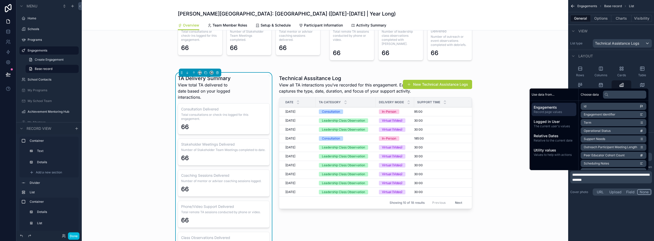
click at [602, 222] on div "**********" at bounding box center [611, 120] width 86 height 241
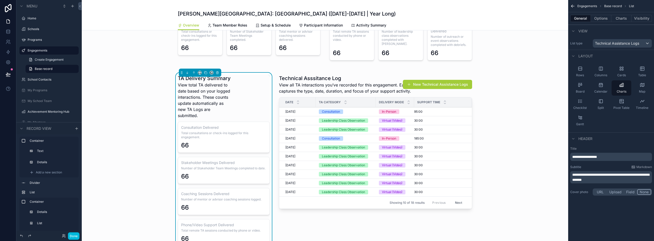
click at [156, 98] on div "TA Delivery Summary View total TA delivered to date based on your logged intera…" at bounding box center [325, 196] width 486 height 252
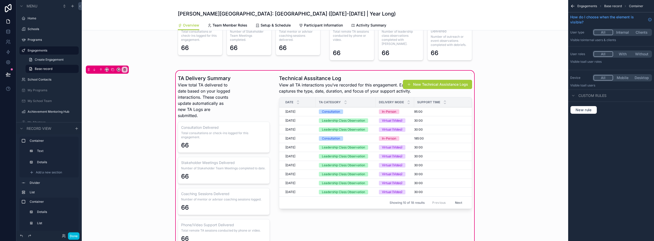
click at [228, 133] on div "scrollable content" at bounding box center [224, 196] width 98 height 246
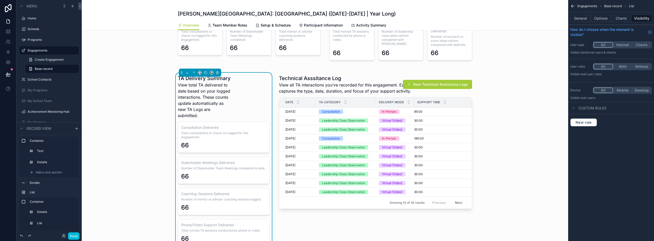
click at [232, 138] on span "Total consultations or check-ins logged for this engagement." at bounding box center [223, 135] width 85 height 8
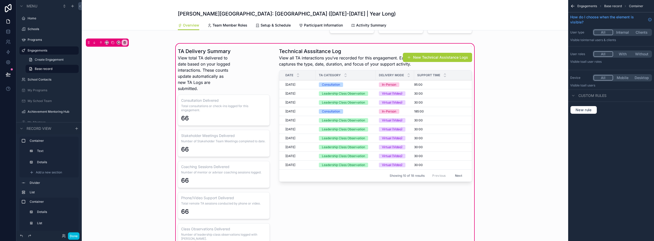
scroll to position [610, 0]
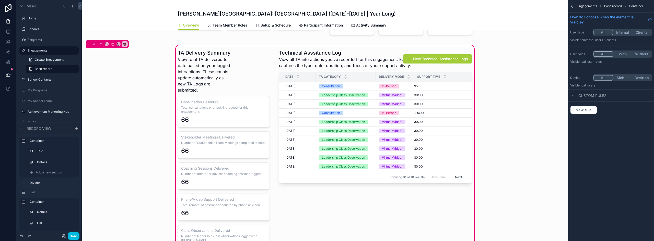
click at [231, 103] on div "scrollable content" at bounding box center [224, 170] width 98 height 246
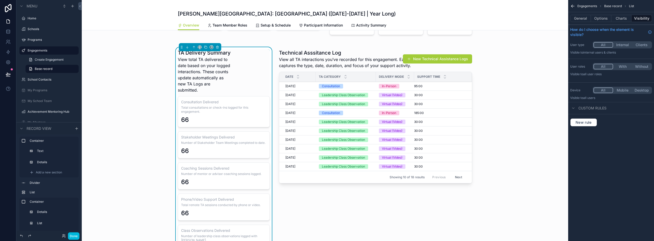
click at [629, 19] on button "Charts" at bounding box center [621, 18] width 20 height 7
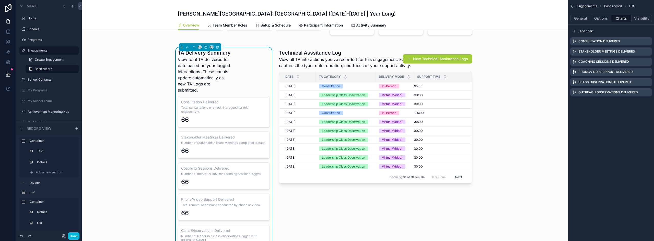
click at [0, 0] on icon "scrollable content" at bounding box center [0, 0] width 0 height 0
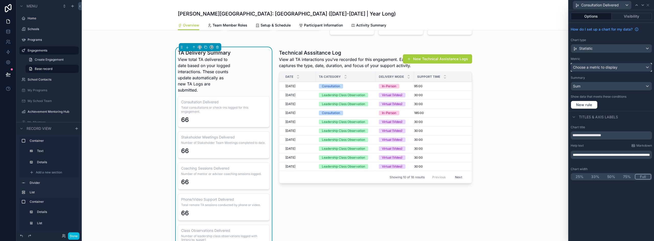
click at [599, 69] on span "Choose a metric to display" at bounding box center [595, 67] width 44 height 5
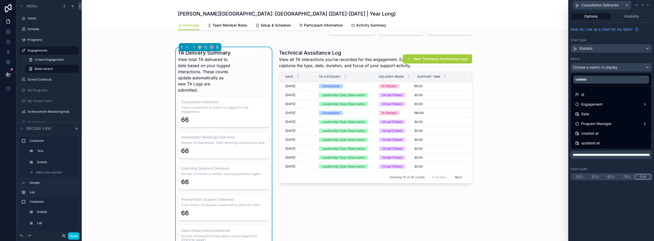
click at [601, 72] on div "id Engagement Date Program Manager created at updated at" at bounding box center [610, 110] width 81 height 77
click at [617, 60] on div at bounding box center [610, 120] width 85 height 241
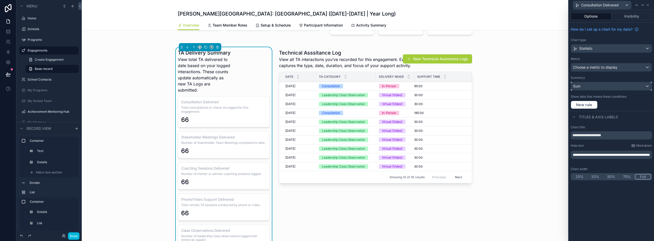
click at [599, 88] on div "Sum" at bounding box center [611, 86] width 81 height 8
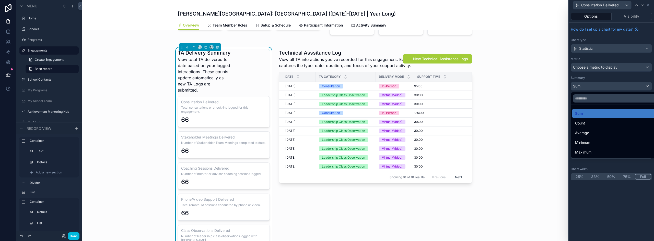
click at [648, 5] on div at bounding box center [610, 120] width 85 height 241
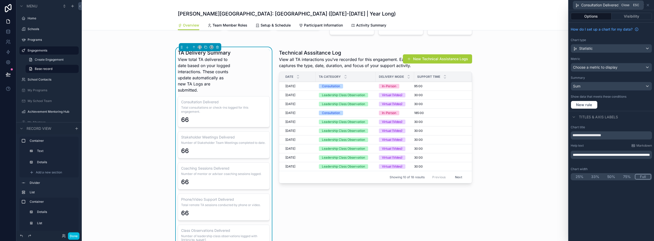
click at [648, 5] on icon at bounding box center [647, 5] width 2 height 2
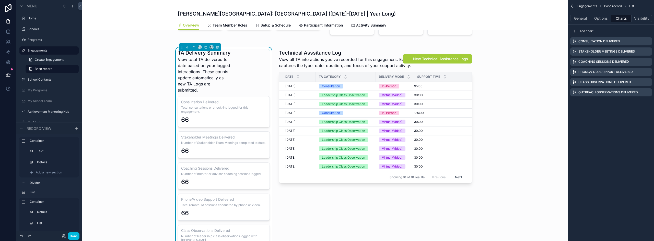
click at [601, 19] on button "Options" at bounding box center [601, 18] width 20 height 7
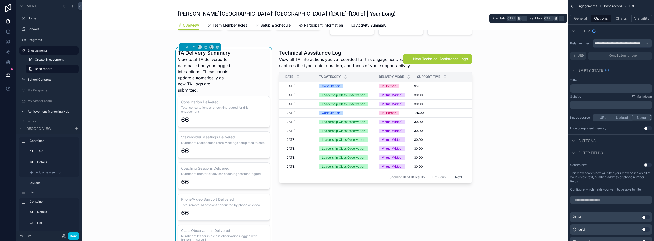
click at [620, 17] on button "Charts" at bounding box center [621, 18] width 20 height 7
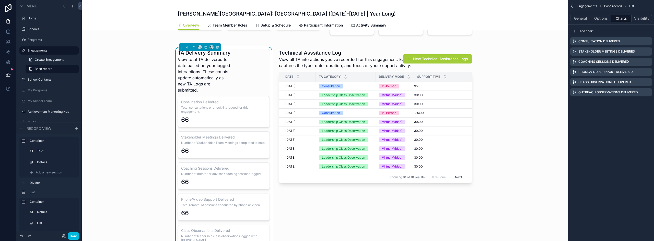
click at [0, 0] on icon "scrollable content" at bounding box center [0, 0] width 0 height 0
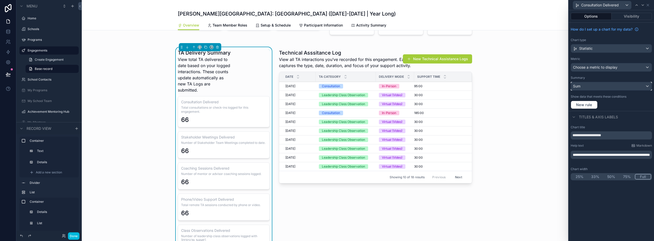
click at [582, 86] on div "Sum" at bounding box center [611, 86] width 81 height 8
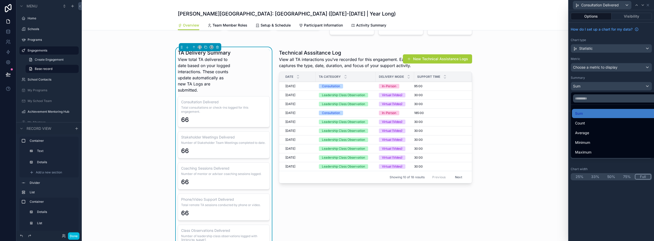
click at [584, 123] on span "Count" at bounding box center [580, 123] width 10 height 6
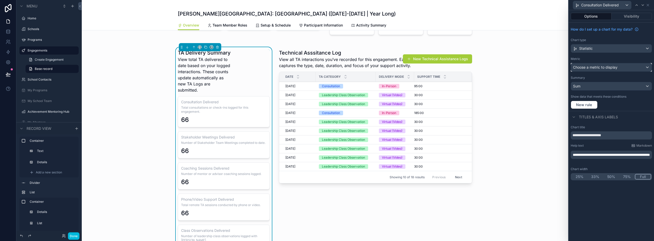
click at [599, 68] on span "Choose a metric to display" at bounding box center [595, 67] width 44 height 4
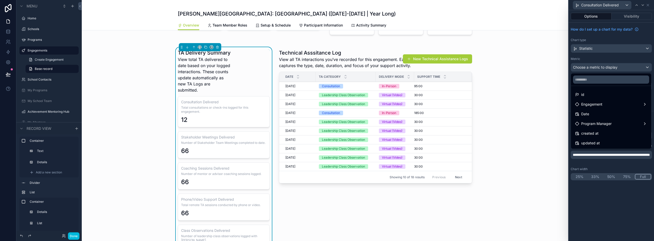
click at [613, 57] on div at bounding box center [610, 120] width 85 height 241
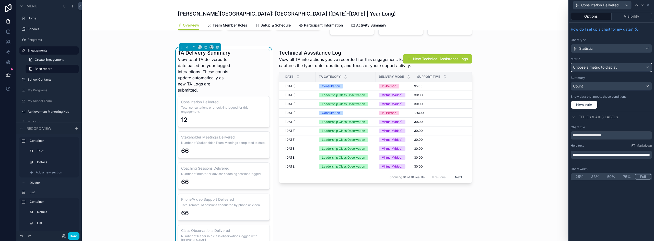
click at [603, 66] on span "Choose a metric to display" at bounding box center [595, 67] width 44 height 4
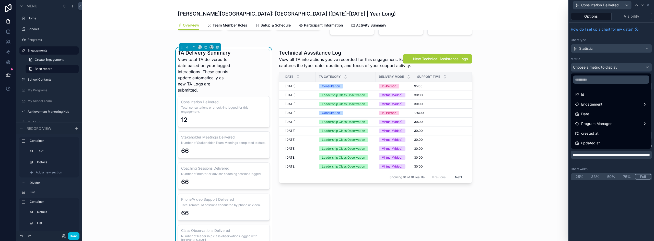
click at [602, 92] on div "id" at bounding box center [611, 95] width 72 height 6
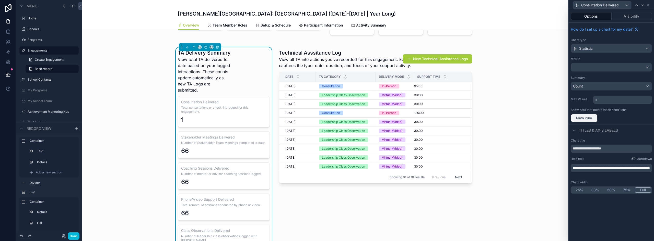
click at [592, 119] on span "New rule" at bounding box center [584, 118] width 20 height 5
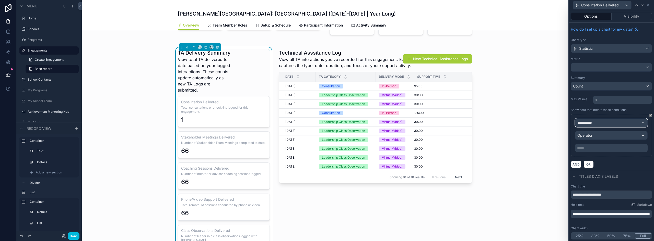
click at [610, 121] on div "**********" at bounding box center [611, 123] width 72 height 8
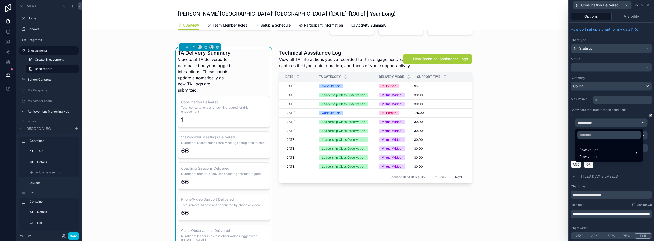
click at [603, 151] on div "Row values Row values" at bounding box center [608, 153] width 59 height 12
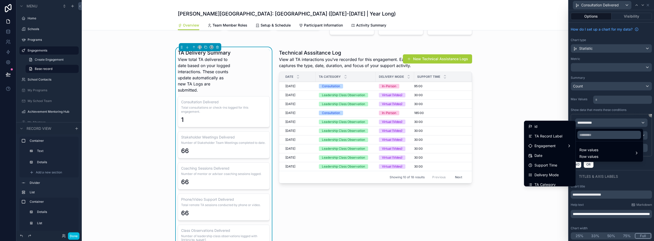
scroll to position [26, 0]
click at [551, 162] on span "TA Category" at bounding box center [544, 159] width 21 height 6
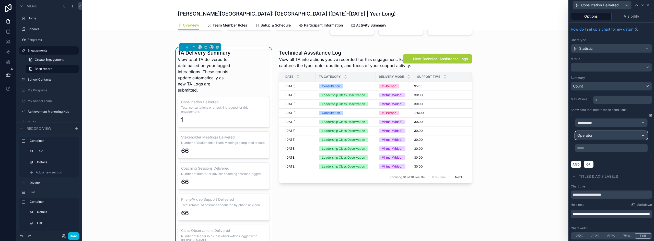
click at [599, 137] on div "Operator" at bounding box center [611, 135] width 72 height 8
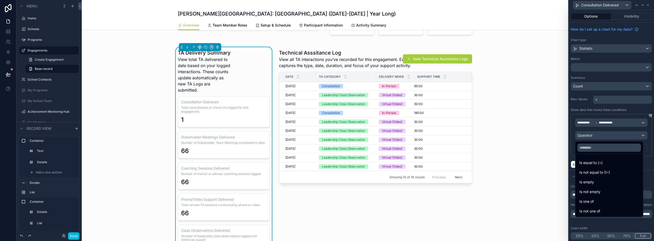
click at [592, 165] on span "Is equal to (=)" at bounding box center [590, 163] width 23 height 6
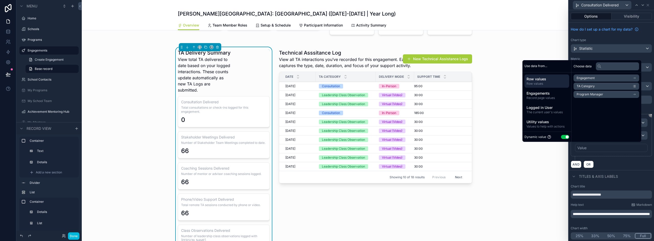
click at [561, 137] on button "Use setting" at bounding box center [565, 137] width 8 height 4
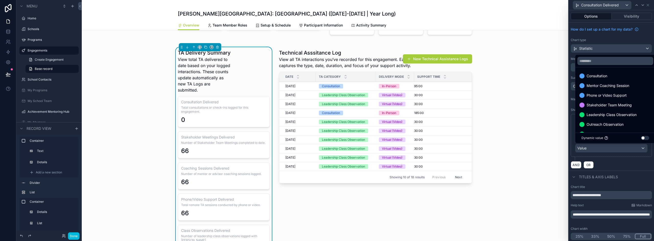
click at [604, 75] on span "Consultation" at bounding box center [596, 76] width 21 height 6
click at [627, 171] on div "Titles & Axis labels" at bounding box center [610, 177] width 85 height 12
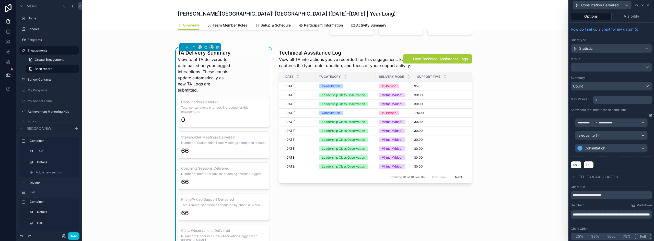
click at [77, 236] on button "Done" at bounding box center [73, 236] width 11 height 7
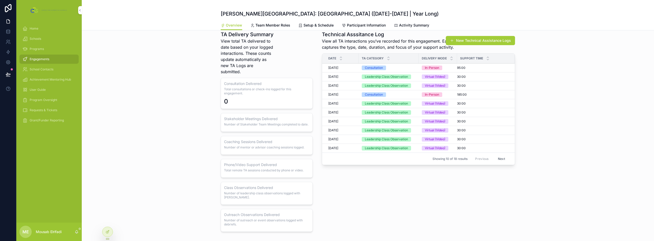
scroll to position [573, 0]
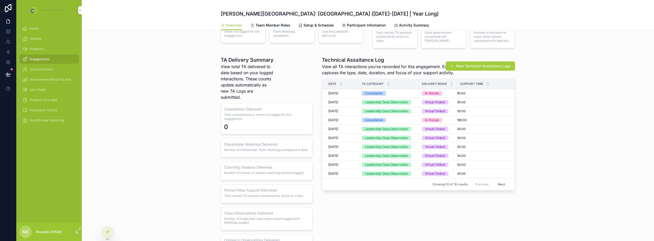
click at [109, 235] on div at bounding box center [107, 232] width 10 height 10
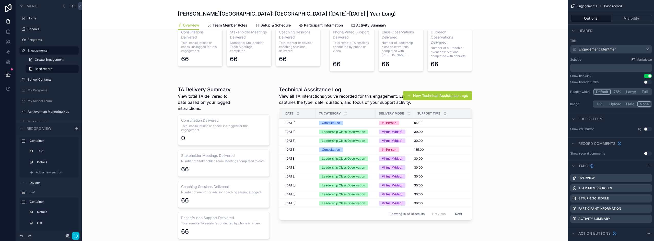
click at [233, 160] on div "scrollable content" at bounding box center [325, 198] width 486 height 234
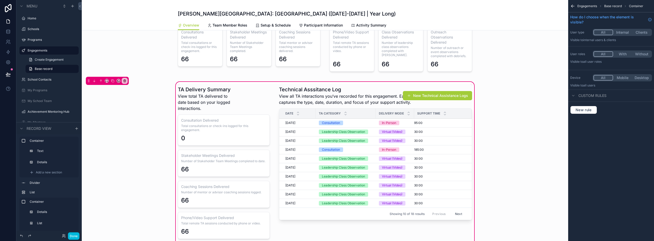
click at [249, 164] on div "scrollable content" at bounding box center [224, 198] width 98 height 228
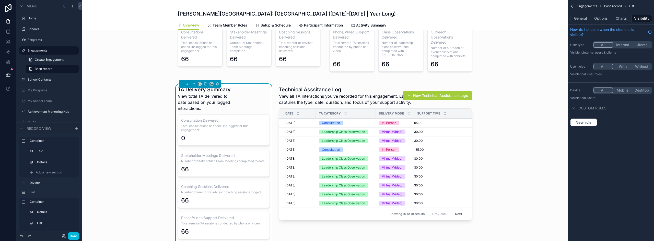
click at [626, 17] on button "Charts" at bounding box center [621, 18] width 20 height 7
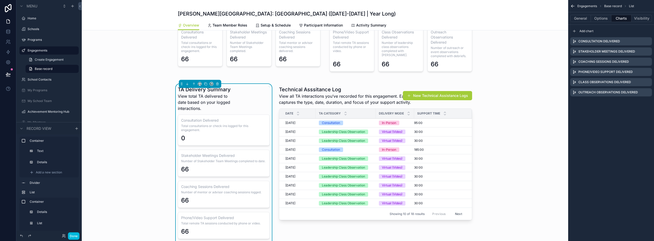
click at [0, 0] on icon "scrollable content" at bounding box center [0, 0] width 0 height 0
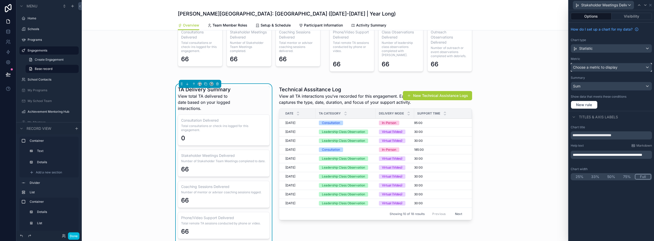
click at [601, 68] on span "Choose a metric to display" at bounding box center [595, 67] width 44 height 4
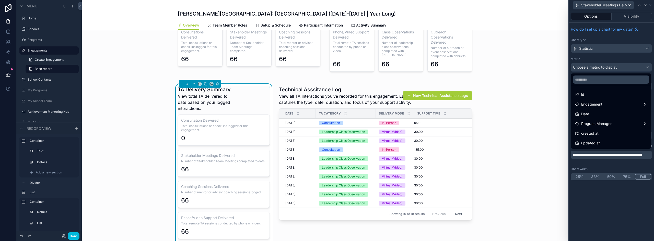
click at [591, 91] on div "id" at bounding box center [611, 94] width 78 height 9
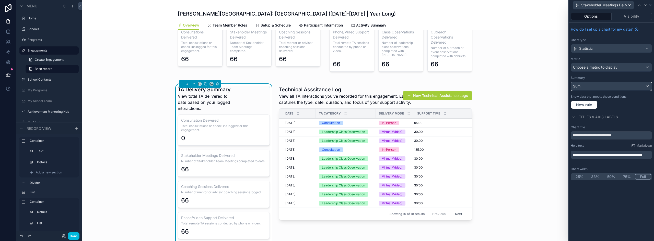
click at [591, 89] on div "Sum" at bounding box center [611, 86] width 81 height 8
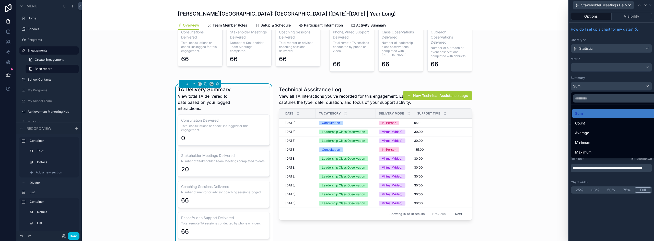
click at [581, 122] on span "Count" at bounding box center [580, 123] width 10 height 6
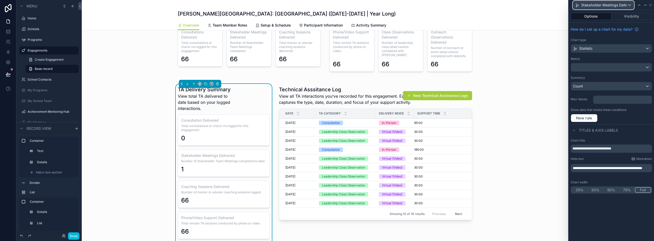
click at [598, 6] on span "Stakeholder Meetings Delivered" at bounding box center [604, 5] width 46 height 5
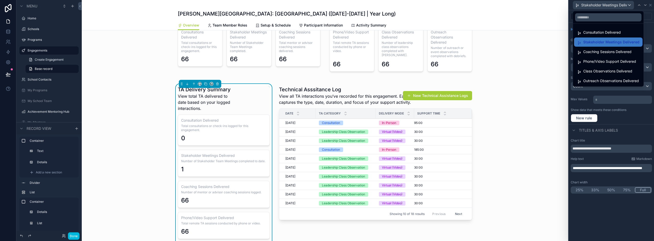
click at [589, 53] on span "Coaching Sessions Delivered" at bounding box center [607, 52] width 48 height 6
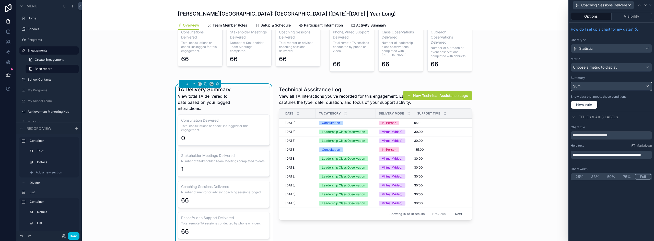
click at [585, 87] on div "Sum" at bounding box center [611, 86] width 81 height 8
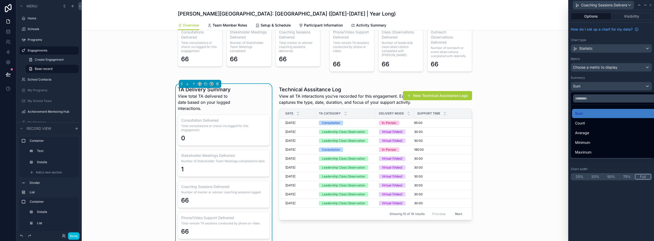
click at [585, 122] on div "Count" at bounding box center [617, 123] width 84 height 6
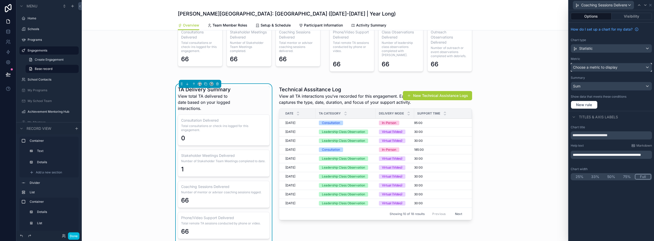
click at [591, 67] on span "Choose a metric to display" at bounding box center [595, 67] width 44 height 4
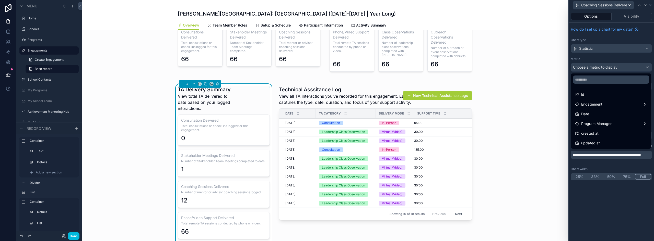
drag, startPoint x: 583, startPoint y: 94, endPoint x: 583, endPoint y: 86, distance: 8.2
click at [583, 94] on span "id" at bounding box center [582, 95] width 3 height 6
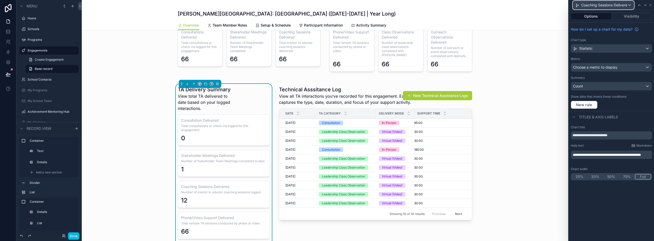
click at [595, 5] on span "Coaching Sessions Delivered" at bounding box center [604, 5] width 46 height 5
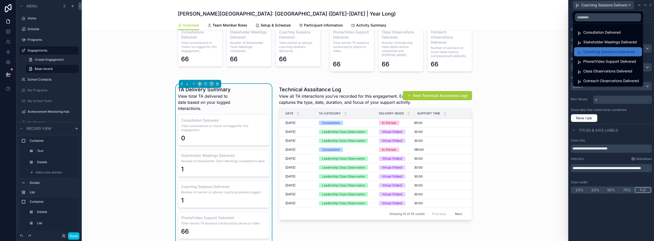
click at [589, 63] on span "Phone/Video Support Delivered" at bounding box center [609, 61] width 53 height 6
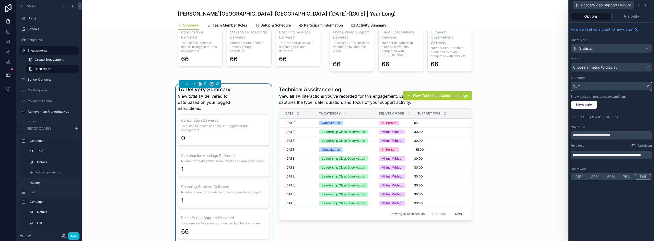
click at [590, 86] on div "Sum" at bounding box center [611, 86] width 81 height 8
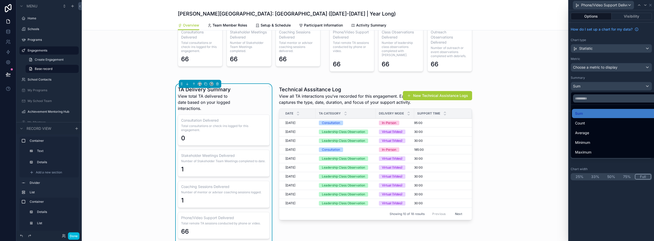
click at [585, 119] on div "Count" at bounding box center [617, 123] width 90 height 9
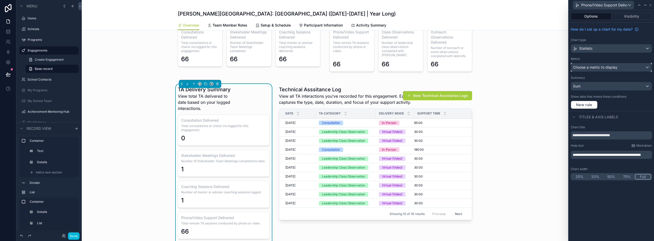
click at [591, 69] on span "Choose a metric to display" at bounding box center [595, 67] width 44 height 4
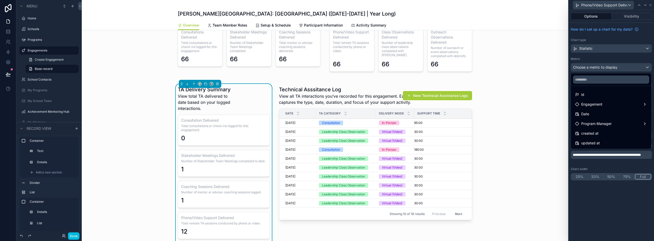
click at [581, 96] on span "id" at bounding box center [582, 95] width 3 height 6
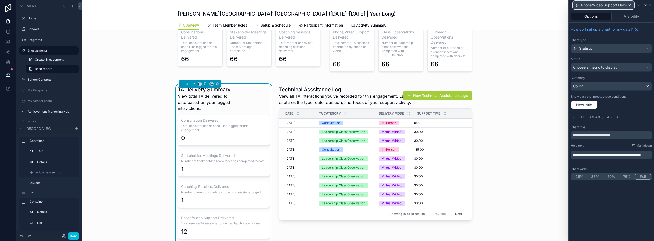
click at [595, 6] on span "Phone/Video Support Delivered" at bounding box center [604, 5] width 46 height 5
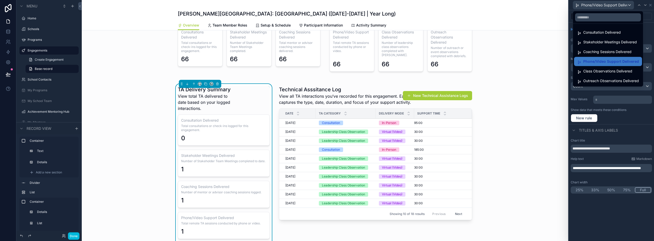
click at [586, 69] on span "Class Observations Delivered" at bounding box center [607, 71] width 49 height 6
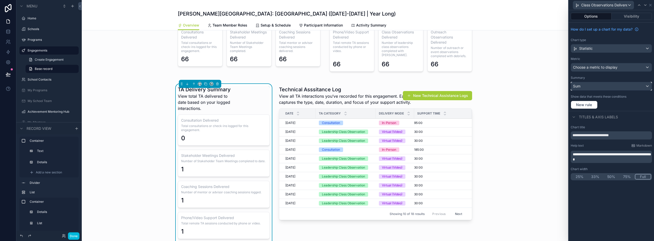
click at [585, 84] on div "Sum" at bounding box center [611, 86] width 81 height 8
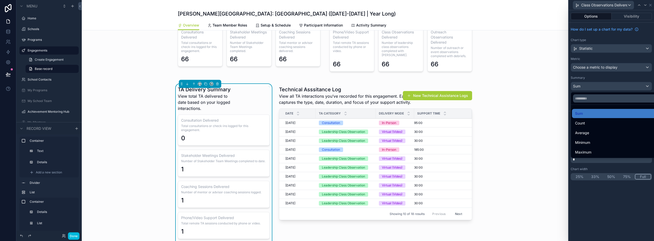
drag, startPoint x: 585, startPoint y: 122, endPoint x: 587, endPoint y: 94, distance: 27.4
click at [585, 122] on div "Count" at bounding box center [617, 123] width 84 height 6
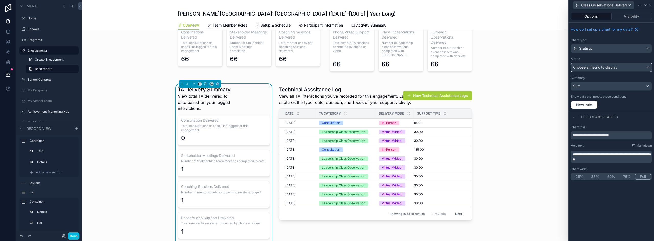
click at [590, 70] on div "Choose a metric to display" at bounding box center [611, 67] width 81 height 8
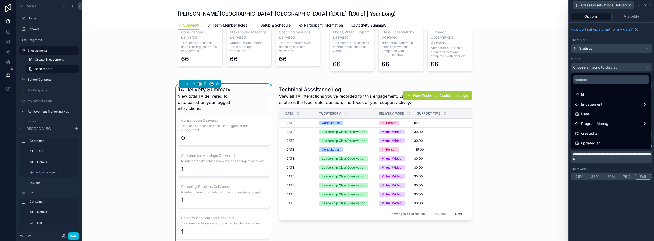
click at [587, 99] on div "id" at bounding box center [611, 94] width 78 height 9
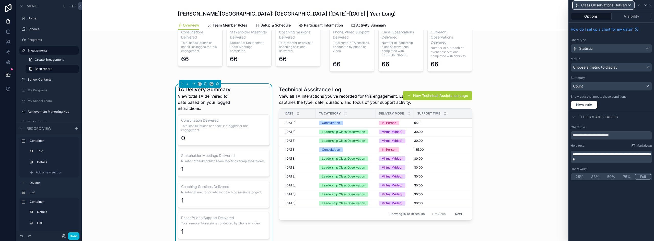
click at [598, 7] on span "Class Observations Delivered" at bounding box center [604, 5] width 46 height 5
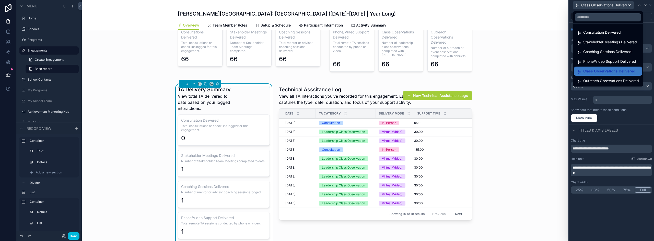
click at [597, 78] on span "Outreach Observations Delivered" at bounding box center [611, 81] width 56 height 6
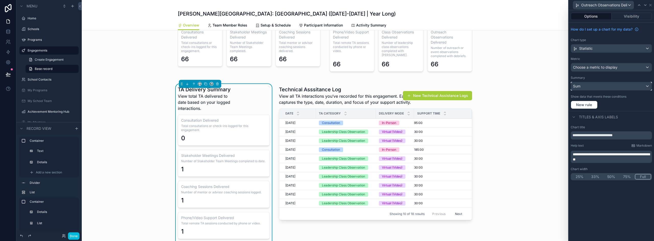
click at [584, 88] on div "Sum" at bounding box center [611, 86] width 81 height 8
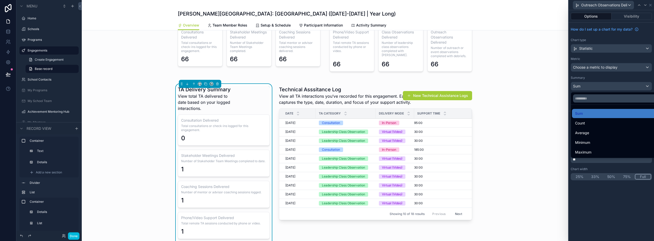
click at [592, 123] on div "Count" at bounding box center [617, 123] width 84 height 6
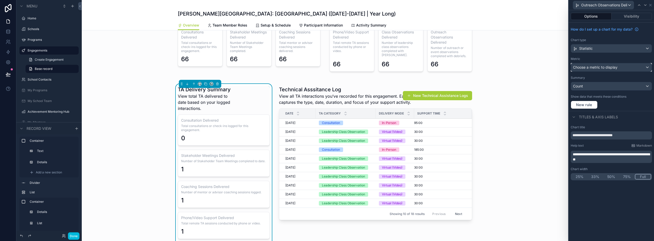
click at [589, 68] on span "Choose a metric to display" at bounding box center [595, 67] width 44 height 4
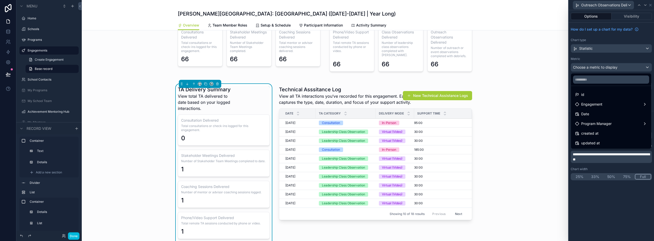
click at [583, 95] on span "id" at bounding box center [582, 95] width 3 height 6
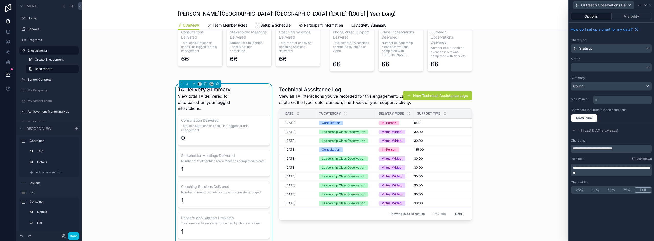
scroll to position [497, 0]
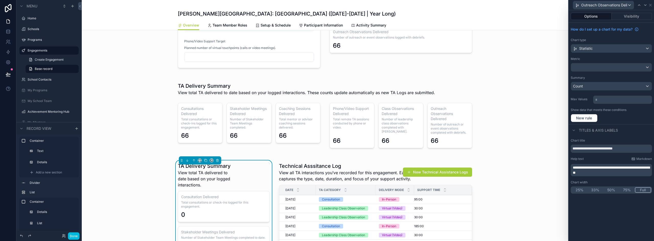
drag, startPoint x: 273, startPoint y: 108, endPoint x: 269, endPoint y: 110, distance: 4.6
click at [273, 108] on div "scrollable content" at bounding box center [325, 115] width 486 height 76
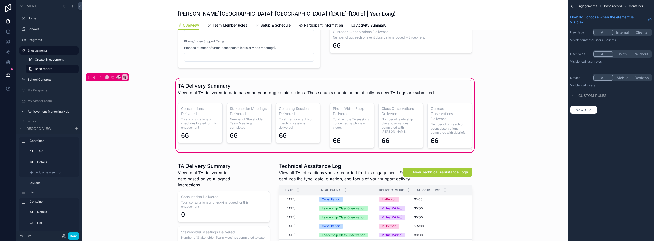
click at [203, 124] on div "scrollable content" at bounding box center [249, 126] width 149 height 50
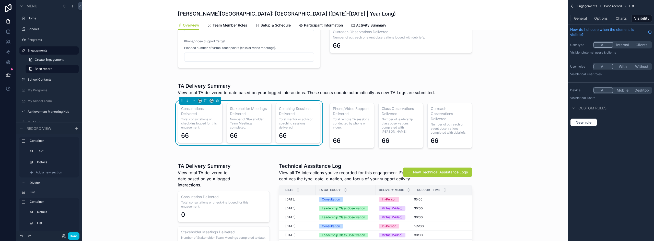
click at [623, 17] on button "Charts" at bounding box center [621, 18] width 20 height 7
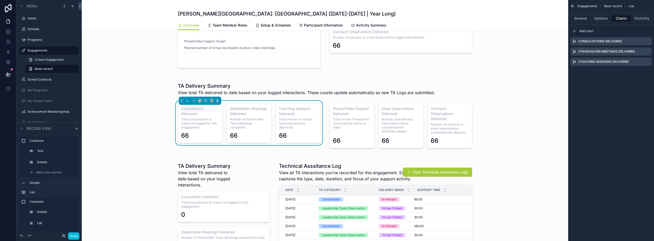
click at [594, 17] on button "Options" at bounding box center [601, 18] width 20 height 7
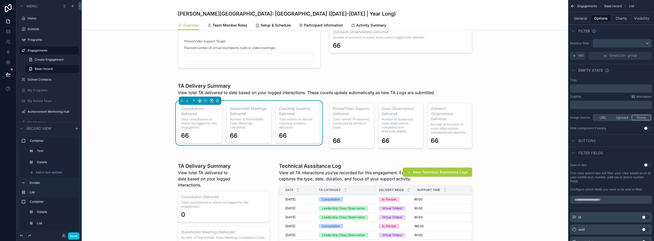
click at [582, 16] on button "General" at bounding box center [580, 18] width 21 height 7
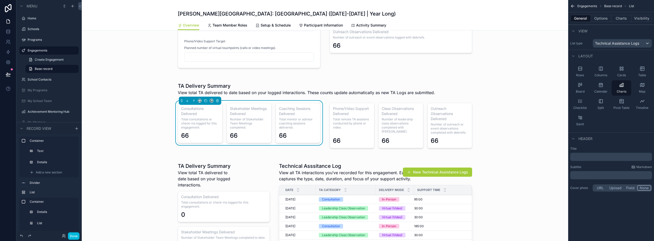
click at [599, 17] on button "Options" at bounding box center [601, 18] width 20 height 7
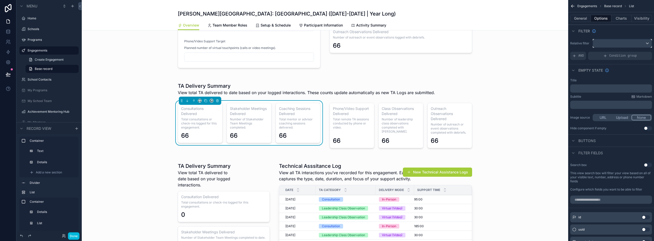
click at [611, 42] on div "scrollable content" at bounding box center [622, 43] width 59 height 8
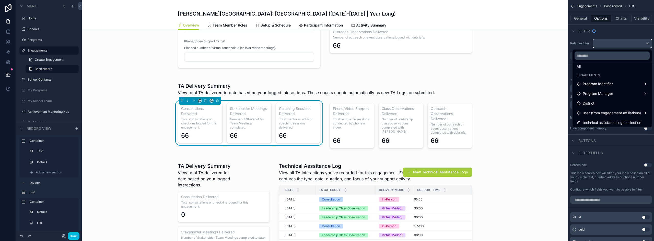
scroll to position [5, 0]
click at [613, 123] on span "technical assistance logs collection" at bounding box center [611, 122] width 58 height 6
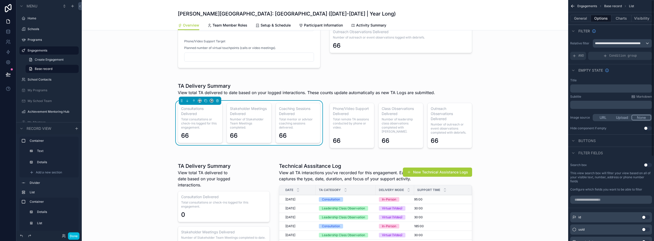
click at [622, 18] on button "Charts" at bounding box center [621, 18] width 20 height 7
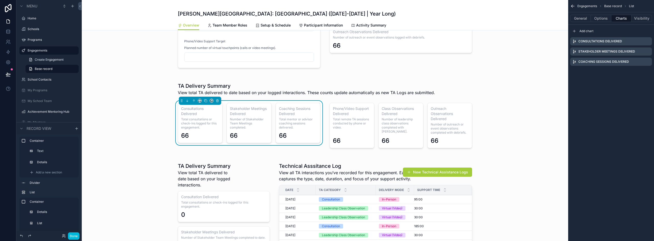
click at [0, 0] on icon "scrollable content" at bounding box center [0, 0] width 0 height 0
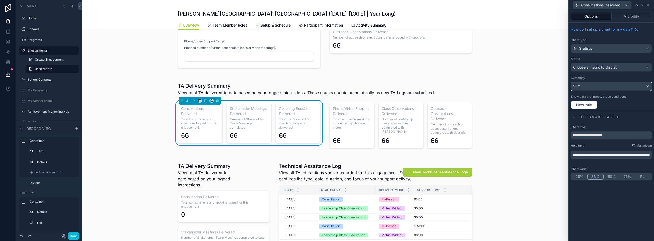
click at [592, 85] on div "Sum" at bounding box center [611, 86] width 81 height 8
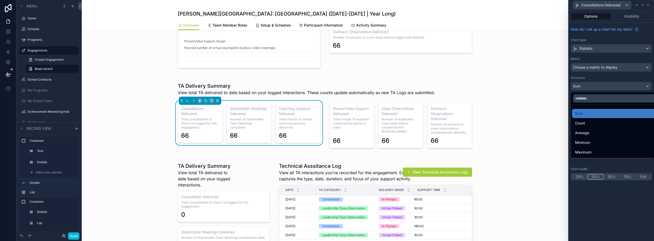
drag, startPoint x: 585, startPoint y: 120, endPoint x: 588, endPoint y: 94, distance: 25.7
click at [585, 120] on div "Count" at bounding box center [617, 123] width 90 height 9
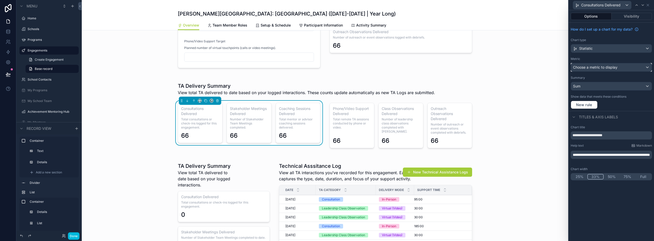
click at [596, 68] on span "Choose a metric to display" at bounding box center [595, 67] width 44 height 4
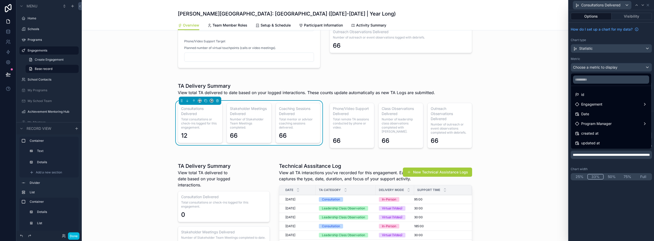
click at [583, 93] on span "id" at bounding box center [582, 95] width 3 height 6
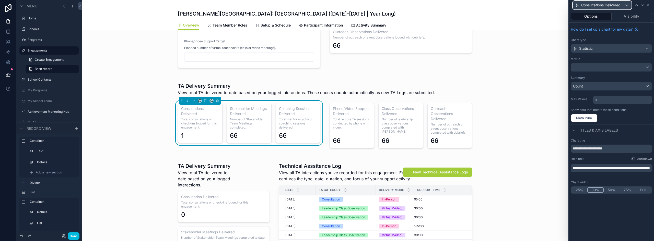
click at [626, 3] on div "Consultations Delivered" at bounding box center [602, 5] width 58 height 8
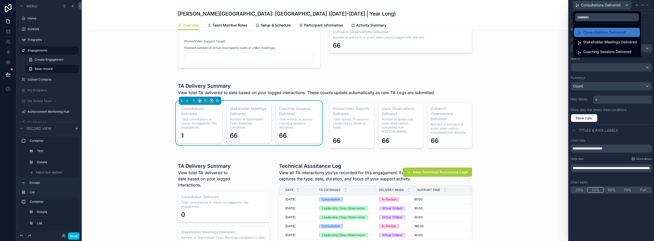
click at [592, 46] on div "Stakeholder Meetings Delivered" at bounding box center [607, 42] width 66 height 9
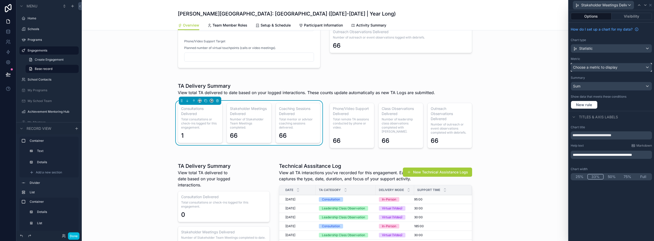
click at [596, 65] on div "Choose a metric to display" at bounding box center [611, 67] width 81 height 8
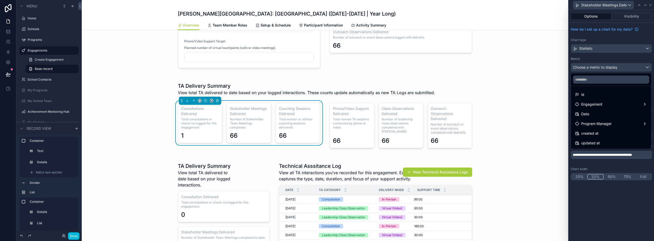
click at [586, 92] on div "id" at bounding box center [611, 95] width 72 height 6
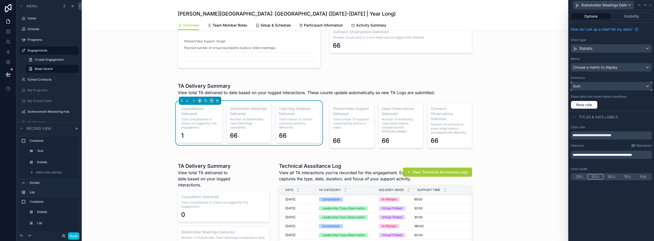
click at [589, 86] on div "Sum" at bounding box center [611, 86] width 81 height 8
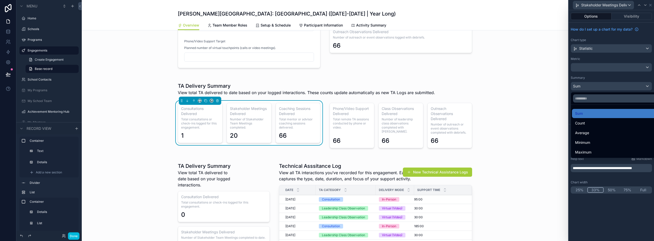
click at [584, 122] on span "Count" at bounding box center [580, 123] width 10 height 6
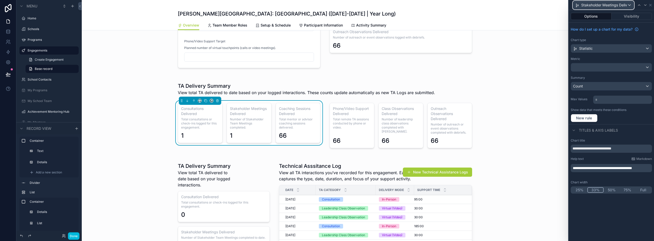
click at [603, 3] on span "Stakeholder Meetings Delivered" at bounding box center [604, 5] width 46 height 5
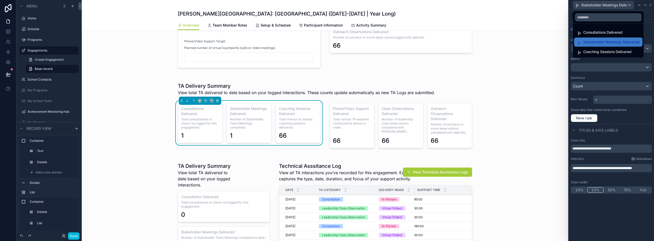
click at [587, 50] on span "Coaching Sessions Delivered" at bounding box center [607, 52] width 48 height 6
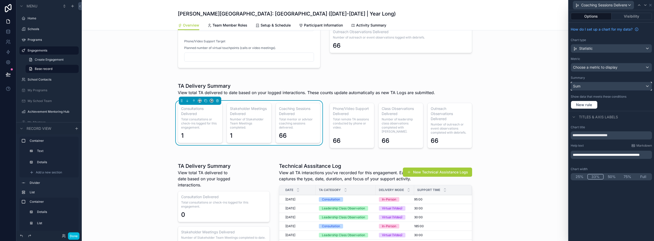
click at [584, 85] on div "Sum" at bounding box center [611, 86] width 81 height 8
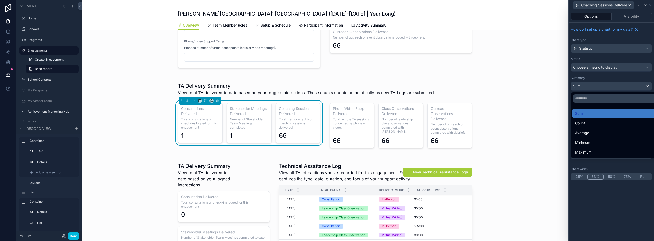
click at [580, 121] on span "Count" at bounding box center [580, 123] width 10 height 6
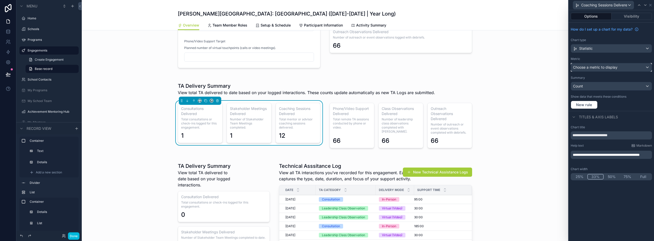
click at [596, 65] on span "Choose a metric to display" at bounding box center [595, 67] width 44 height 4
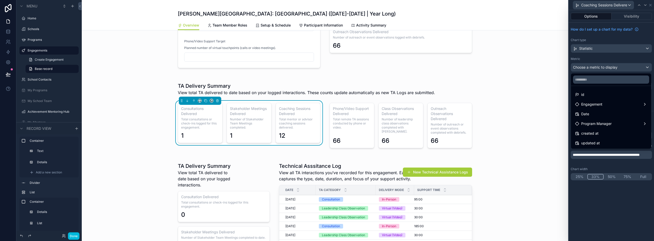
click at [582, 93] on span "id" at bounding box center [582, 95] width 3 height 6
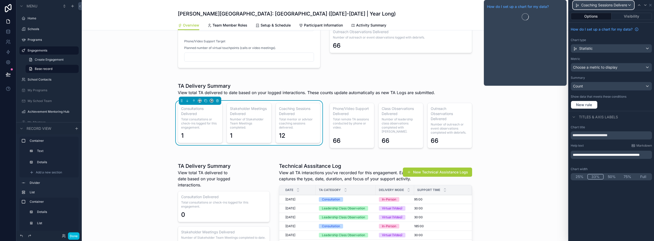
click at [616, 6] on span "Coaching Sessions Delivered" at bounding box center [604, 5] width 46 height 5
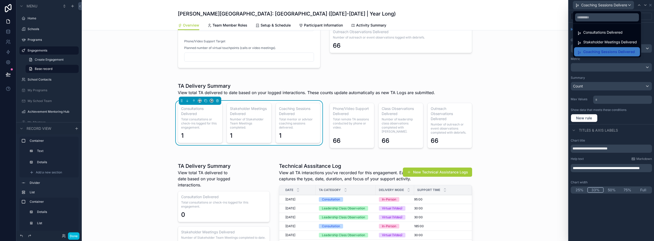
click at [650, 5] on div at bounding box center [610, 120] width 85 height 241
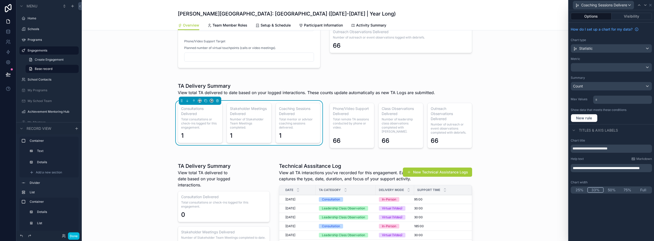
click at [397, 113] on div "scrollable content" at bounding box center [400, 126] width 149 height 50
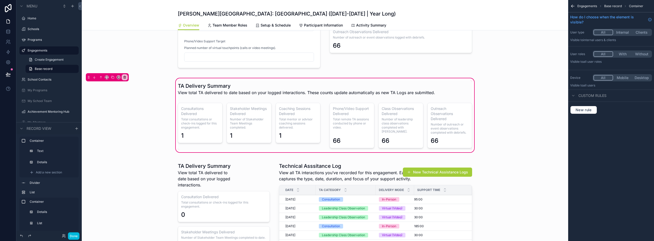
click at [399, 113] on div "scrollable content" at bounding box center [400, 126] width 149 height 50
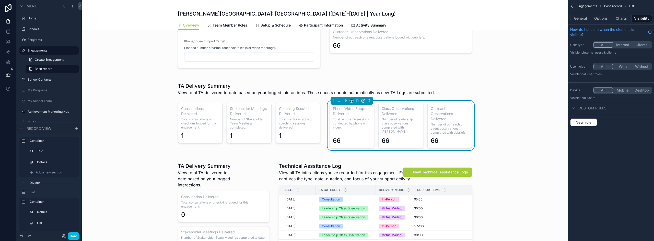
click at [626, 17] on button "Charts" at bounding box center [621, 18] width 20 height 7
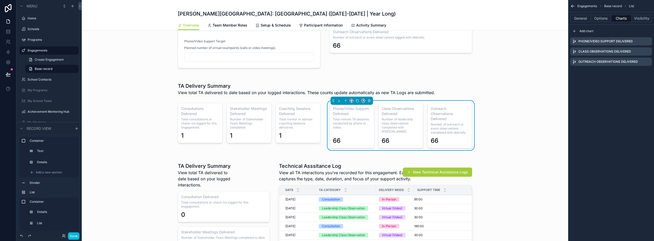
click at [0, 0] on icon "scrollable content" at bounding box center [0, 0] width 0 height 0
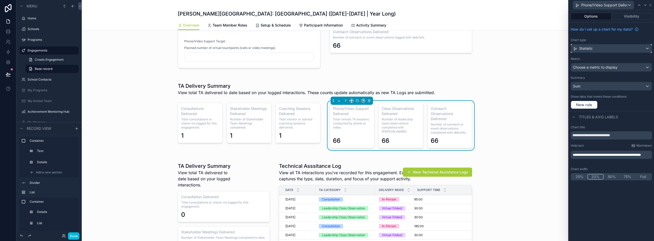
click at [605, 49] on div "Statistic" at bounding box center [611, 48] width 81 height 8
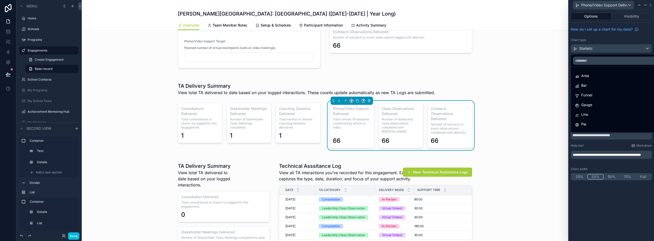
click at [605, 47] on div at bounding box center [610, 120] width 85 height 241
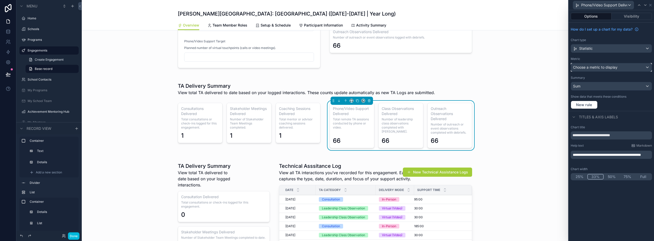
click at [595, 65] on span "Choose a metric to display" at bounding box center [595, 67] width 44 height 5
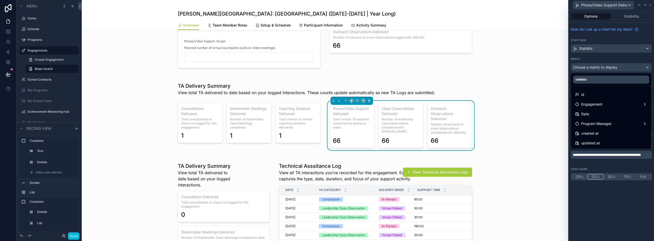
click at [584, 95] on div "id" at bounding box center [611, 95] width 72 height 6
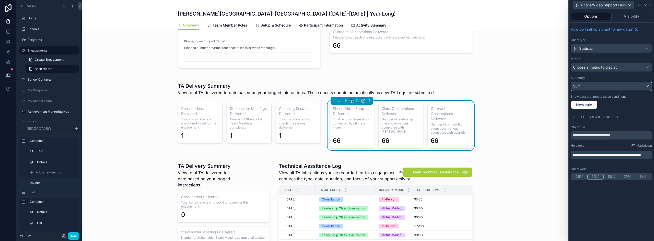
click at [582, 87] on div "Sum" at bounding box center [611, 86] width 81 height 8
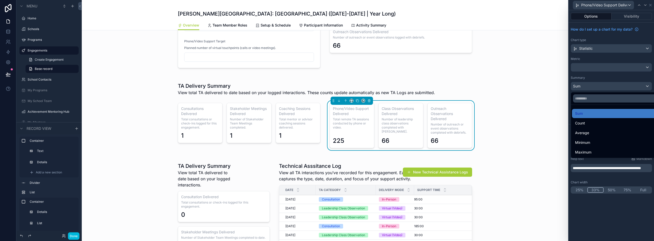
drag, startPoint x: 581, startPoint y: 121, endPoint x: 581, endPoint y: 115, distance: 5.1
click at [580, 121] on span "Count" at bounding box center [580, 123] width 10 height 6
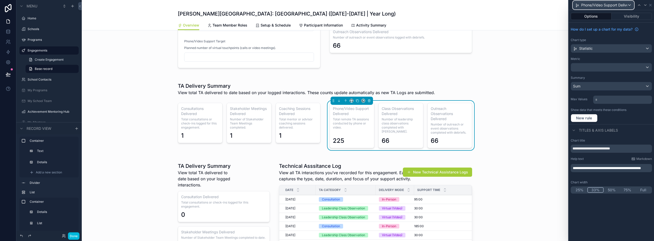
click at [614, 4] on span "Phone/Video Support Delivered" at bounding box center [604, 5] width 46 height 5
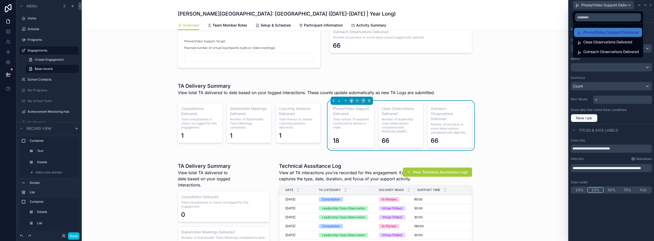
click at [600, 43] on span "Class Observations Delivered" at bounding box center [607, 42] width 49 height 6
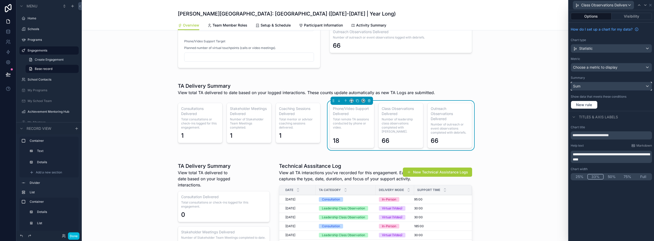
click at [587, 86] on div "Sum" at bounding box center [611, 86] width 81 height 8
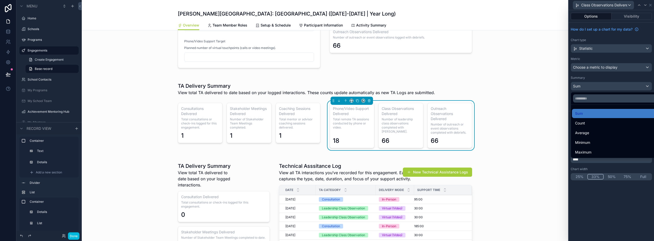
drag, startPoint x: 586, startPoint y: 122, endPoint x: 592, endPoint y: 84, distance: 38.7
click at [586, 122] on div "Count" at bounding box center [617, 123] width 84 height 6
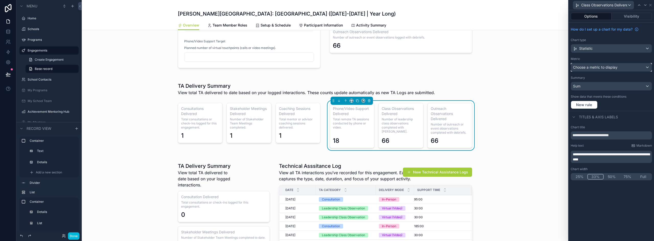
click at [595, 66] on span "Choose a metric to display" at bounding box center [595, 67] width 44 height 4
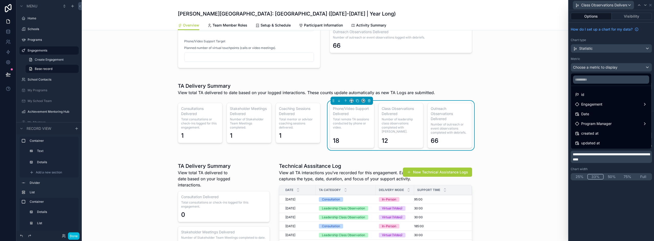
click at [583, 92] on span "id" at bounding box center [582, 95] width 3 height 6
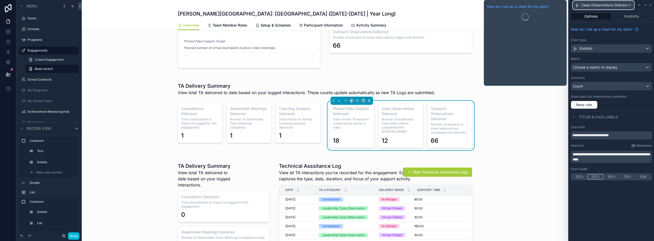
click at [604, 4] on span "Class Observations Delivered" at bounding box center [604, 5] width 46 height 5
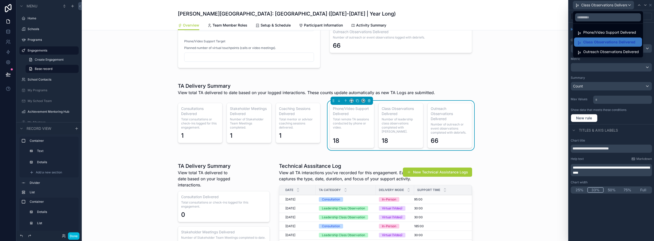
click at [596, 53] on span "Outreach Observations Delivered" at bounding box center [611, 52] width 56 height 6
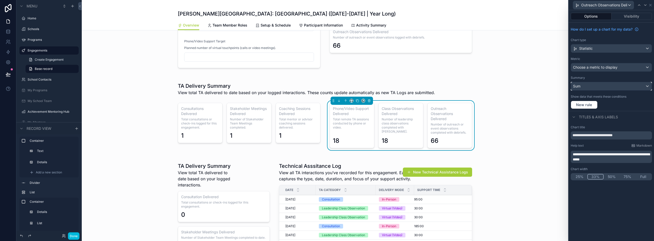
click at [584, 86] on div "Sum" at bounding box center [611, 86] width 81 height 8
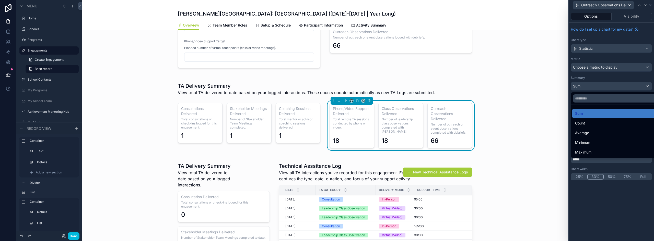
click at [586, 121] on div "Count" at bounding box center [617, 123] width 84 height 6
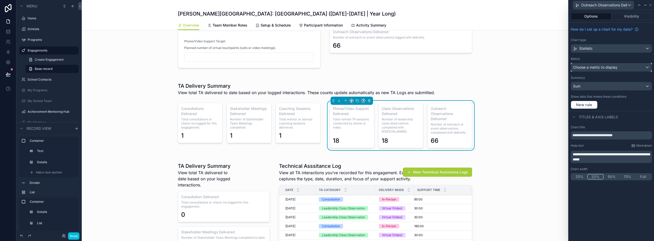
click at [584, 67] on span "Choose a metric to display" at bounding box center [595, 67] width 44 height 4
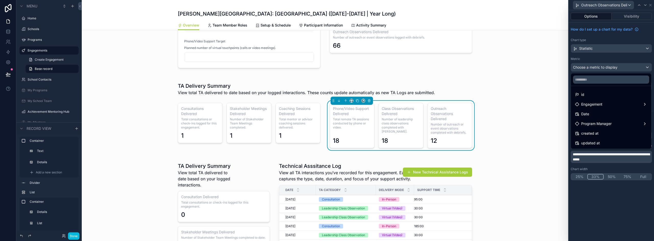
click at [585, 94] on div "id" at bounding box center [611, 95] width 72 height 6
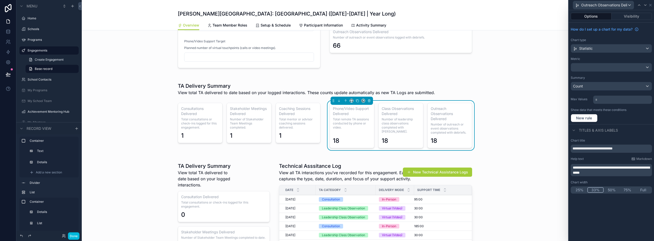
click at [207, 116] on div "scrollable content" at bounding box center [249, 126] width 149 height 50
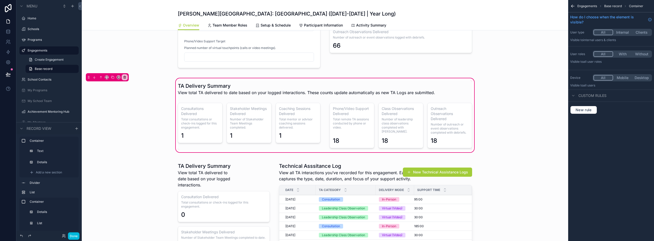
click at [211, 124] on div "scrollable content" at bounding box center [249, 126] width 149 height 50
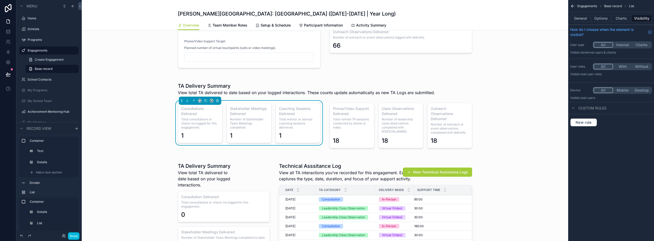
click at [621, 17] on button "Charts" at bounding box center [621, 18] width 20 height 7
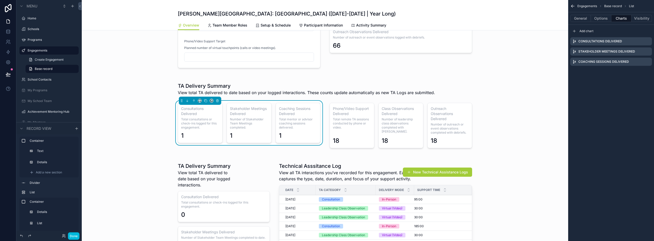
click at [0, 0] on icon "scrollable content" at bounding box center [0, 0] width 0 height 0
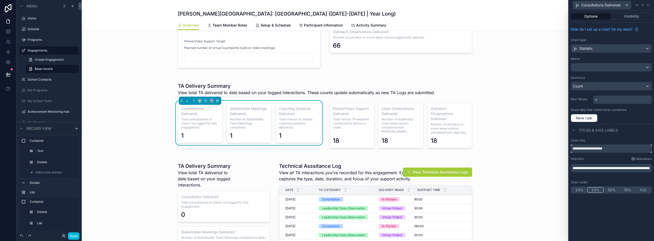
click at [607, 151] on input "**********" at bounding box center [610, 149] width 81 height 8
type input "**********"
click at [610, 6] on span "Consultations Delivered" at bounding box center [600, 5] width 39 height 5
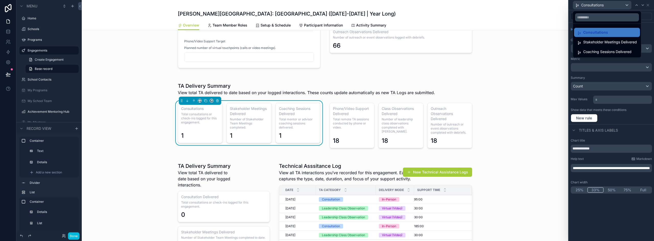
click at [595, 41] on span "Stakeholder Meetings Delivered" at bounding box center [610, 42] width 54 height 6
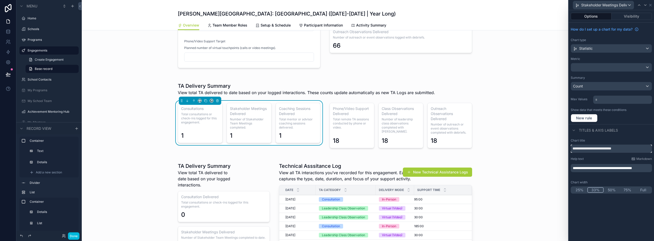
click at [616, 149] on input "**********" at bounding box center [610, 149] width 81 height 8
type input "**********"
click at [605, 6] on span "Stakeholder Meetings" at bounding box center [599, 5] width 37 height 5
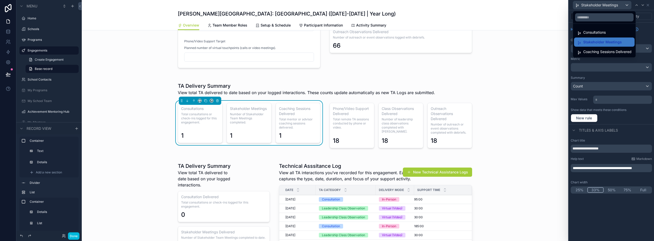
click at [591, 56] on div "Coaching Sessions Delivered" at bounding box center [604, 51] width 61 height 9
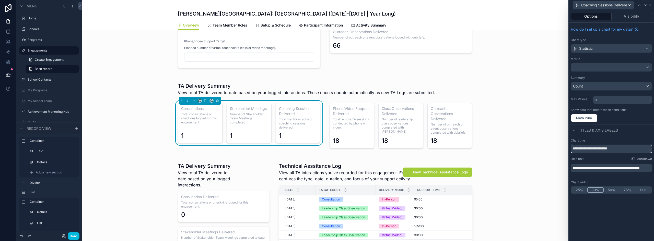
click at [611, 147] on input "**********" at bounding box center [610, 149] width 81 height 8
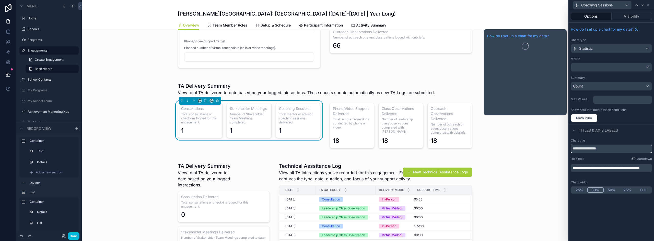
type input "**********"
click at [397, 118] on div "scrollable content" at bounding box center [400, 126] width 149 height 50
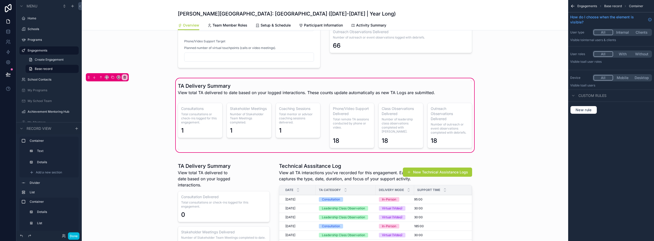
click at [405, 122] on div "scrollable content" at bounding box center [400, 126] width 149 height 50
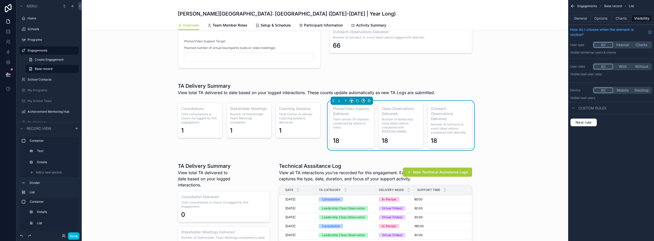
click at [621, 20] on button "Charts" at bounding box center [621, 18] width 20 height 7
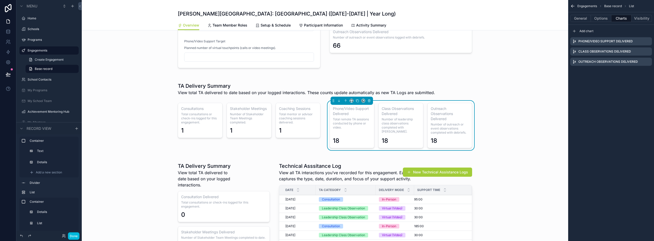
click at [0, 0] on icon "scrollable content" at bounding box center [0, 0] width 0 height 0
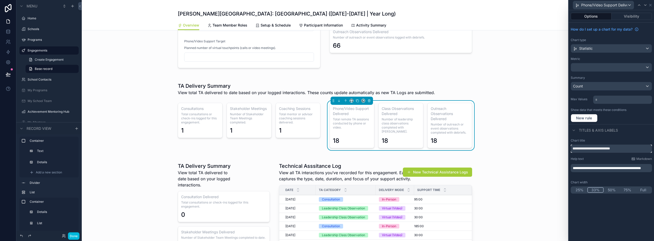
click at [618, 148] on input "**********" at bounding box center [610, 149] width 81 height 8
type input "**********"
click at [604, 7] on span "Phone/Video Support" at bounding box center [599, 5] width 36 height 5
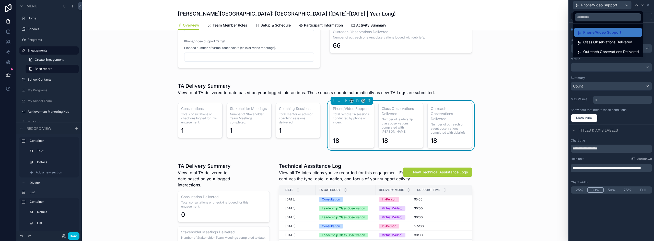
click at [598, 43] on span "Class Observations Delivered" at bounding box center [607, 42] width 49 height 6
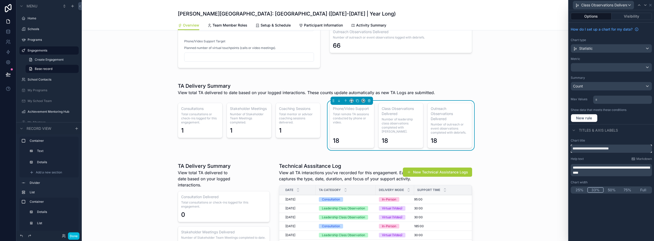
click at [612, 150] on input "**********" at bounding box center [610, 149] width 81 height 8
type input "**********"
click at [607, 4] on span "Class Observations" at bounding box center [597, 5] width 32 height 5
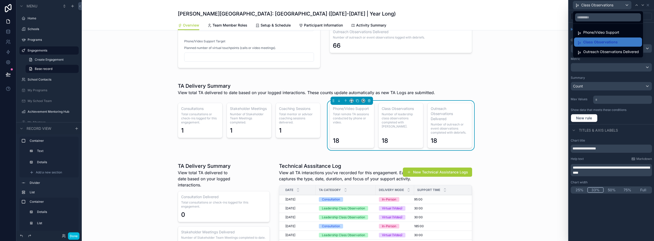
click at [602, 51] on span "Outreach Observations Delivered" at bounding box center [611, 52] width 56 height 6
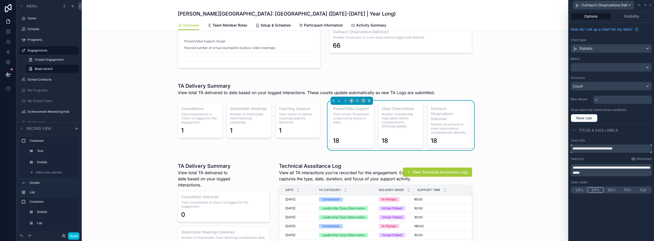
click at [616, 147] on input "**********" at bounding box center [610, 149] width 81 height 8
click at [621, 148] on input "**********" at bounding box center [610, 149] width 81 height 8
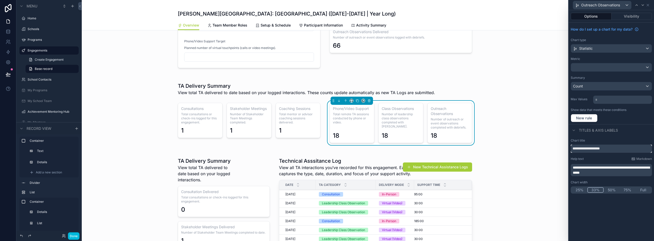
click at [580, 149] on input "**********" at bounding box center [610, 149] width 81 height 8
type input "**********"
click at [75, 238] on button "Done" at bounding box center [73, 236] width 11 height 7
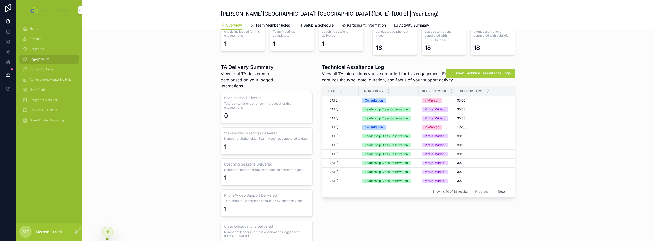
scroll to position [543, 0]
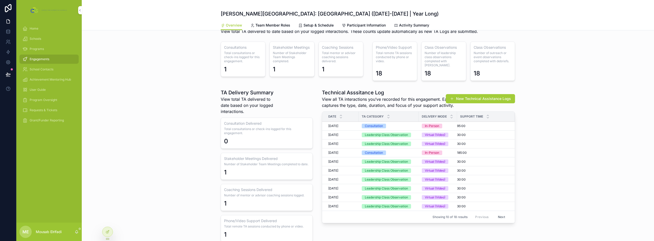
click at [370, 92] on h1 "Technical Asssitance Log" at bounding box center [397, 92] width 151 height 7
click at [107, 233] on icon at bounding box center [108, 232] width 2 height 2
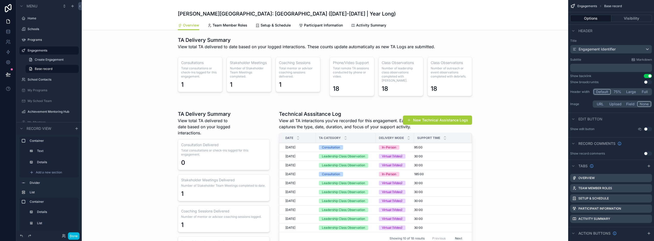
click at [348, 121] on div "scrollable content" at bounding box center [325, 222] width 486 height 234
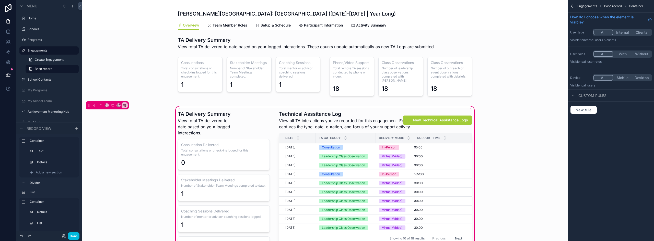
click at [368, 119] on div "scrollable content" at bounding box center [375, 223] width 199 height 228
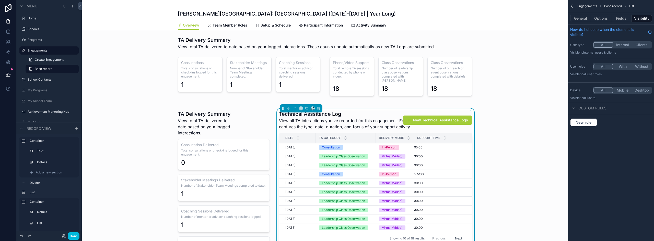
click at [603, 18] on button "Options" at bounding box center [601, 18] width 20 height 7
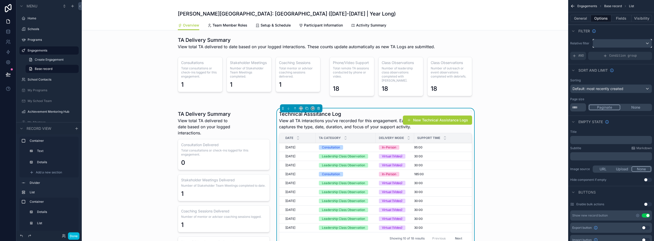
click at [607, 43] on div "scrollable content" at bounding box center [622, 43] width 59 height 8
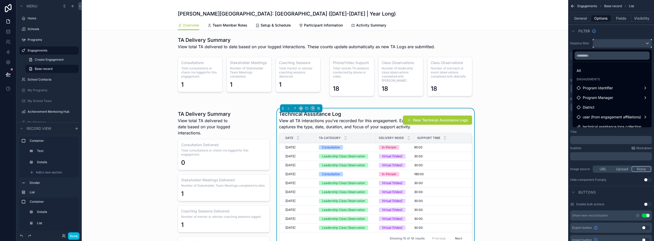
scroll to position [5, 0]
click at [607, 123] on span "technical assistance logs collection" at bounding box center [611, 122] width 58 height 6
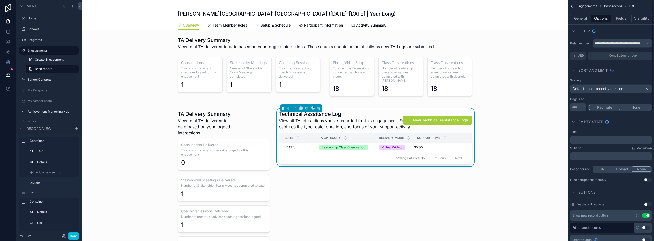
click at [213, 153] on div "scrollable content" at bounding box center [224, 223] width 98 height 228
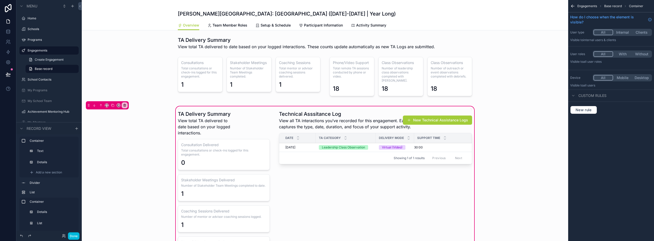
click at [217, 149] on div "scrollable content" at bounding box center [224, 223] width 98 height 228
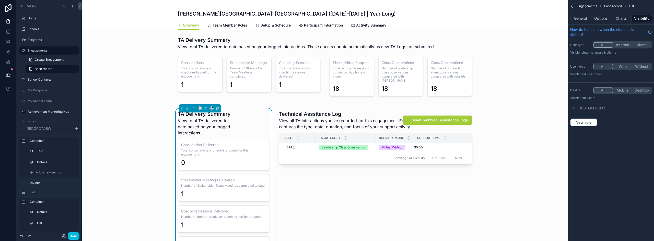
click at [622, 20] on button "Charts" at bounding box center [621, 18] width 20 height 7
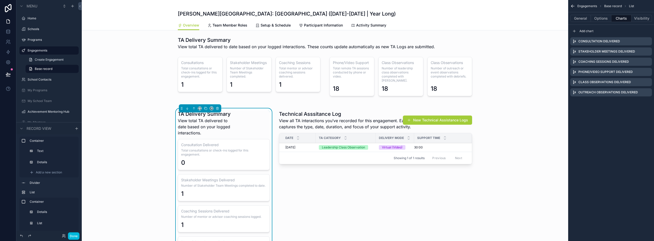
click at [0, 0] on icon "scrollable content" at bounding box center [0, 0] width 0 height 0
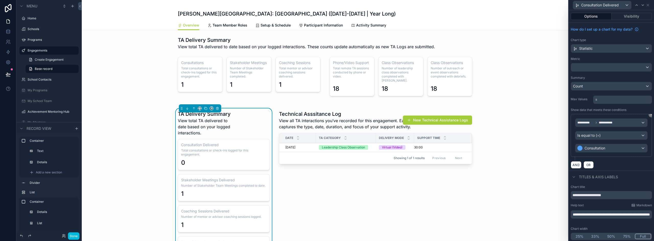
click at [609, 237] on button "50%" at bounding box center [611, 237] width 16 height 6
click at [621, 5] on div "Consultation Delivered" at bounding box center [602, 5] width 58 height 8
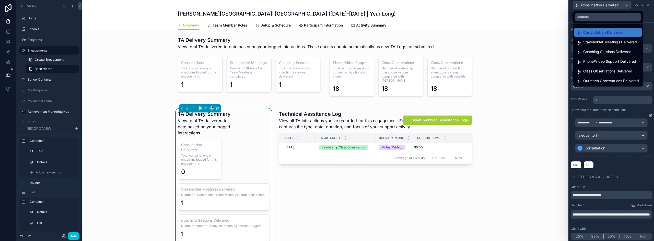
click at [596, 43] on span "Stakeholder Meetings Delivered" at bounding box center [610, 42] width 54 height 6
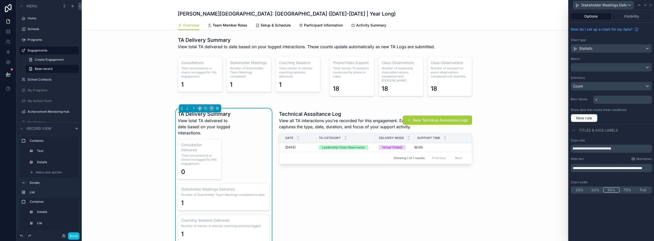
click at [609, 190] on button "50%" at bounding box center [611, 190] width 16 height 6
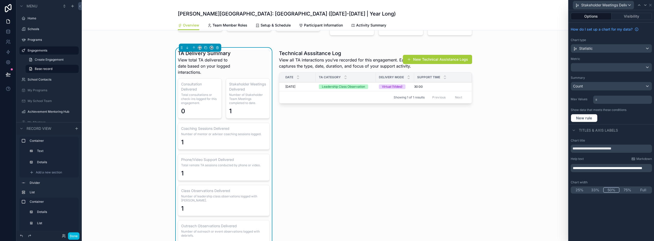
scroll to position [594, 0]
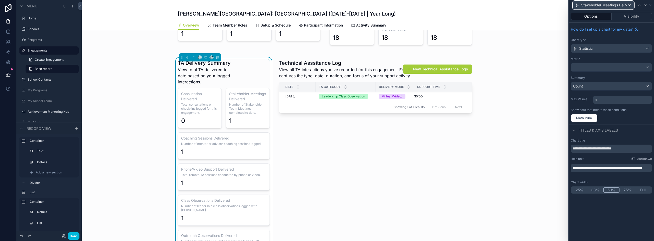
click at [618, 6] on span "Stakeholder Meetings Delivered" at bounding box center [604, 5] width 46 height 5
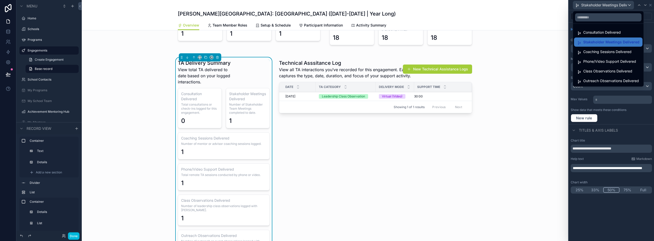
click at [600, 57] on ul "Consultation Delivered Stakeholder Meetings Delivered Coaching Sessions Deliver…" at bounding box center [608, 55] width 70 height 63
click at [601, 53] on span "Coaching Sessions Delivered" at bounding box center [607, 52] width 48 height 6
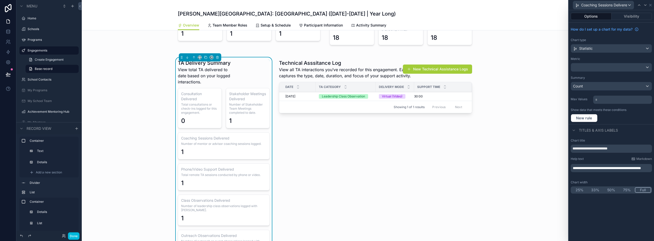
click at [614, 191] on button "50%" at bounding box center [611, 190] width 16 height 6
click at [614, 5] on span "Coaching Sessions Delivered" at bounding box center [604, 5] width 46 height 5
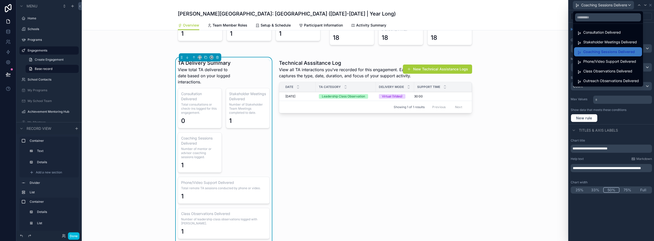
click at [603, 58] on div "Phone/Video Support Delivered" at bounding box center [608, 61] width 68 height 9
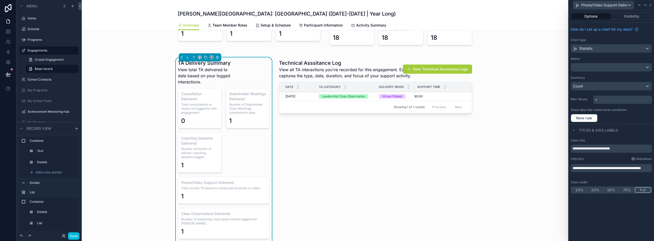
click at [607, 190] on button "50%" at bounding box center [611, 190] width 16 height 6
click at [602, 3] on span "Phone/Video Support Delivered" at bounding box center [604, 5] width 46 height 5
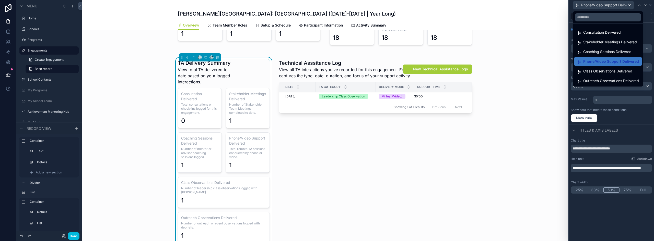
click at [597, 70] on span "Class Observations Delivered" at bounding box center [607, 71] width 49 height 6
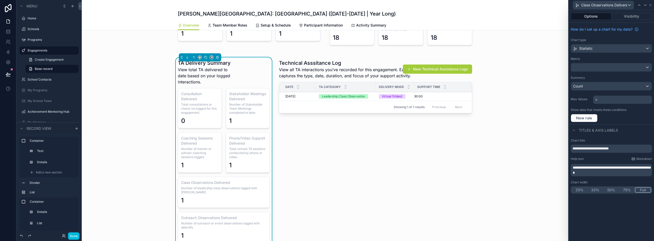
click at [612, 191] on button "50%" at bounding box center [611, 190] width 16 height 6
click at [608, 4] on span "Class Observations Delivered" at bounding box center [604, 5] width 46 height 5
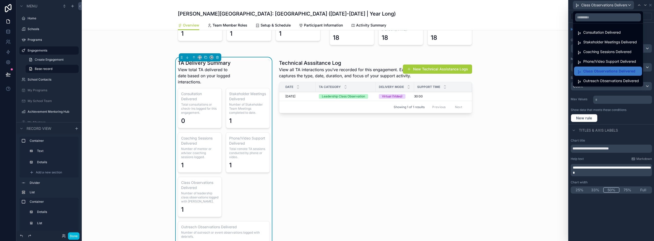
click at [610, 81] on span "Outreach Observations Delivered" at bounding box center [611, 81] width 56 height 6
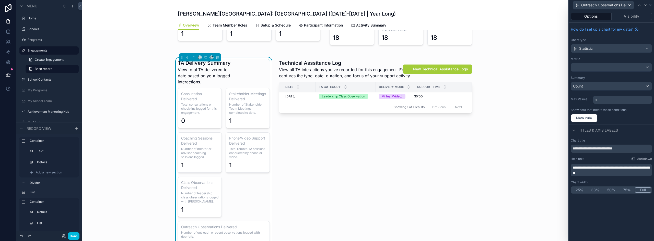
click at [610, 186] on div "Chart width 25% 33% 50% 75% Full" at bounding box center [610, 187] width 81 height 13
click at [609, 191] on button "50%" at bounding box center [611, 190] width 16 height 6
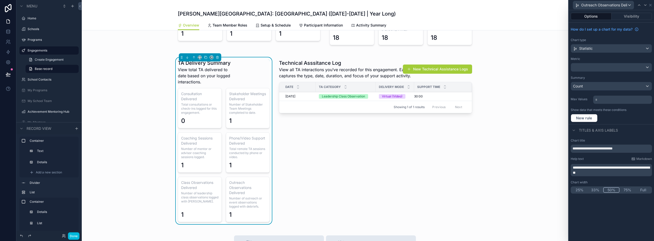
click at [642, 192] on button "Full" at bounding box center [643, 190] width 16 height 6
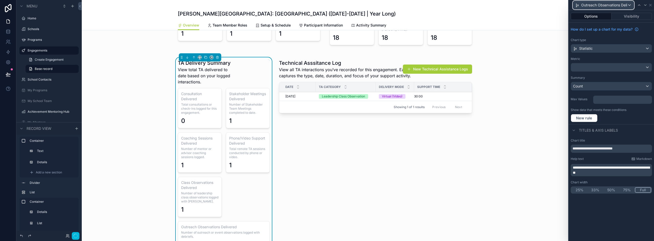
click at [618, 6] on span "Outreach Observations Delivered" at bounding box center [604, 5] width 46 height 5
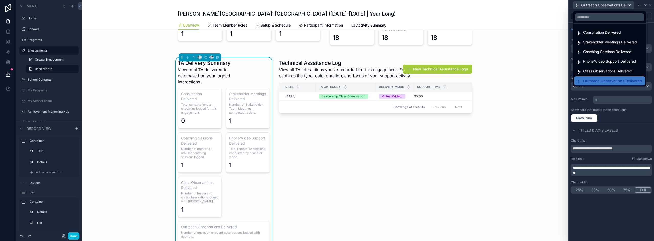
click at [601, 71] on span "Class Observations Delivered" at bounding box center [607, 71] width 49 height 6
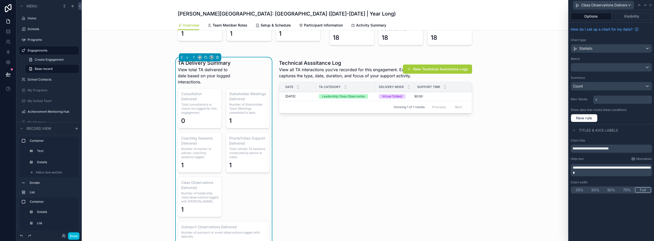
click at [644, 189] on button "Full" at bounding box center [642, 190] width 16 height 6
click at [613, 6] on span "Class Observations Delivered" at bounding box center [604, 5] width 46 height 5
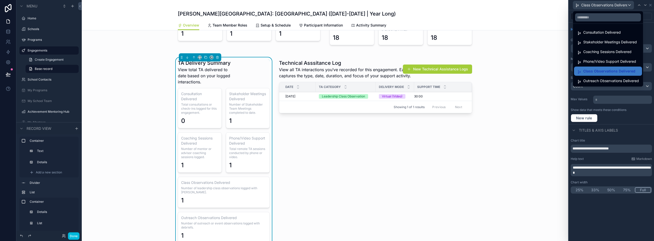
click at [600, 61] on span "Phone/Video Support Delivered" at bounding box center [609, 61] width 53 height 6
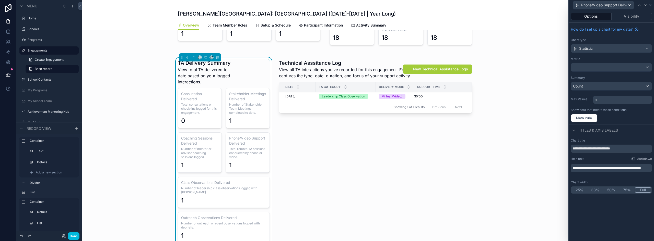
click at [643, 189] on button "Full" at bounding box center [642, 190] width 16 height 6
click at [615, 4] on span "Phone/Video Support Delivered" at bounding box center [604, 5] width 46 height 5
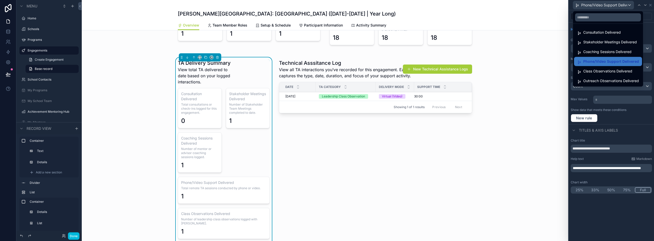
click at [602, 54] on span "Coaching Sessions Delivered" at bounding box center [607, 52] width 48 height 6
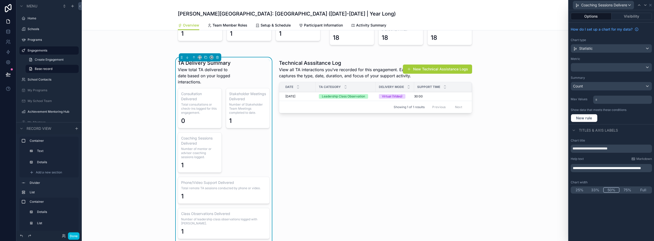
click at [644, 189] on button "Full" at bounding box center [643, 190] width 16 height 6
click at [599, 6] on span "Coaching Sessions Delivered" at bounding box center [604, 5] width 46 height 5
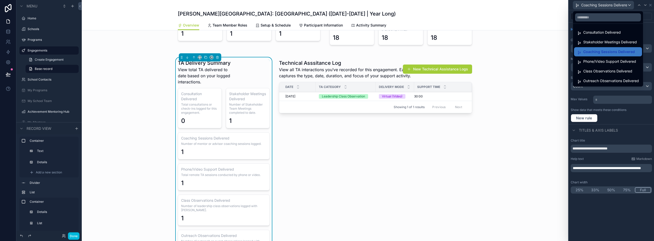
click at [595, 42] on span "Stakeholder Meetings Delivered" at bounding box center [610, 42] width 54 height 6
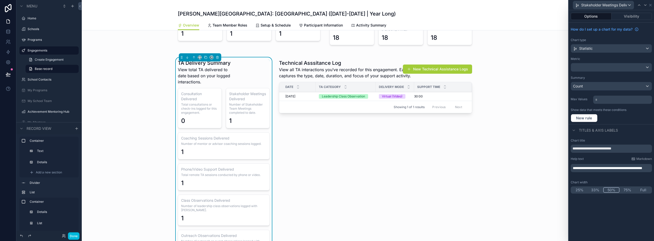
click at [646, 191] on button "Full" at bounding box center [643, 190] width 16 height 6
click at [597, 6] on span "Stakeholder Meetings Delivered" at bounding box center [604, 5] width 46 height 5
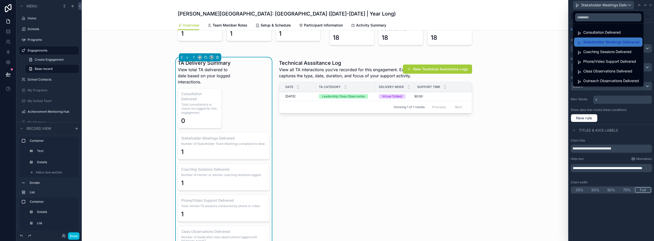
click at [600, 33] on span "Consultation Delivered" at bounding box center [602, 32] width 38 height 6
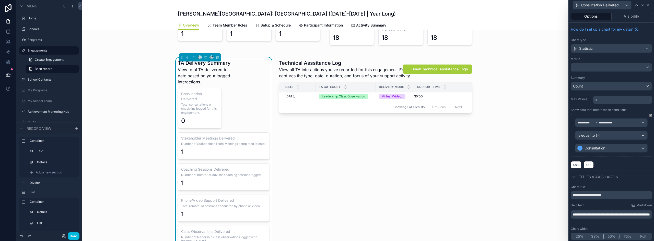
click at [640, 237] on button "Full" at bounding box center [643, 237] width 16 height 6
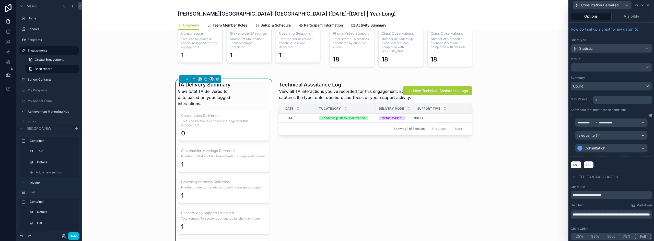
scroll to position [568, 0]
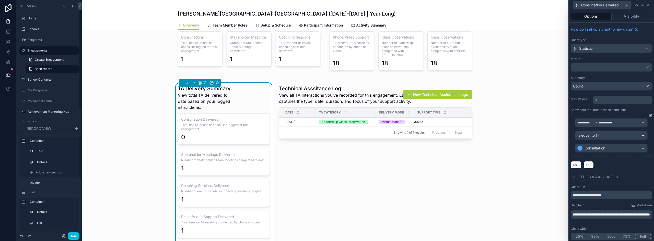
click at [79, 234] on button "Done" at bounding box center [73, 236] width 11 height 7
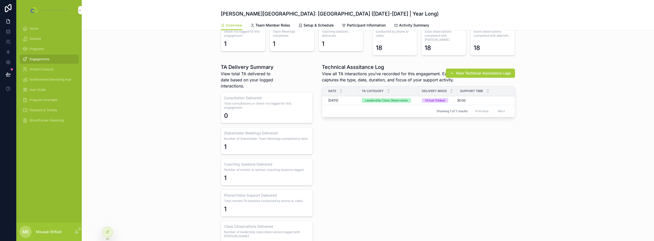
click at [106, 234] on div at bounding box center [107, 232] width 10 height 10
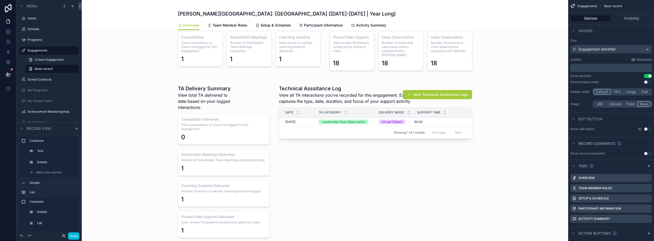
click at [386, 92] on div "scrollable content" at bounding box center [325, 197] width 486 height 234
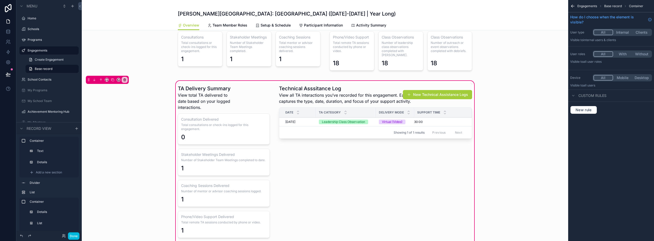
click at [351, 102] on div "scrollable content" at bounding box center [375, 197] width 199 height 228
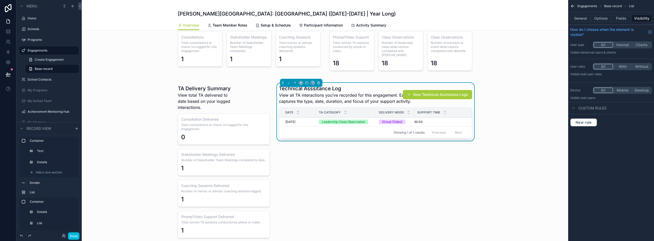
click at [597, 17] on button "Options" at bounding box center [601, 18] width 20 height 7
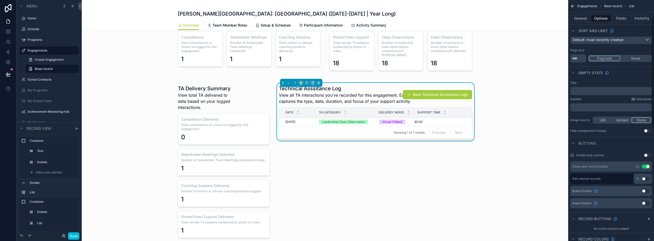
scroll to position [51, 0]
click at [636, 165] on icon "scrollable content" at bounding box center [637, 165] width 4 height 4
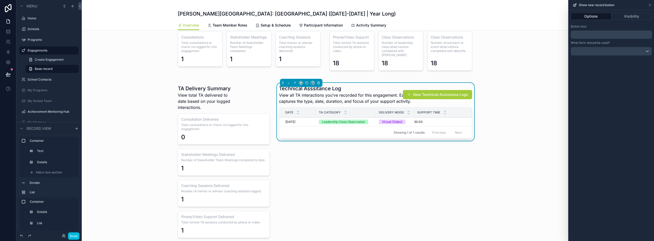
click at [581, 34] on p "﻿" at bounding box center [611, 35] width 78 height 6
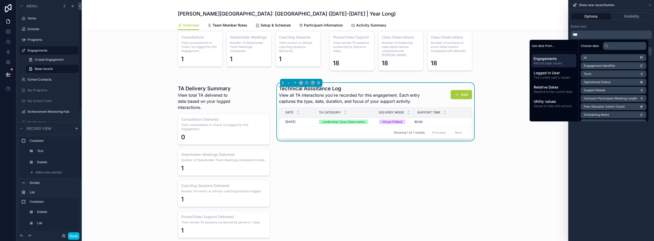
click at [74, 237] on button "Done" at bounding box center [73, 236] width 11 height 7
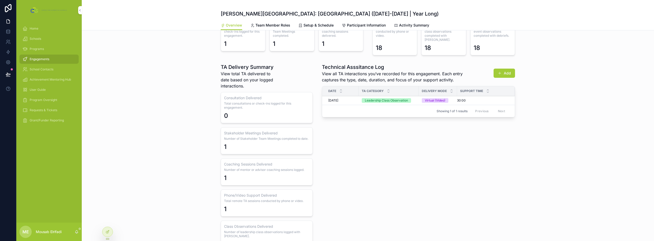
click at [389, 157] on div "Technical Asssitance Log View all TA interactions you’ve recorded for this enga…" at bounding box center [418, 176] width 199 height 228
click at [104, 231] on div at bounding box center [107, 232] width 10 height 10
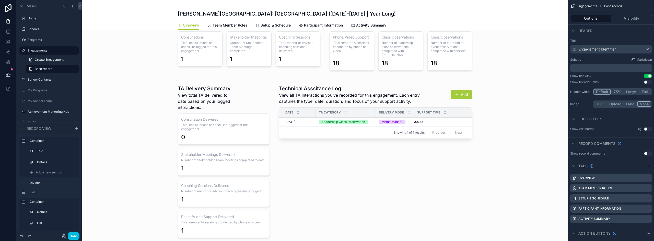
click at [199, 100] on div "scrollable content" at bounding box center [325, 197] width 486 height 234
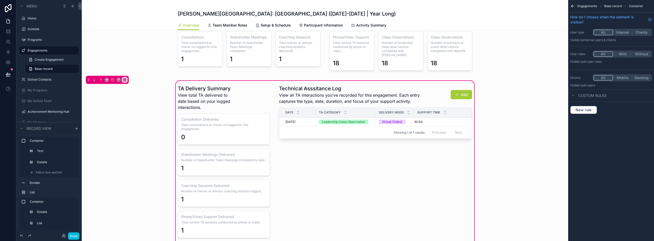
click at [219, 97] on div "scrollable content" at bounding box center [224, 197] width 98 height 228
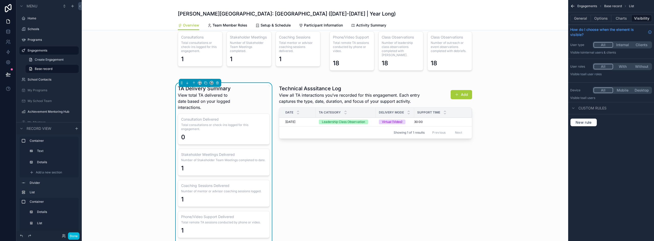
click at [71, 236] on button "Done" at bounding box center [73, 236] width 11 height 7
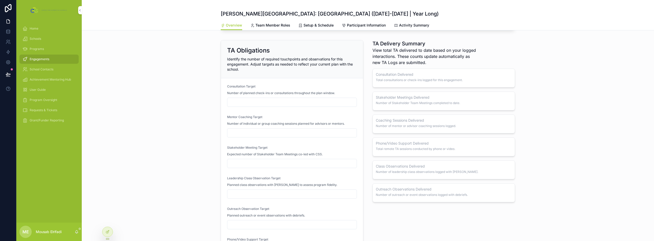
scroll to position [313, 0]
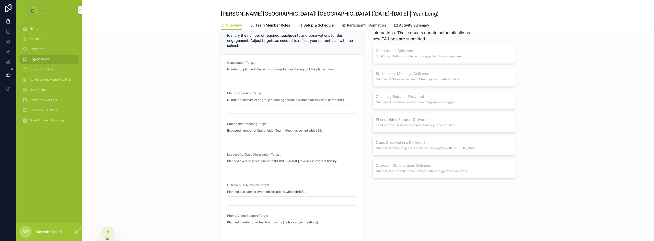
click at [109, 232] on icon at bounding box center [107, 232] width 4 height 4
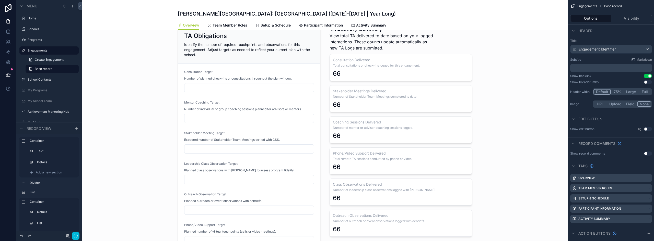
click at [410, 83] on div "scrollable content" at bounding box center [325, 138] width 486 height 237
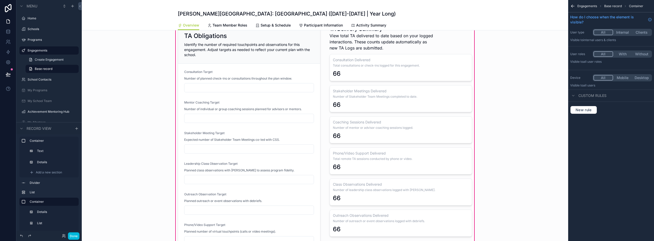
click at [407, 64] on div "scrollable content" at bounding box center [400, 138] width 149 height 231
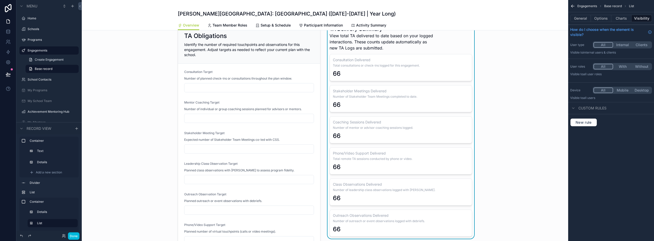
click at [414, 65] on span "Total consultations or check-ins logged for this engagement." at bounding box center [401, 66] width 136 height 4
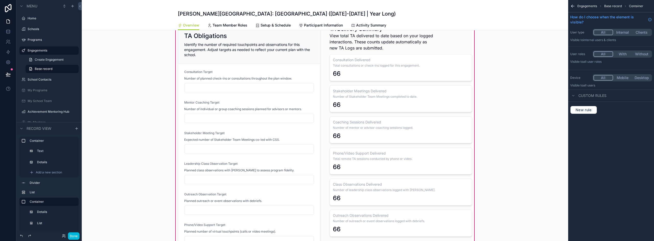
click at [396, 62] on div "scrollable content" at bounding box center [400, 138] width 149 height 231
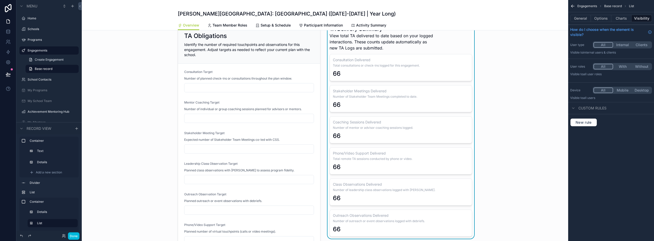
click at [396, 59] on h3 "Consultation Delivered" at bounding box center [401, 59] width 136 height 5
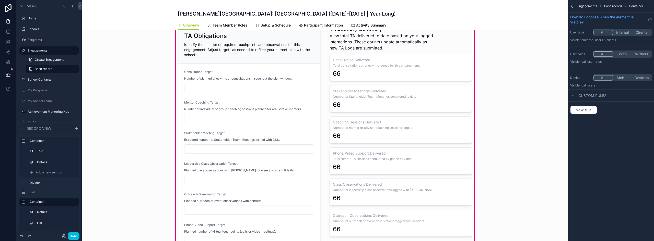
click at [396, 59] on div "scrollable content" at bounding box center [400, 138] width 149 height 231
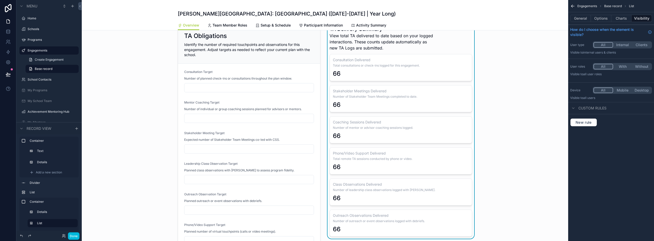
click at [620, 21] on button "Charts" at bounding box center [621, 18] width 20 height 7
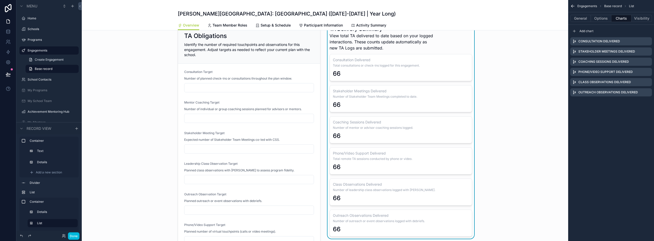
click at [0, 0] on icon "scrollable content" at bounding box center [0, 0] width 0 height 0
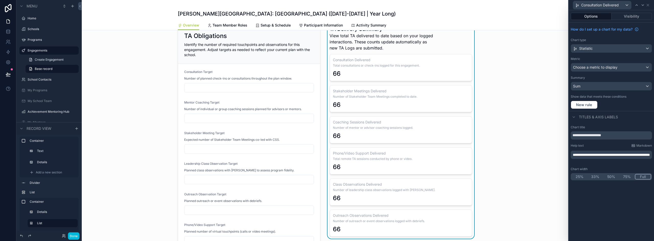
click at [650, 5] on div "Consultation Delivered" at bounding box center [610, 5] width 81 height 10
click at [585, 83] on div "Sum" at bounding box center [611, 86] width 81 height 8
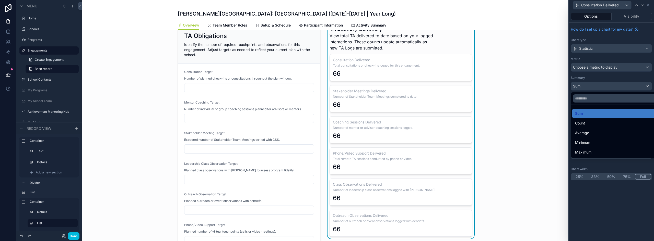
click at [580, 122] on span "Count" at bounding box center [580, 123] width 10 height 6
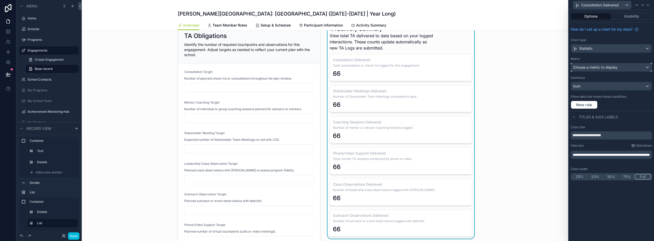
click at [595, 66] on span "Choose a metric to display" at bounding box center [595, 67] width 44 height 4
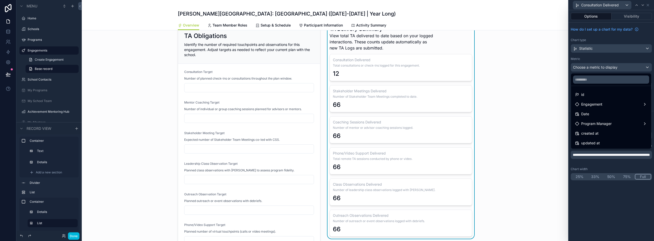
click at [590, 91] on div "id" at bounding box center [611, 94] width 78 height 9
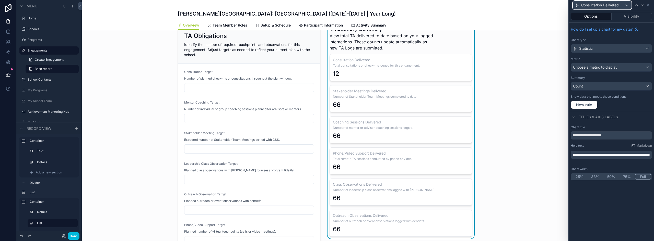
click at [617, 1] on div "Consultation Delivered" at bounding box center [602, 5] width 58 height 8
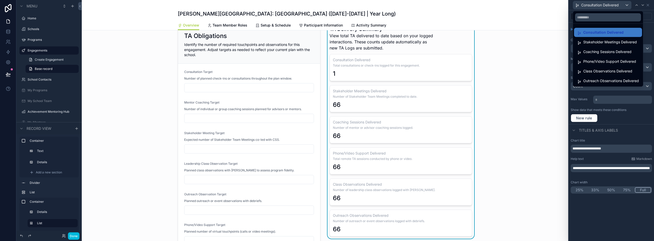
click at [596, 45] on span "Stakeholder Meetings Delivered" at bounding box center [610, 42] width 54 height 6
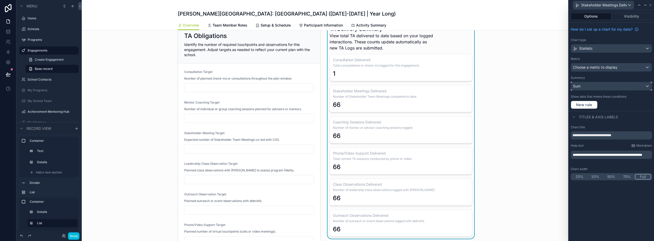
click at [585, 85] on div "Sum" at bounding box center [611, 86] width 81 height 8
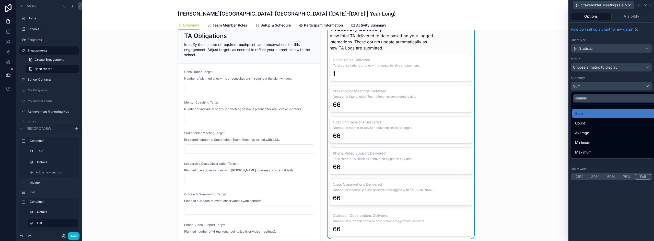
click at [583, 121] on span "Count" at bounding box center [580, 123] width 10 height 6
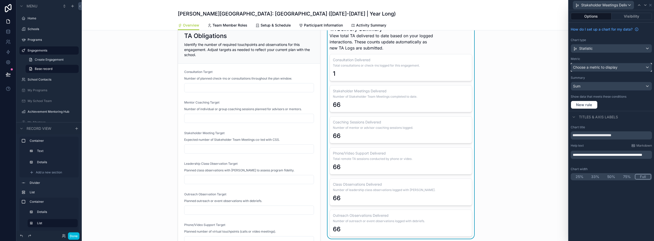
click at [589, 69] on span "Choose a metric to display" at bounding box center [595, 67] width 44 height 4
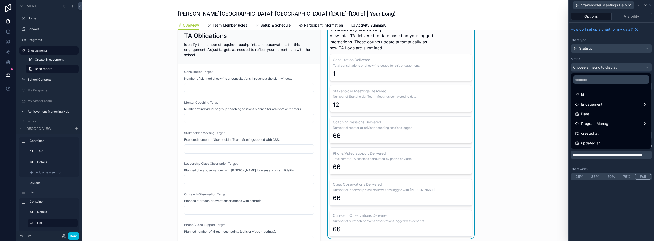
click at [582, 92] on span "id" at bounding box center [582, 95] width 3 height 6
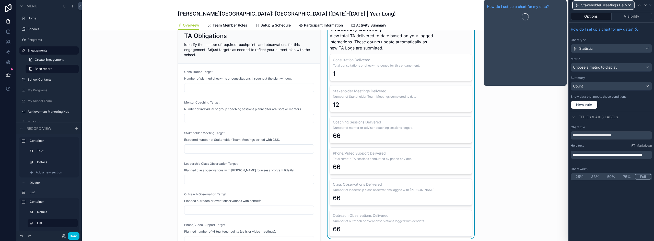
click at [605, 4] on span "Stakeholder Meetings Delivered" at bounding box center [604, 5] width 46 height 5
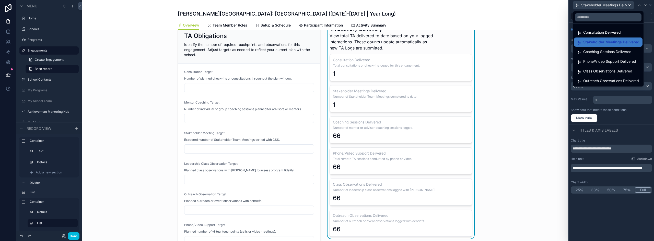
click at [591, 61] on span "Phone/Video Support Delivered" at bounding box center [609, 61] width 53 height 6
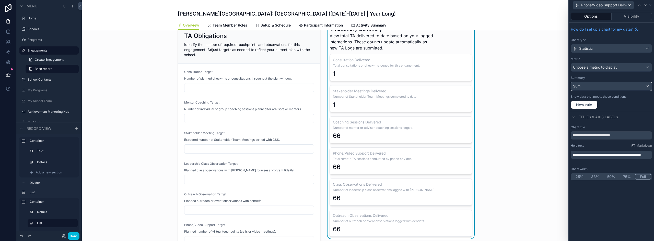
click at [586, 86] on div "Sum" at bounding box center [611, 86] width 81 height 8
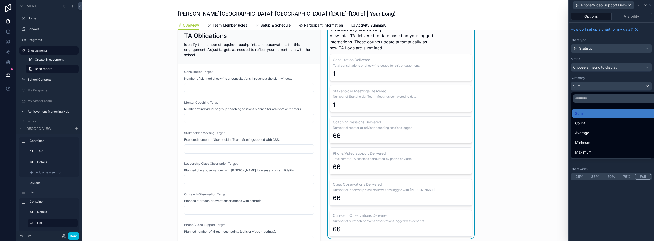
click at [580, 122] on span "Count" at bounding box center [580, 123] width 10 height 6
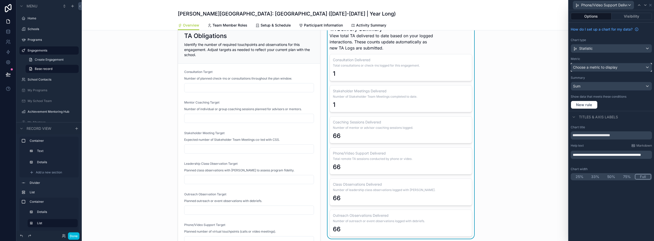
click at [590, 65] on span "Choose a metric to display" at bounding box center [595, 67] width 44 height 4
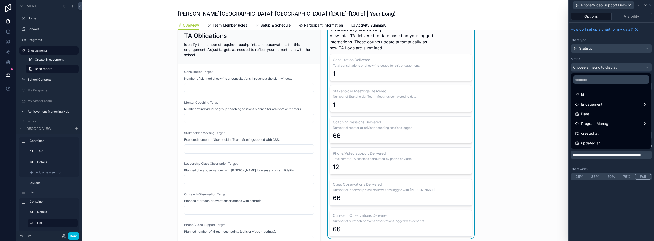
click at [588, 93] on div "id" at bounding box center [611, 95] width 72 height 6
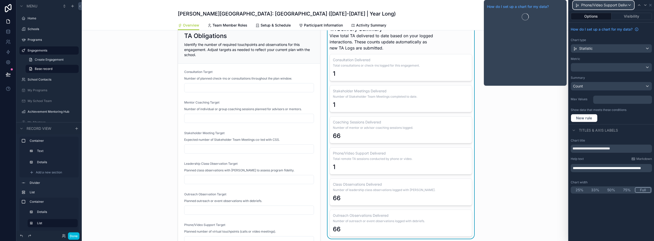
click at [602, 6] on span "Phone/Video Support Delivered" at bounding box center [604, 5] width 46 height 5
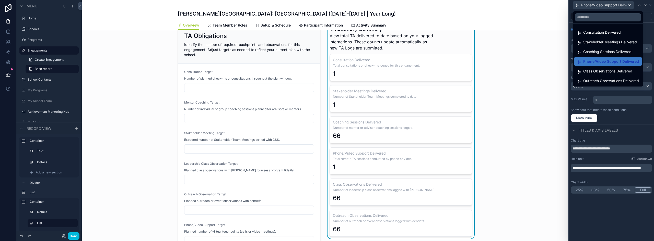
click at [590, 69] on span "Class Observations Delivered" at bounding box center [607, 71] width 49 height 6
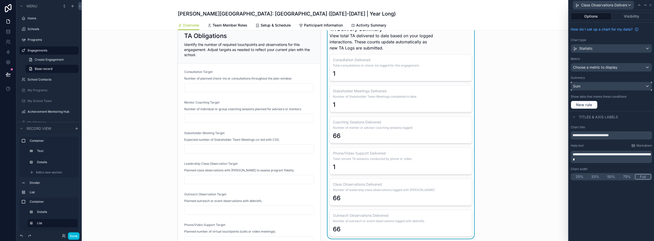
click at [590, 89] on div "Sum" at bounding box center [611, 86] width 81 height 8
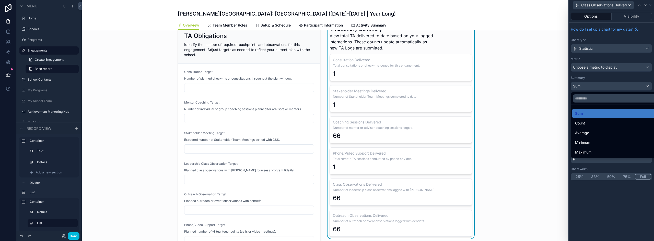
click at [586, 122] on div "Count" at bounding box center [617, 123] width 84 height 6
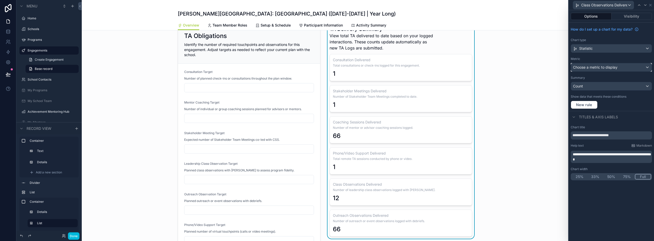
click at [595, 67] on span "Choose a metric to display" at bounding box center [595, 67] width 44 height 4
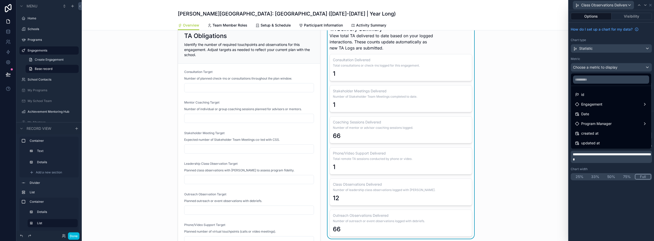
click at [586, 95] on div "id" at bounding box center [611, 95] width 72 height 6
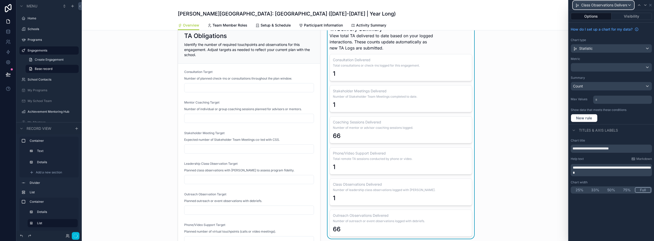
click at [597, 6] on span "Class Observations Delivered" at bounding box center [604, 5] width 46 height 5
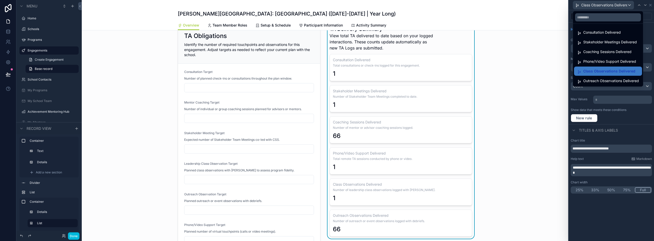
click at [604, 50] on span "Coaching Sessions Delivered" at bounding box center [607, 52] width 48 height 6
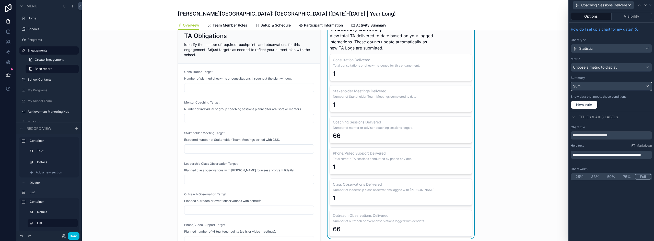
click at [589, 87] on div "Sum" at bounding box center [611, 86] width 81 height 8
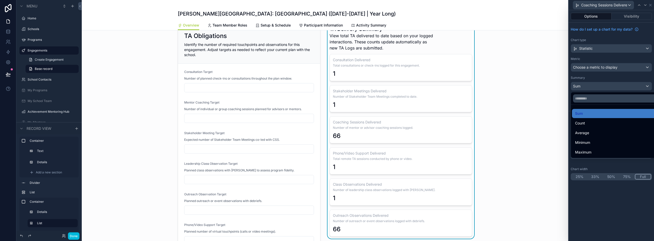
click at [583, 121] on span "Count" at bounding box center [580, 123] width 10 height 6
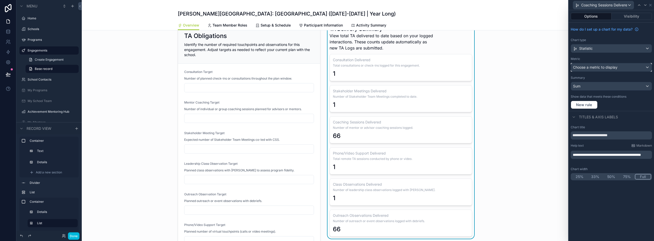
click at [587, 68] on span "Choose a metric to display" at bounding box center [595, 67] width 44 height 4
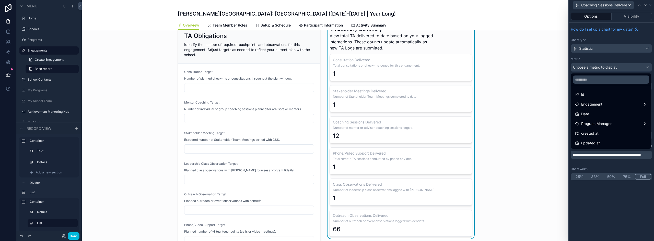
click at [586, 95] on div "id" at bounding box center [611, 95] width 72 height 6
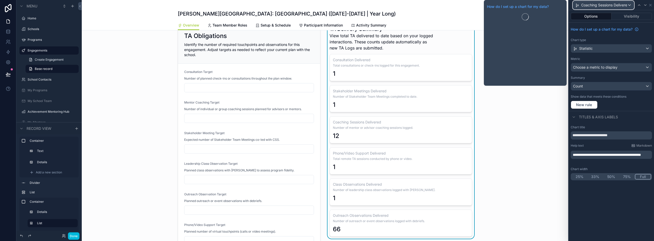
click at [592, 5] on span "Coaching Sessions Delivered" at bounding box center [604, 5] width 46 height 5
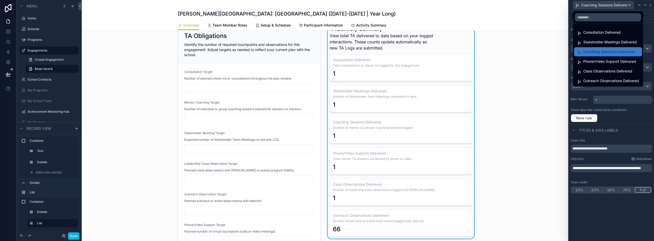
click at [599, 83] on span "Outreach Observations Delivered" at bounding box center [611, 81] width 56 height 6
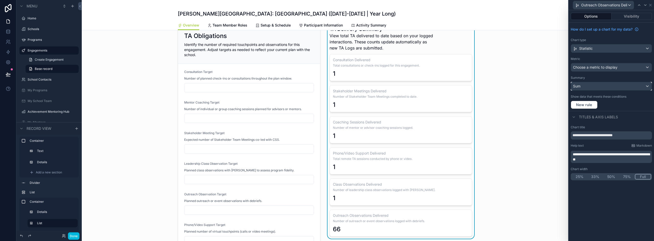
click at [594, 88] on div "Sum" at bounding box center [611, 86] width 81 height 8
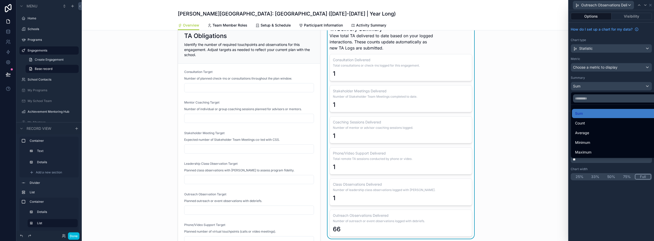
click at [581, 120] on div "Count" at bounding box center [617, 123] width 90 height 9
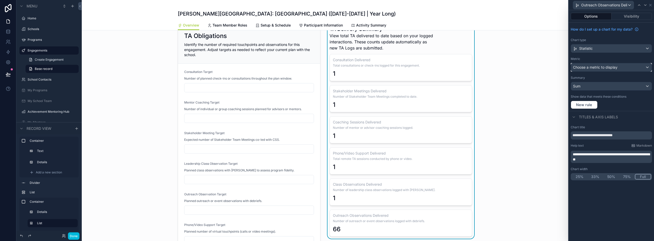
click at [591, 69] on span "Choose a metric to display" at bounding box center [595, 67] width 44 height 4
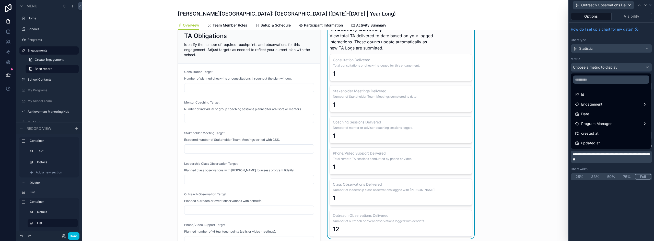
click at [590, 99] on div "id" at bounding box center [611, 94] width 78 height 9
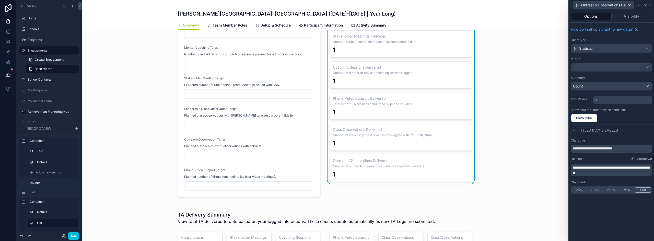
scroll to position [389, 0]
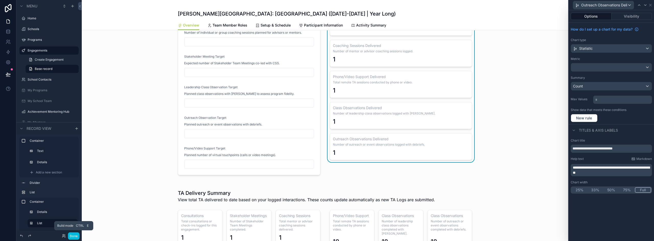
click at [73, 236] on button "Done" at bounding box center [73, 236] width 11 height 7
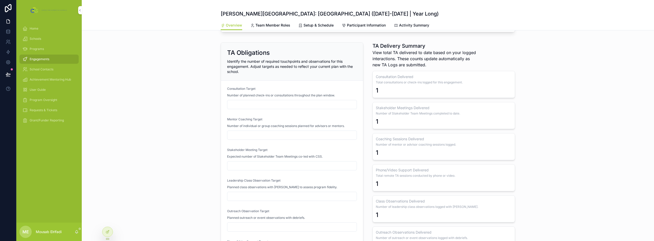
scroll to position [287, 0]
click at [107, 230] on icon at bounding box center [107, 232] width 4 height 4
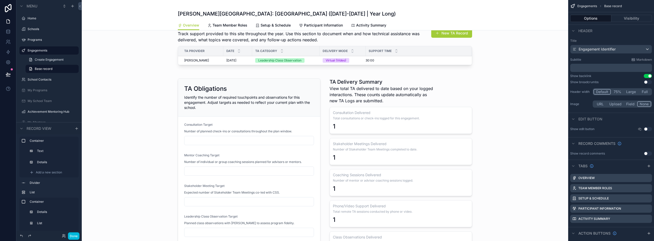
scroll to position [262, 0]
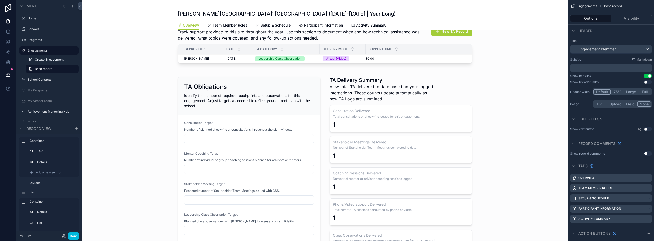
click at [285, 98] on div "scrollable content" at bounding box center [325, 189] width 486 height 237
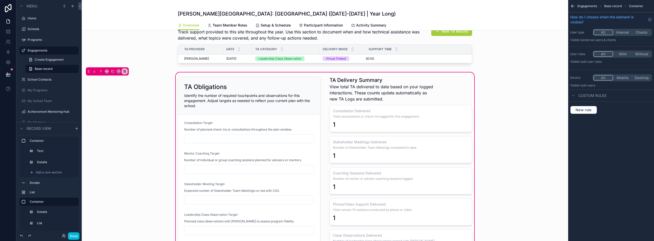
click at [225, 92] on div "scrollable content" at bounding box center [249, 190] width 149 height 231
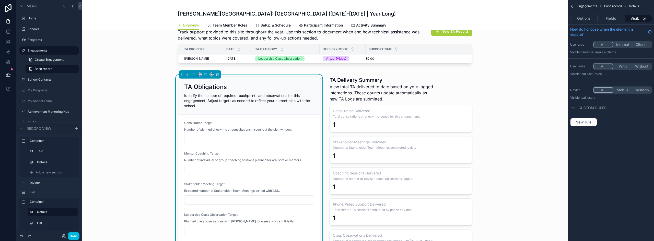
click at [591, 17] on button "Options" at bounding box center [583, 18] width 27 height 7
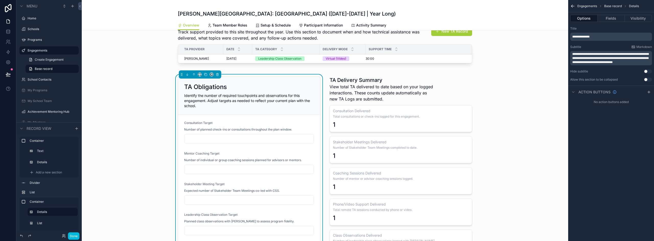
click at [640, 63] on span "**********" at bounding box center [610, 58] width 76 height 11
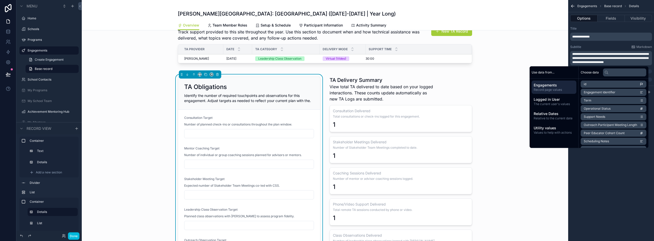
click at [393, 85] on div "scrollable content" at bounding box center [400, 187] width 149 height 225
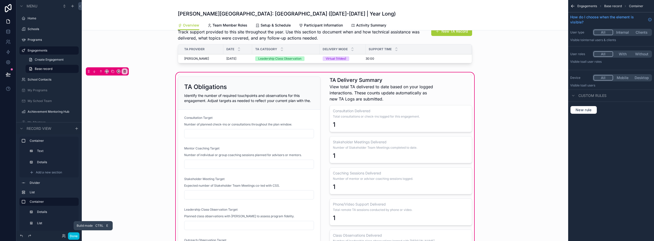
click at [77, 236] on button "Done" at bounding box center [73, 236] width 11 height 7
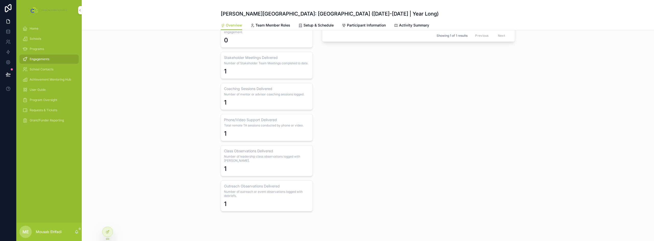
scroll to position [640, 0]
click at [107, 232] on icon at bounding box center [107, 232] width 4 height 4
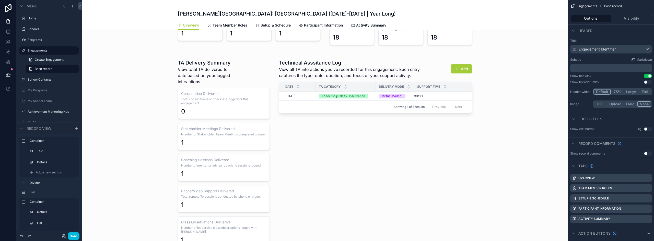
scroll to position [588, 0]
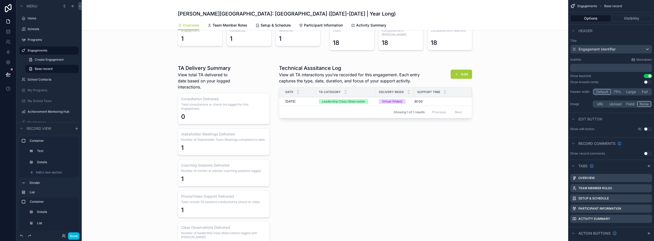
click at [222, 94] on div "scrollable content" at bounding box center [325, 176] width 486 height 234
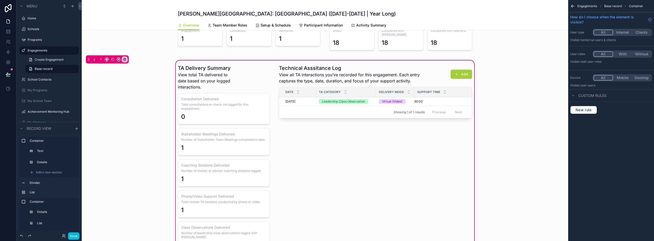
click at [244, 75] on div "scrollable content" at bounding box center [224, 177] width 98 height 228
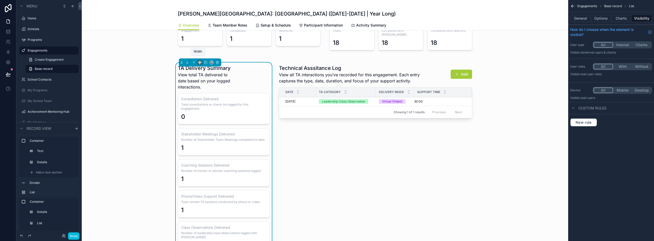
click at [198, 61] on icon "scrollable content" at bounding box center [200, 63] width 4 height 4
click at [207, 95] on span "50%" at bounding box center [204, 97] width 8 height 6
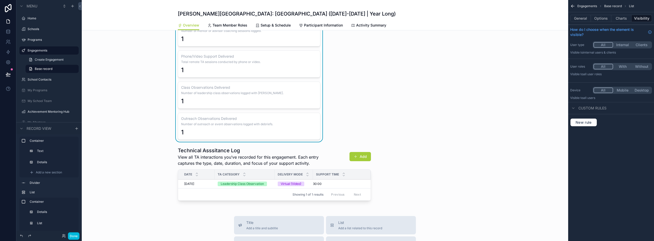
scroll to position [742, 0]
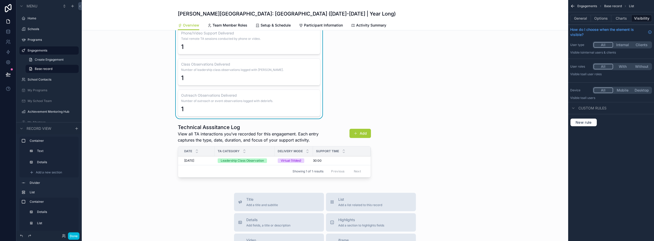
click at [303, 135] on div "scrollable content" at bounding box center [274, 152] width 199 height 60
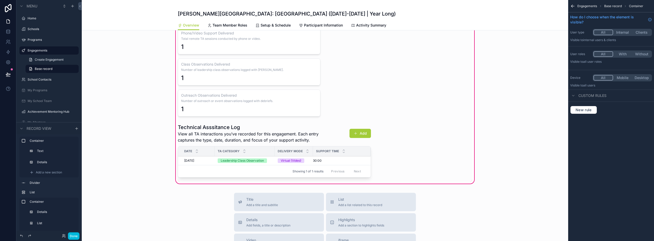
click at [298, 138] on div "scrollable content" at bounding box center [274, 152] width 199 height 60
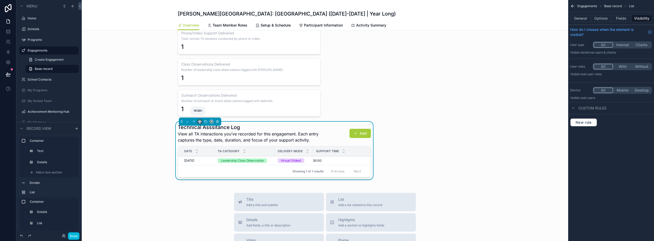
click at [198, 120] on icon "scrollable content" at bounding box center [200, 122] width 4 height 4
click at [208, 157] on span "50%" at bounding box center [204, 156] width 8 height 6
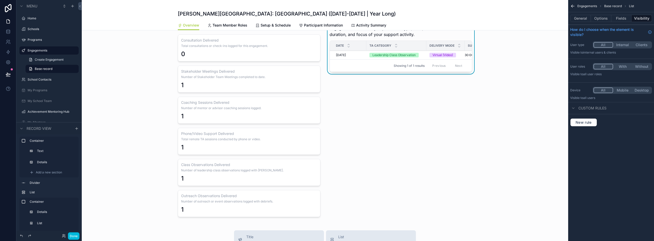
scroll to position [614, 0]
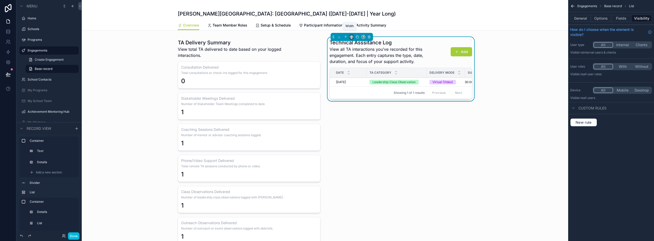
click at [350, 35] on icon "scrollable content" at bounding box center [352, 37] width 4 height 4
click at [353, 78] on span "66%" at bounding box center [356, 81] width 8 height 6
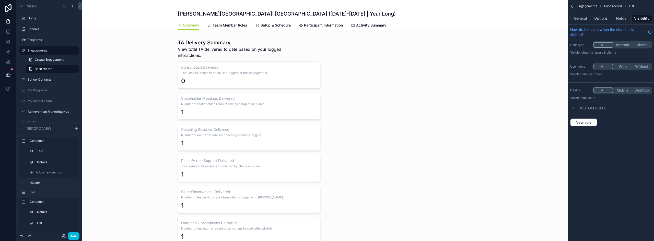
click at [265, 52] on div "scrollable content" at bounding box center [249, 141] width 149 height 209
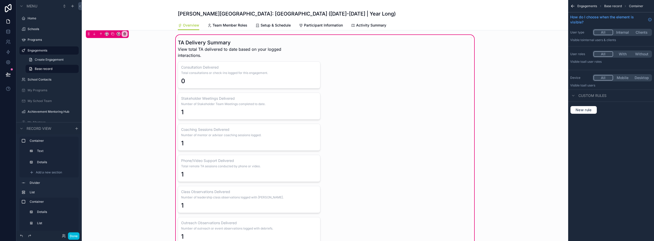
click at [283, 51] on div "scrollable content" at bounding box center [249, 141] width 149 height 209
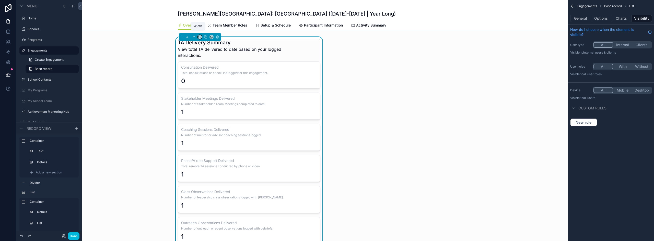
click at [198, 35] on icon "scrollable content" at bounding box center [200, 37] width 4 height 4
click at [206, 62] on span "33%" at bounding box center [204, 62] width 8 height 6
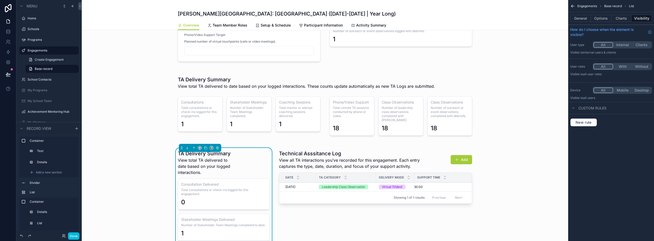
scroll to position [512, 0]
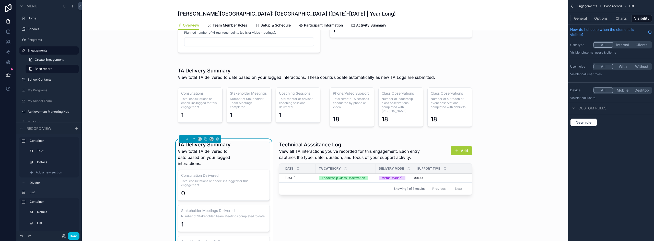
click at [126, 94] on div "scrollable content" at bounding box center [325, 97] width 486 height 70
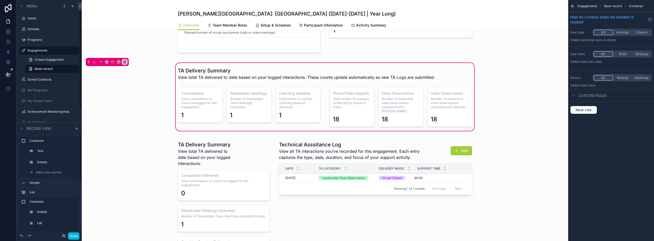
click at [78, 235] on button "Done" at bounding box center [73, 236] width 11 height 7
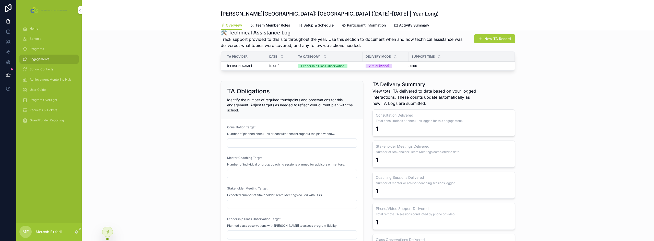
scroll to position [257, 0]
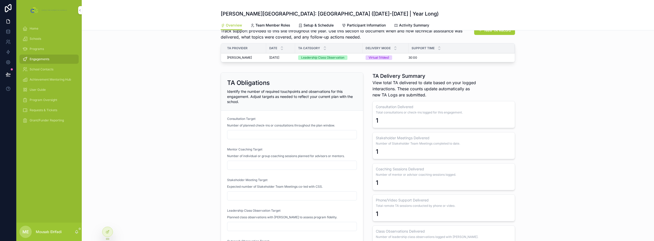
drag, startPoint x: 203, startPoint y: 141, endPoint x: 149, endPoint y: 125, distance: 56.7
click at [149, 125] on div "TA Obligations Identify the number of required touchpoints and observations for…" at bounding box center [368, 185] width 572 height 231
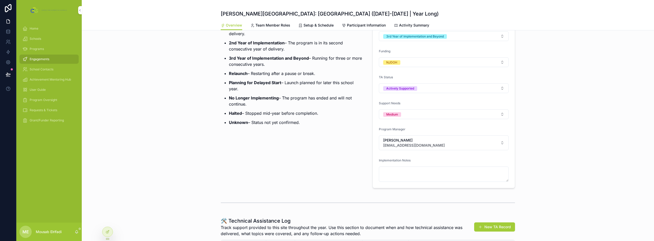
scroll to position [52, 0]
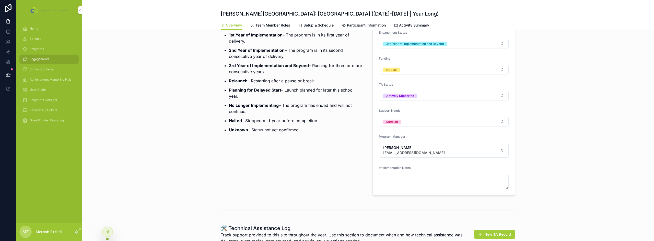
click at [42, 102] on span "Program Oversight" at bounding box center [44, 100] width 28 height 4
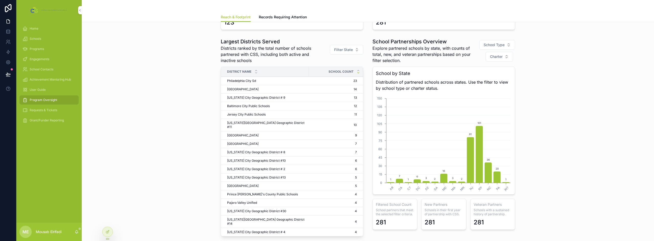
scroll to position [26, 0]
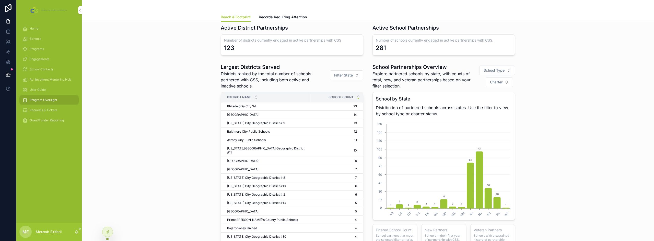
click at [345, 77] on span "Filter State" at bounding box center [343, 75] width 19 height 5
click at [499, 71] on span "School Type" at bounding box center [493, 70] width 21 height 5
click at [47, 109] on span "Requests & Tickets" at bounding box center [44, 110] width 28 height 4
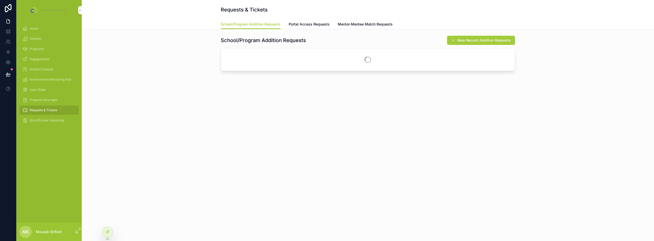
click at [307, 24] on span "Portal Access Requests" at bounding box center [309, 24] width 41 height 5
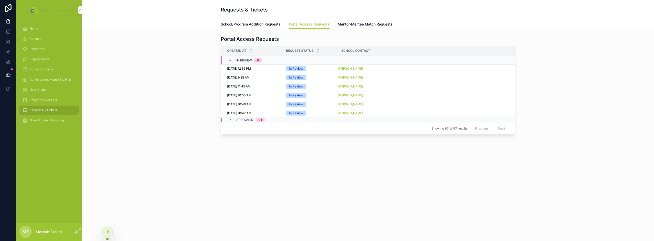
click at [254, 26] on span "School/Program Addition Requests" at bounding box center [251, 24] width 60 height 5
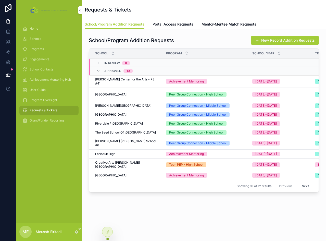
click at [48, 101] on span "Program Oversight" at bounding box center [44, 100] width 28 height 4
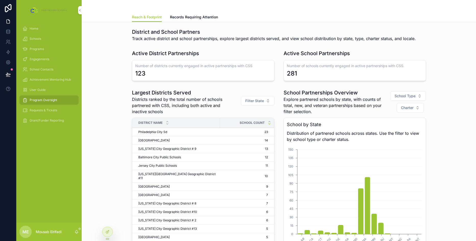
scroll to position [116, 0]
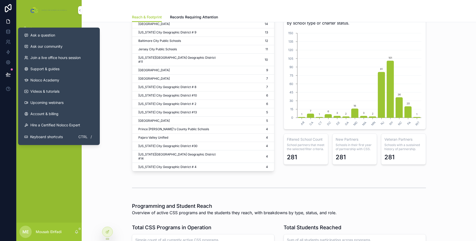
click at [55, 37] on span "Ask a question" at bounding box center [42, 35] width 25 height 5
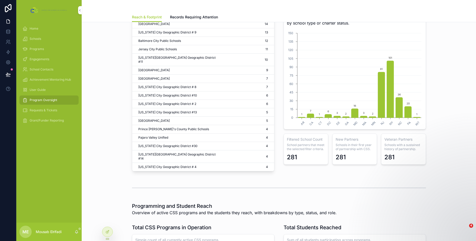
click at [41, 41] on div "Schools" at bounding box center [48, 39] width 53 height 8
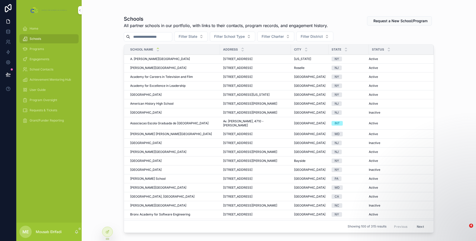
click at [48, 102] on span "Program Oversight" at bounding box center [44, 100] width 28 height 4
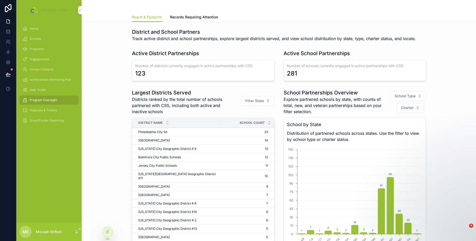
drag, startPoint x: 36, startPoint y: 39, endPoint x: 113, endPoint y: 2, distance: 85.3
click at [36, 39] on span "Schools" at bounding box center [35, 39] width 11 height 4
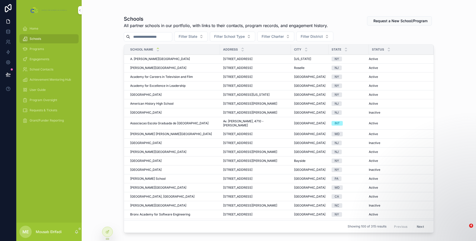
click at [158, 33] on div "scrollable content" at bounding box center [148, 36] width 49 height 9
click at [158, 38] on input "scrollable content" at bounding box center [151, 36] width 42 height 7
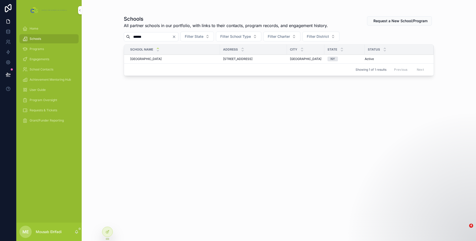
type input "******"
click at [170, 58] on div "Newcomers High School Newcomers High School" at bounding box center [173, 59] width 87 height 4
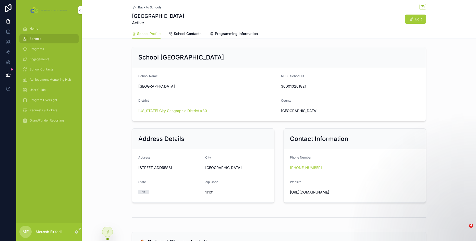
click at [290, 87] on span "360010201821" at bounding box center [350, 86] width 139 height 5
copy span "360010201821"
click at [211, 85] on span "Newcomers High School" at bounding box center [207, 86] width 139 height 5
click at [418, 18] on button "Edit" at bounding box center [415, 19] width 21 height 9
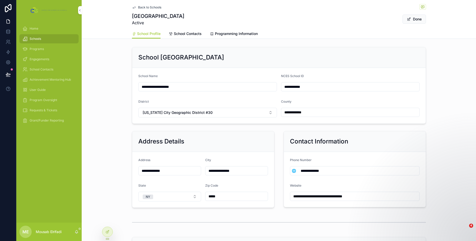
click at [166, 87] on input "**********" at bounding box center [208, 86] width 138 height 7
click at [166, 86] on input "**********" at bounding box center [208, 86] width 138 height 7
paste input "**********"
type input "**********"
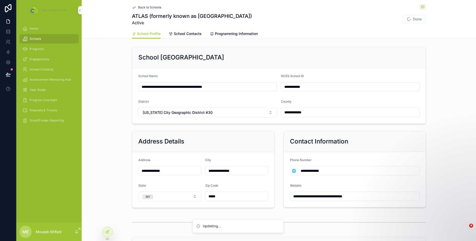
click at [119, 107] on div "**********" at bounding box center [279, 127] width 394 height 165
drag, startPoint x: 45, startPoint y: 38, endPoint x: 105, endPoint y: 9, distance: 66.3
click at [45, 38] on div "Schools" at bounding box center [48, 39] width 53 height 8
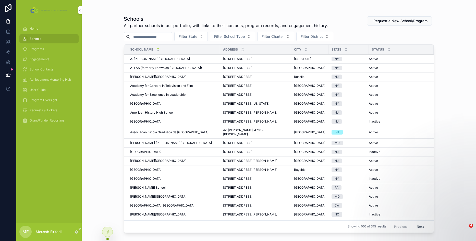
click at [146, 40] on input "scrollable content" at bounding box center [151, 36] width 42 height 7
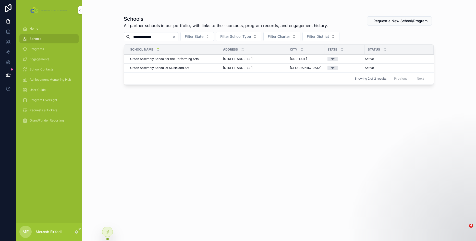
type input "**********"
click at [189, 68] on span "Urban Assembly School of Music and Art" at bounding box center [159, 68] width 59 height 4
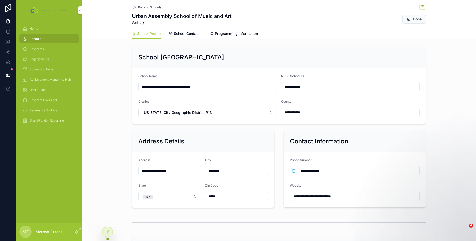
click at [175, 89] on input "**********" at bounding box center [208, 86] width 138 height 7
paste input "**********"
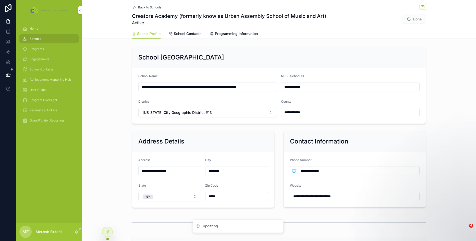
type input "**********"
click at [109, 94] on div "**********" at bounding box center [279, 127] width 394 height 165
click at [411, 21] on button "Done" at bounding box center [414, 19] width 23 height 9
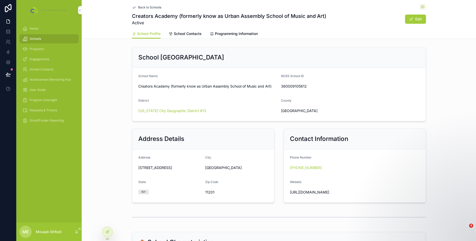
click at [32, 41] on span "Schools" at bounding box center [35, 39] width 11 height 4
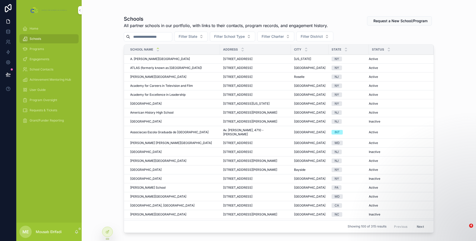
click at [151, 36] on input "scrollable content" at bounding box center [151, 36] width 42 height 7
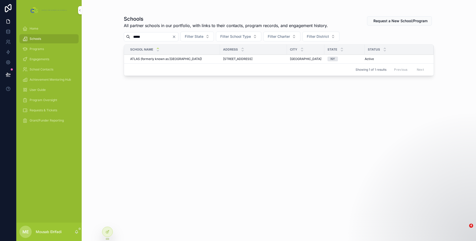
type input "*****"
click at [166, 59] on span "ATLAS (formerly known as Newcomers High School)" at bounding box center [166, 59] width 72 height 4
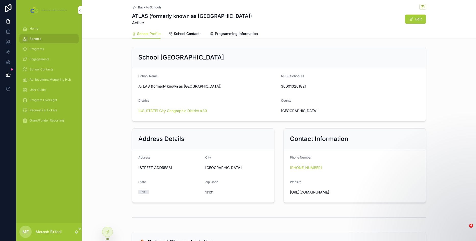
click at [411, 22] on button "Edit" at bounding box center [415, 19] width 21 height 9
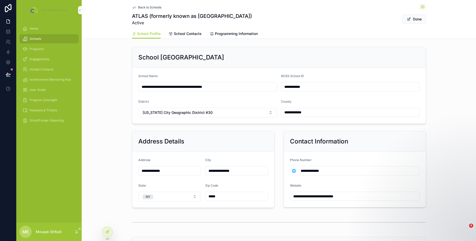
click at [414, 20] on button "Done" at bounding box center [414, 19] width 23 height 9
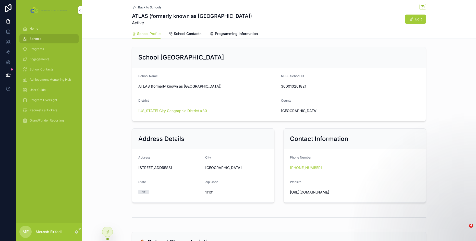
click at [414, 20] on button "Edit" at bounding box center [415, 19] width 21 height 9
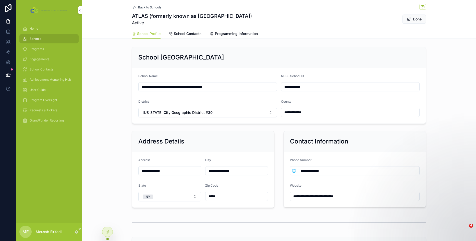
click at [184, 87] on input "**********" at bounding box center [208, 86] width 138 height 7
type input "**********"
click at [120, 93] on div "**********" at bounding box center [279, 127] width 394 height 165
click at [43, 59] on span "Engagements" at bounding box center [40, 59] width 20 height 4
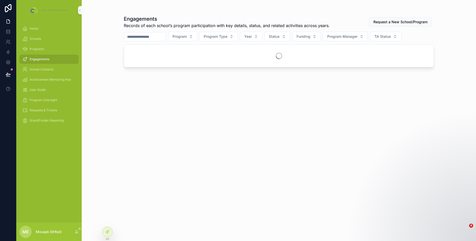
click at [166, 39] on input "scrollable content" at bounding box center [145, 36] width 42 height 7
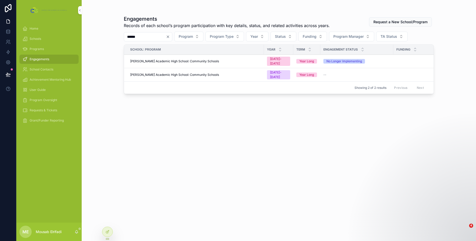
type input "******"
click at [228, 73] on div "McNair Academic High School: Community Schools" at bounding box center [195, 75] width 131 height 4
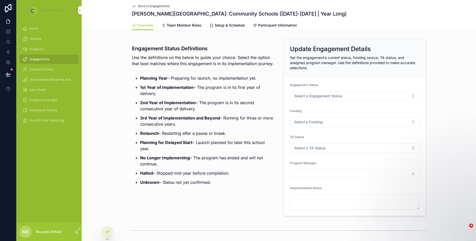
click at [110, 232] on div at bounding box center [107, 232] width 10 height 10
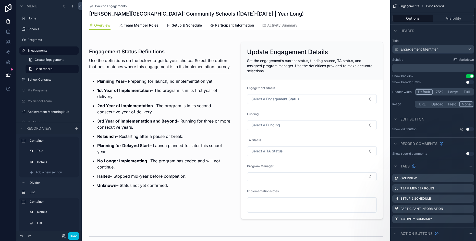
scroll to position [21, 0]
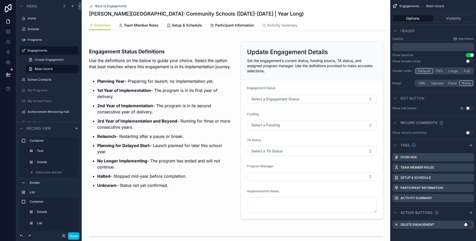
click at [467, 224] on button "Use setting" at bounding box center [468, 225] width 8 height 4
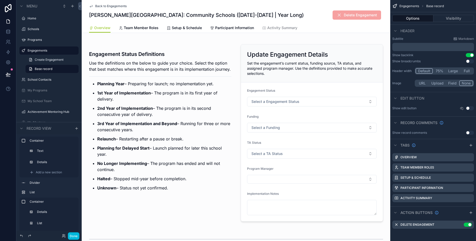
click at [0, 0] on icon "scrollable content" at bounding box center [0, 0] width 0 height 0
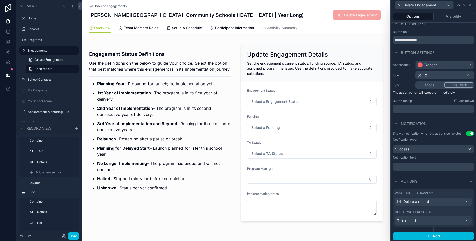
scroll to position [6, 0]
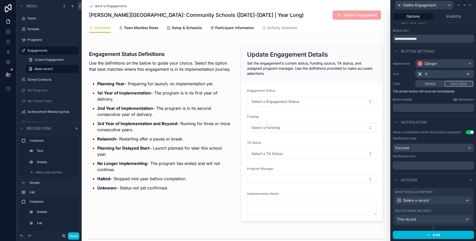
click at [454, 16] on button "Visibility" at bounding box center [454, 16] width 41 height 7
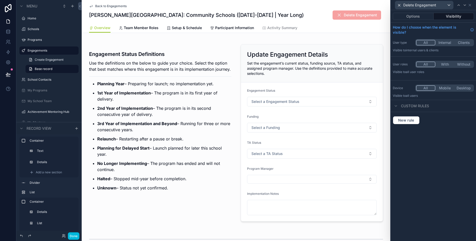
drag, startPoint x: 447, startPoint y: 65, endPoint x: 448, endPoint y: 69, distance: 4.7
click at [447, 65] on button "With" at bounding box center [445, 65] width 19 height 6
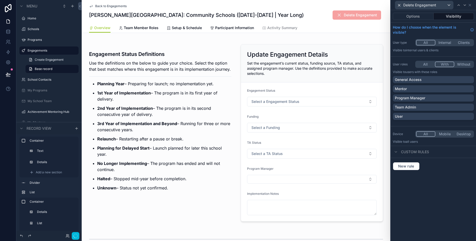
click at [416, 109] on p "Team Admin" at bounding box center [405, 107] width 21 height 5
click at [76, 235] on button "Done" at bounding box center [73, 235] width 11 height 7
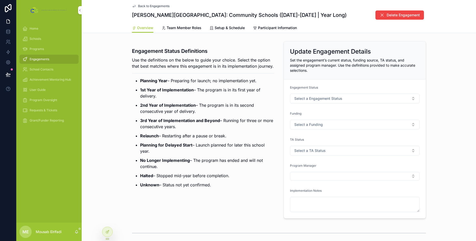
click at [394, 16] on span "Delete Engagement" at bounding box center [403, 15] width 33 height 5
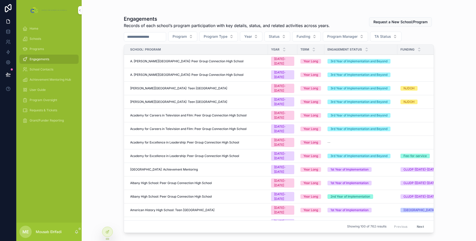
click at [160, 32] on div "Program Program Type Year Status Funding Program Manager TA Status" at bounding box center [279, 37] width 310 height 10
click at [159, 34] on input "scrollable content" at bounding box center [145, 36] width 42 height 7
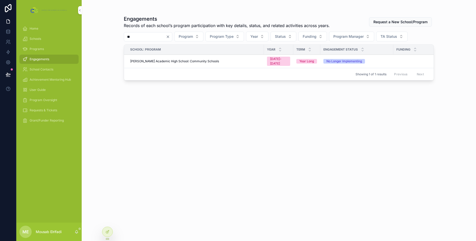
type input "*"
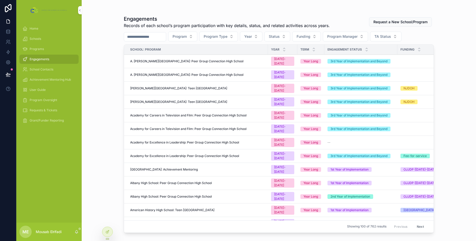
click at [147, 37] on input "scrollable content" at bounding box center [145, 36] width 42 height 7
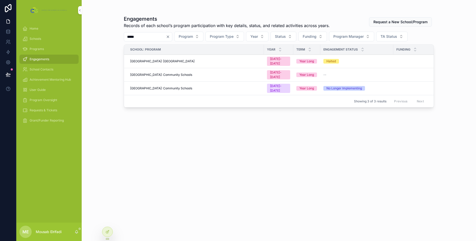
type input "*****"
click at [192, 86] on span "New Millennium Bronx Academy of the Arts: Community Schools" at bounding box center [161, 88] width 62 height 4
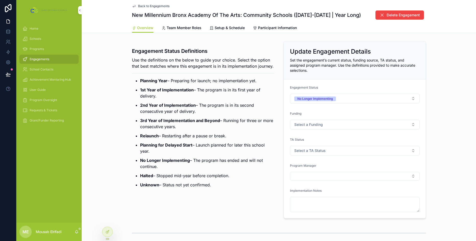
click at [231, 95] on p "1st Year of Implementation – The program is in its first year of delivery." at bounding box center [207, 93] width 134 height 12
type textarea "**********"
click at [54, 112] on span "Requests & Tickets" at bounding box center [44, 110] width 28 height 4
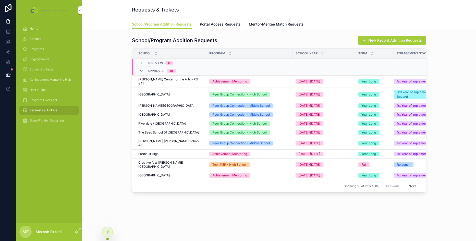
click at [213, 23] on span "Portal Access Requests" at bounding box center [220, 24] width 41 height 5
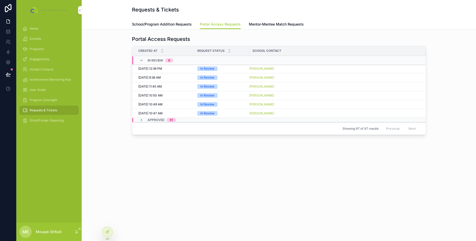
click at [266, 27] on span "Mentor-Mentee Match Requests" at bounding box center [276, 24] width 55 height 5
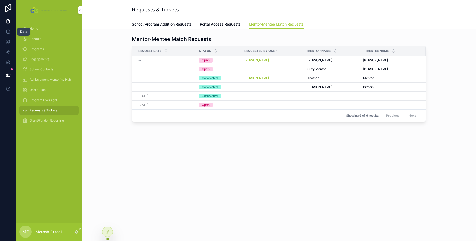
click at [9, 33] on icon at bounding box center [8, 31] width 5 height 5
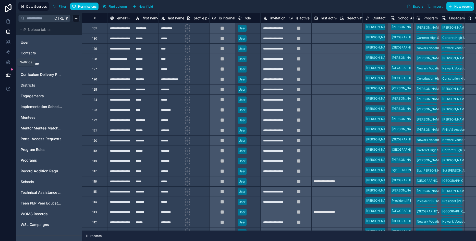
click at [10, 61] on icon at bounding box center [8, 62] width 5 height 5
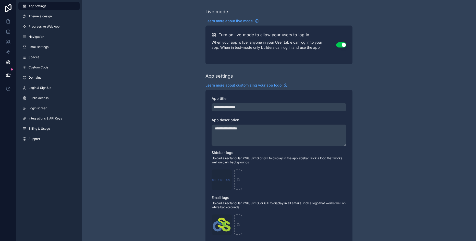
click at [46, 129] on span "Billing & Usage" at bounding box center [39, 129] width 21 height 4
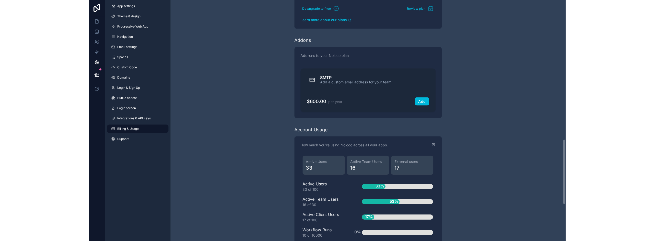
scroll to position [511, 0]
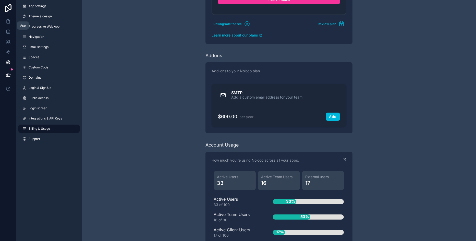
click at [9, 20] on icon at bounding box center [8, 22] width 3 height 4
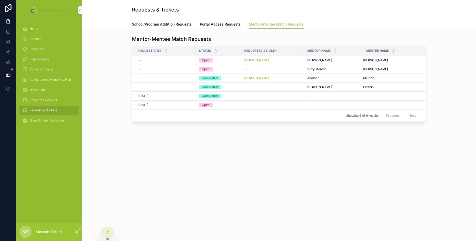
click at [40, 58] on span "Engagements" at bounding box center [40, 59] width 20 height 4
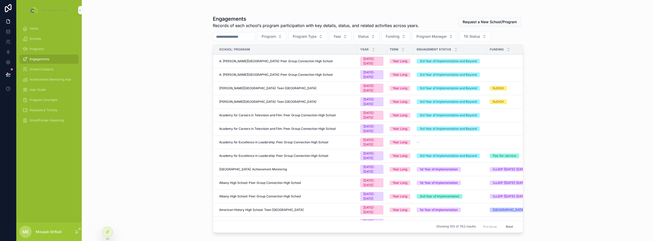
click at [306, 73] on span "A. [PERSON_NAME][GEOGRAPHIC_DATA]: Peer Group Connection High School" at bounding box center [275, 75] width 113 height 4
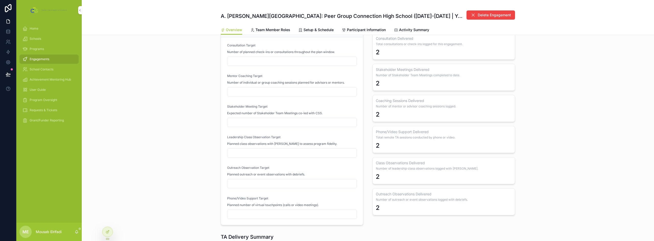
scroll to position [281, 0]
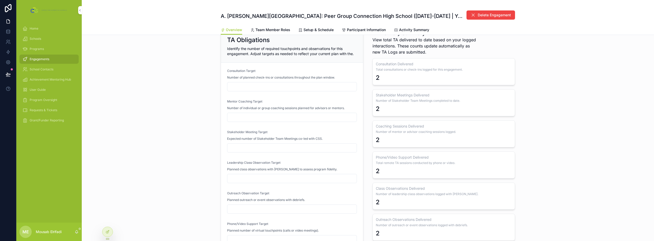
click at [234, 89] on input "scrollable content" at bounding box center [291, 86] width 129 height 7
click at [269, 120] on input "scrollable content" at bounding box center [291, 117] width 129 height 7
type input "*"
click at [188, 117] on div "TA Obligations Identify the number of required touchpoints and observations for…" at bounding box center [368, 140] width 572 height 225
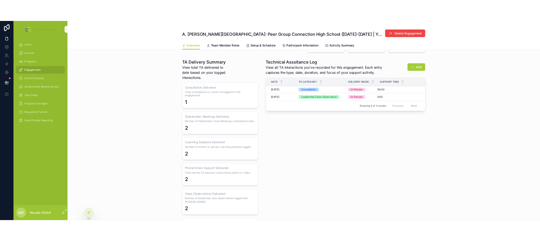
scroll to position [485, 0]
